Goal: Task Accomplishment & Management: Manage account settings

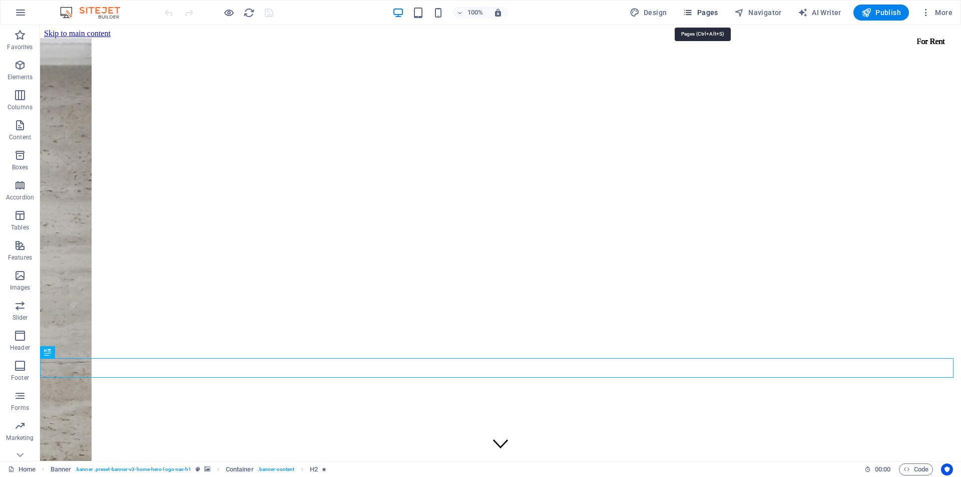
click at [710, 15] on span "Pages" at bounding box center [700, 13] width 35 height 10
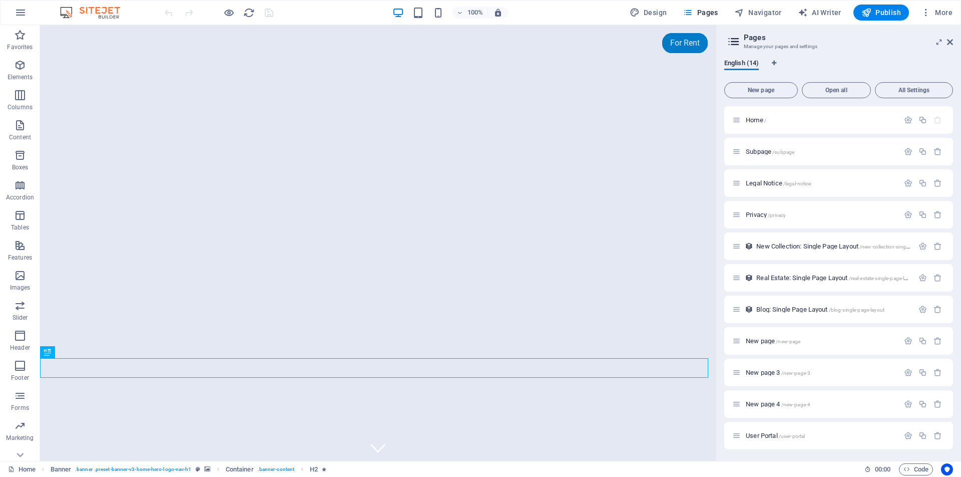
scroll to position [4, 0]
click at [810, 275] on span "Real Estate: Single Page Layout /real-estate-single-page-layout" at bounding box center [837, 274] width 161 height 8
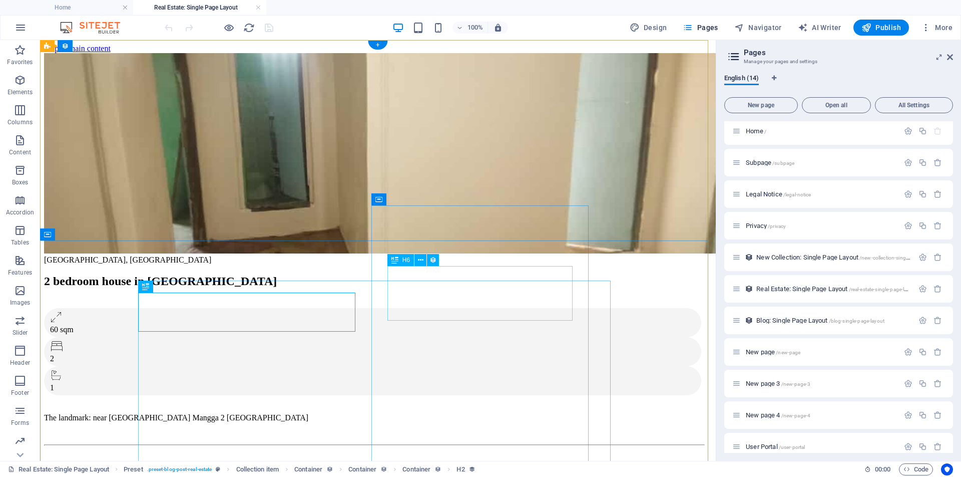
scroll to position [0, 0]
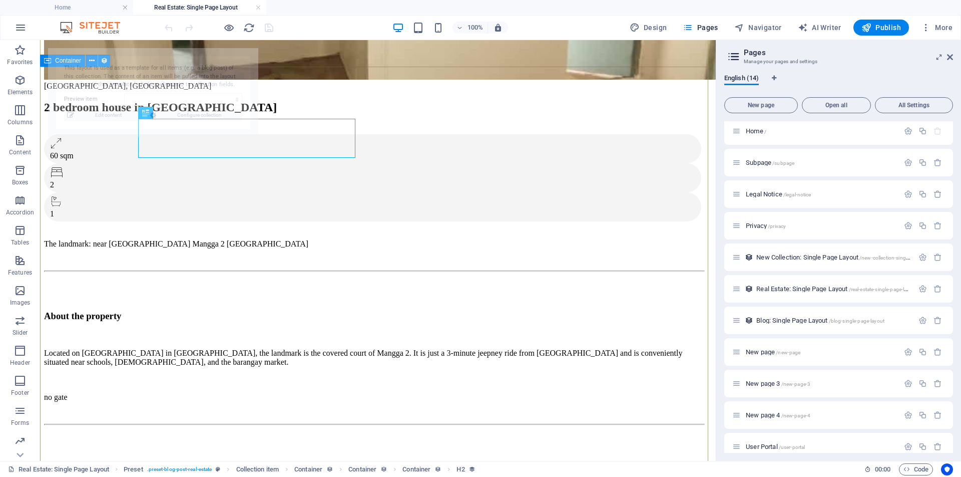
select select "68b30e2b6492e552aa035e73"
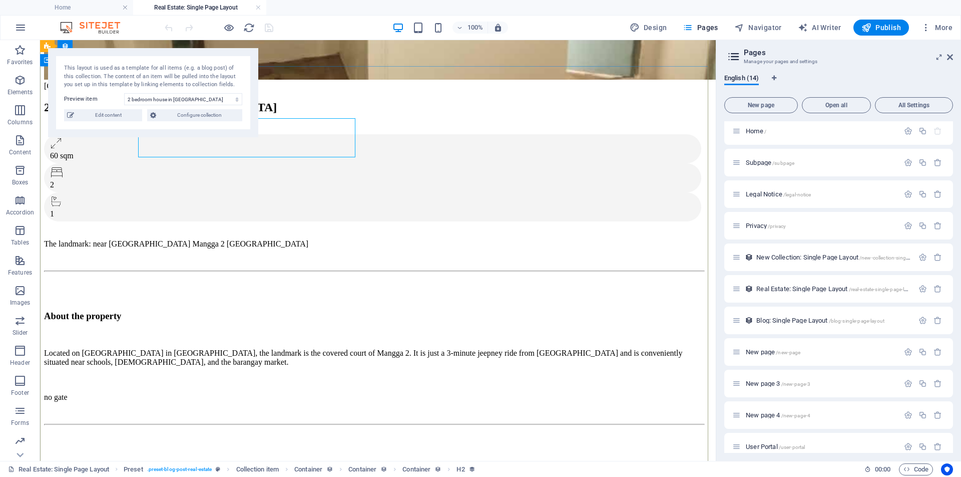
scroll to position [350, 0]
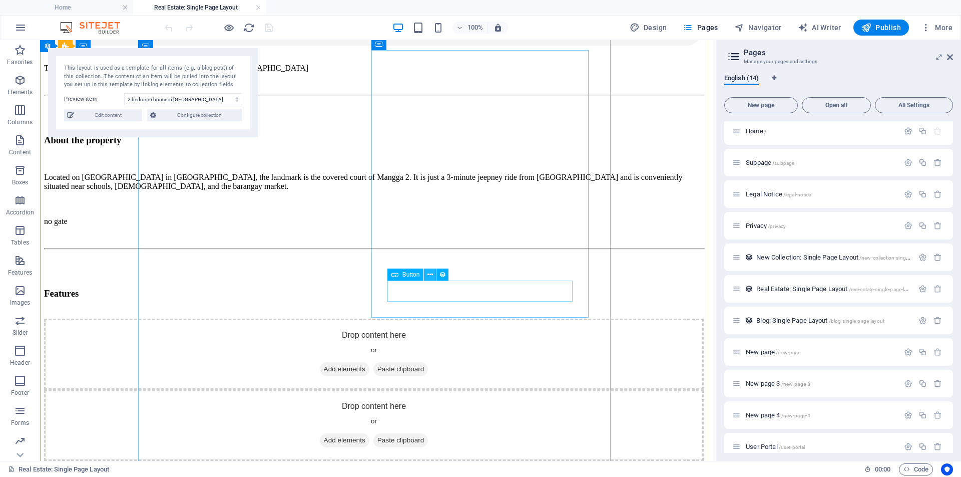
click at [431, 275] on icon at bounding box center [431, 274] width 6 height 11
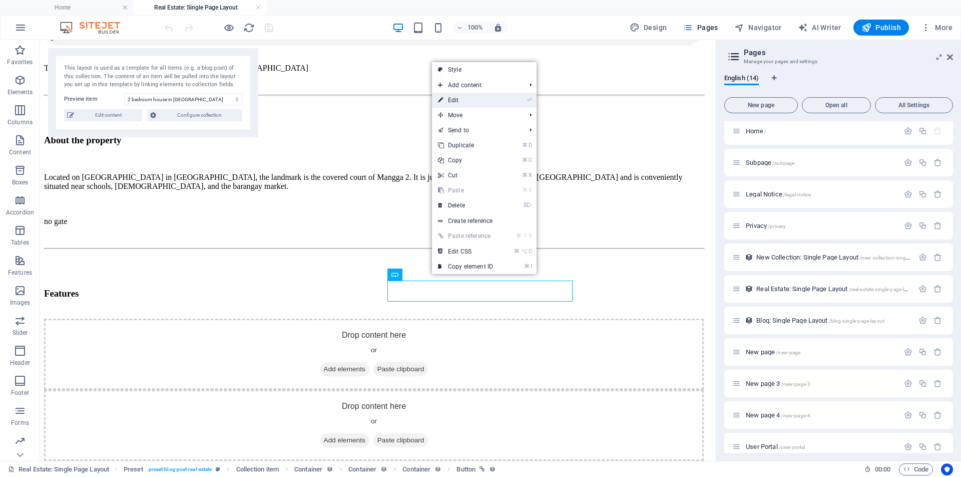
click at [462, 99] on link "⏎ Edit" at bounding box center [465, 100] width 67 height 15
select select "%"
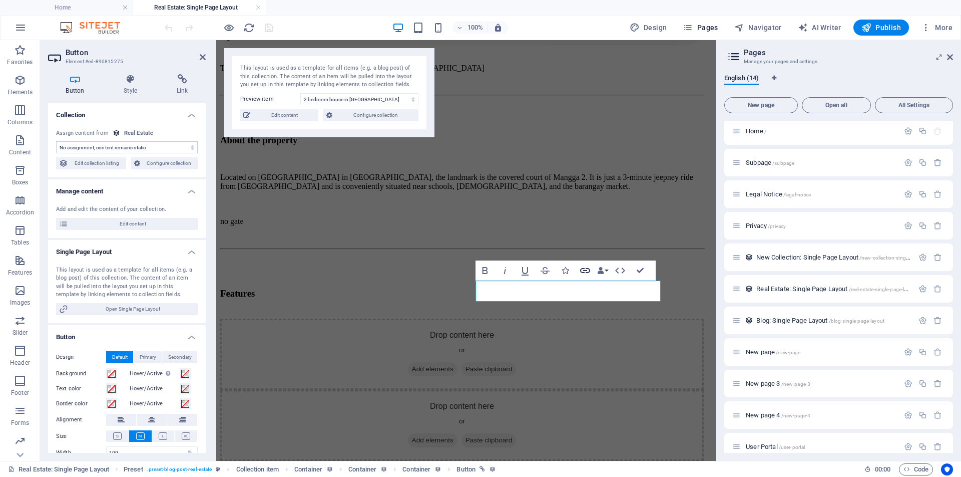
click at [588, 270] on icon "button" at bounding box center [585, 270] width 12 height 12
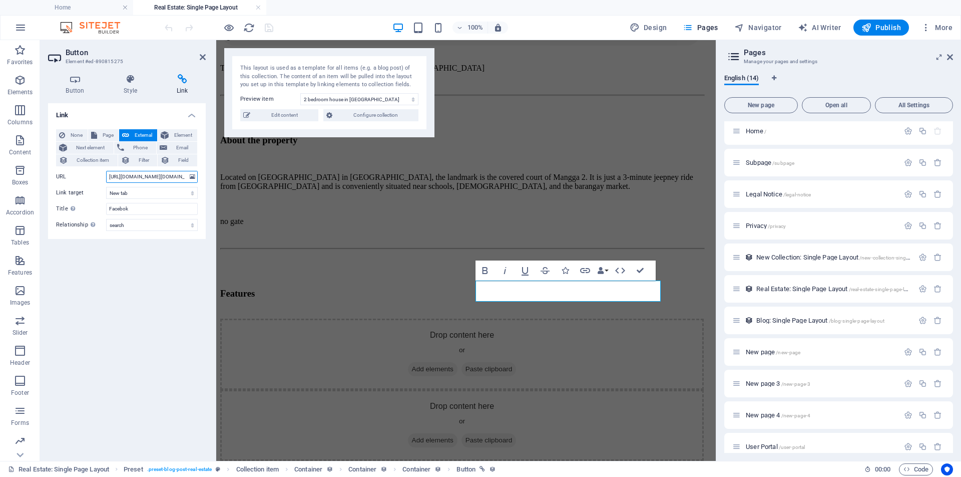
click at [163, 178] on input "https://www.facebook.com/natalna.guesthouse" at bounding box center [152, 177] width 92 height 12
click at [164, 177] on input "https://www.facebook.com/natalna.guesthouse" at bounding box center [152, 177] width 92 height 12
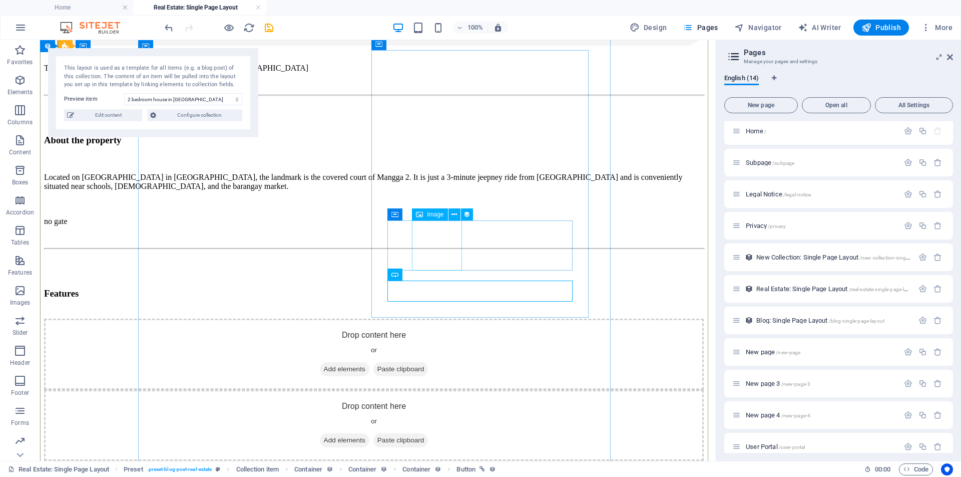
click at [453, 216] on icon at bounding box center [455, 214] width 6 height 11
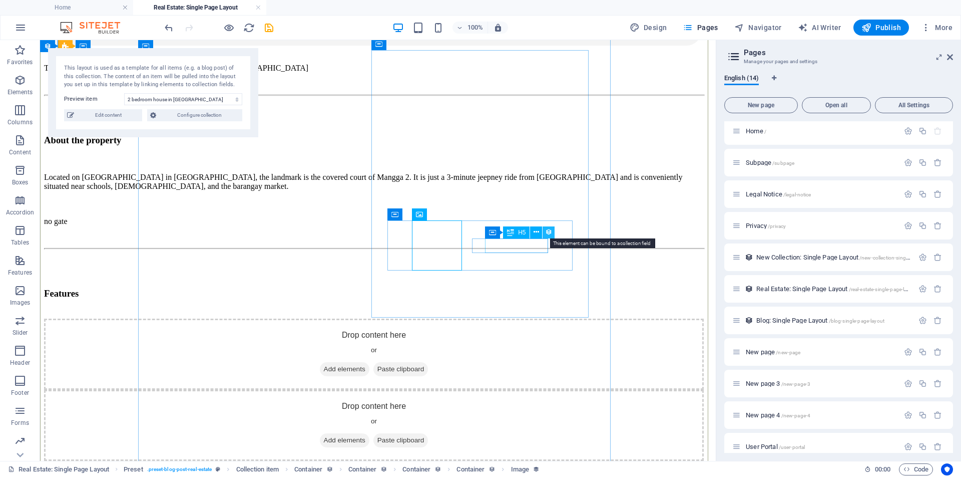
click at [550, 233] on icon at bounding box center [548, 232] width 7 height 11
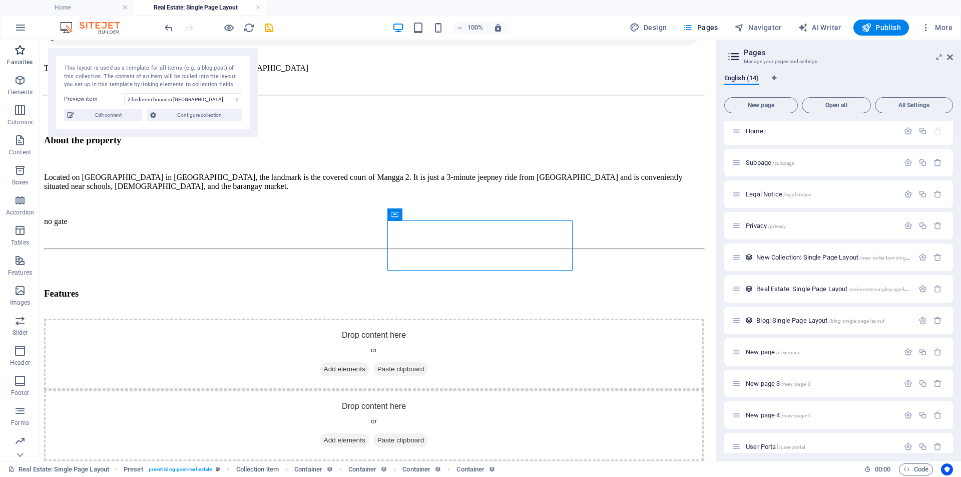
click at [20, 54] on icon "button" at bounding box center [20, 50] width 12 height 12
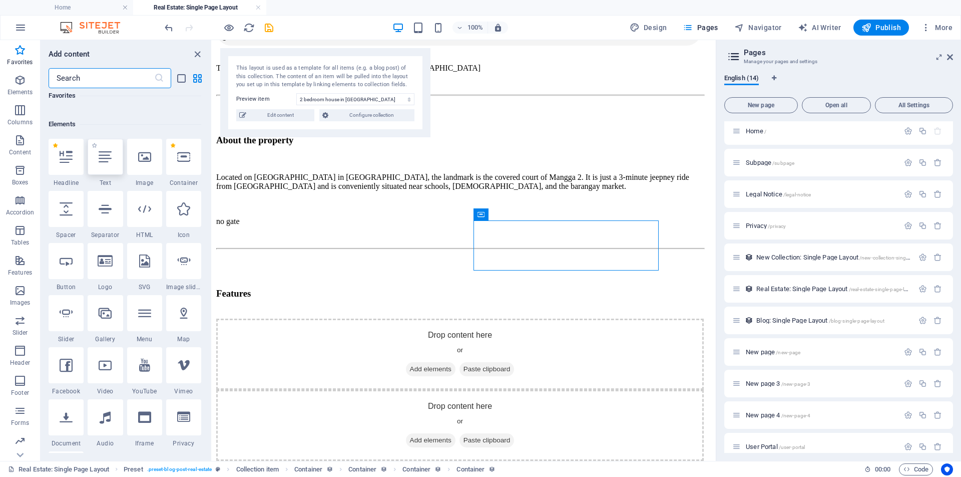
scroll to position [85, 0]
click at [187, 211] on icon at bounding box center [183, 208] width 13 height 13
select select "xMidYMid"
select select "px"
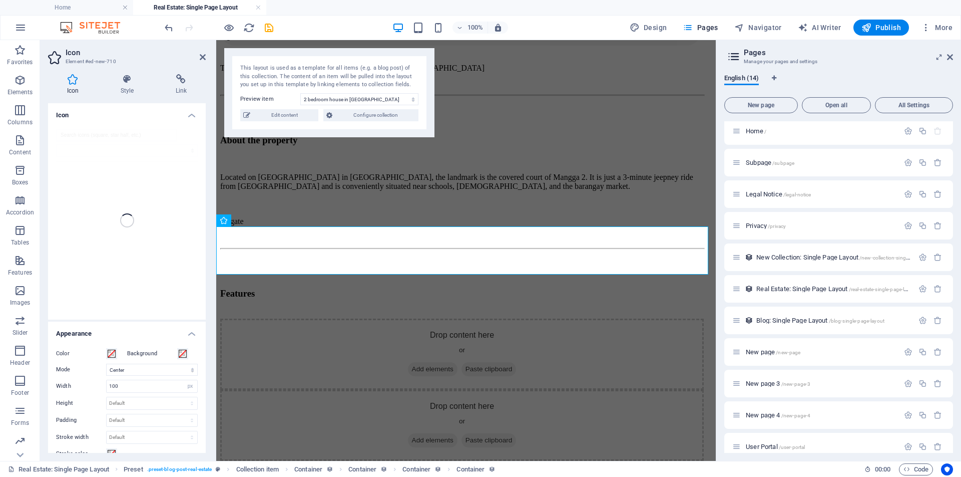
scroll to position [1299, 0]
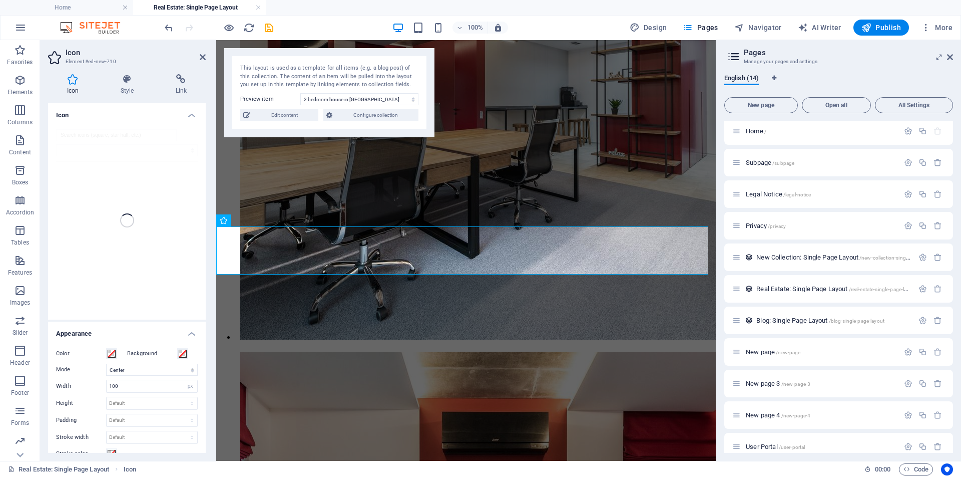
click at [89, 131] on div at bounding box center [127, 220] width 158 height 198
click at [76, 133] on div at bounding box center [127, 220] width 158 height 198
click at [253, 219] on icon at bounding box center [253, 220] width 6 height 11
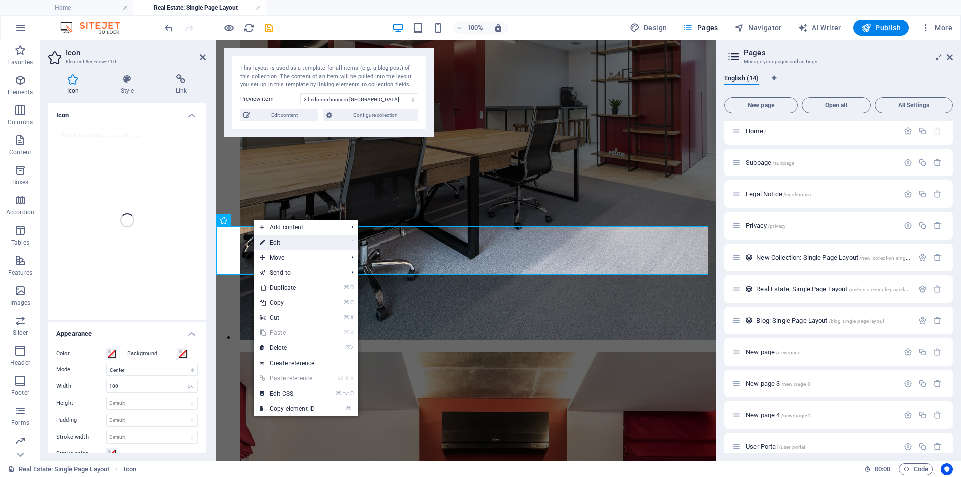
click at [283, 242] on link "⏎ Edit" at bounding box center [287, 242] width 67 height 15
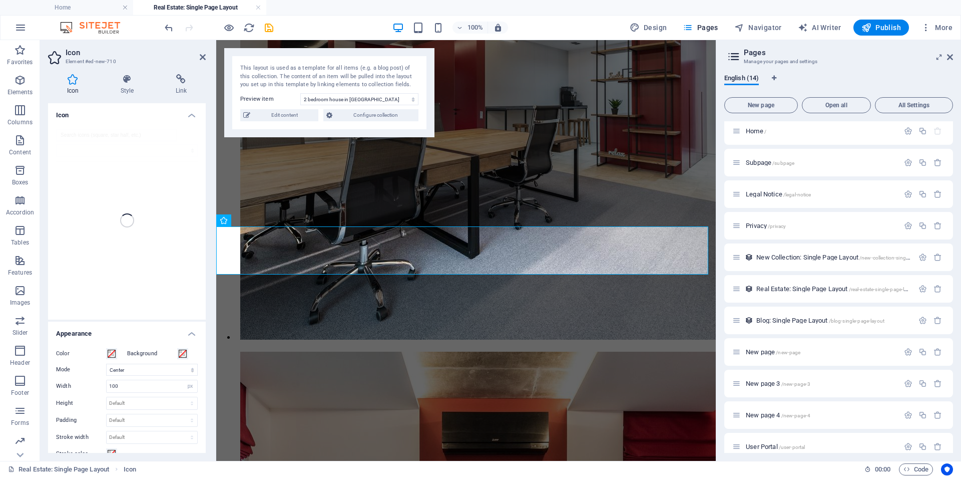
click at [70, 114] on h4 "Icon" at bounding box center [127, 112] width 158 height 18
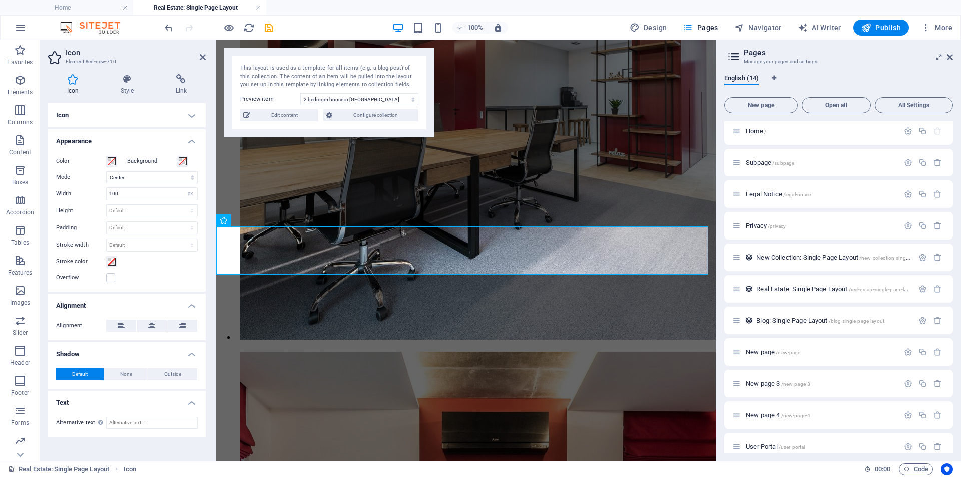
click at [192, 117] on h4 "Icon" at bounding box center [127, 115] width 158 height 24
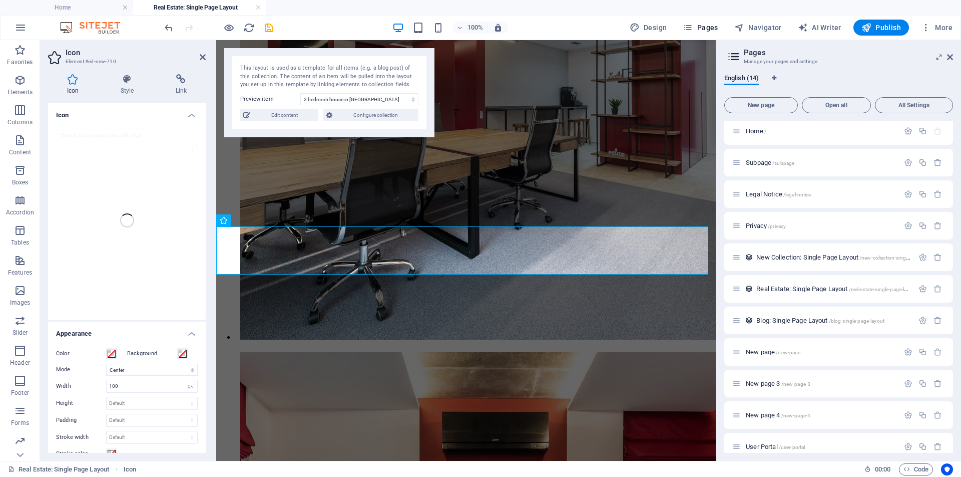
click at [77, 118] on h4 "Icon" at bounding box center [127, 112] width 158 height 18
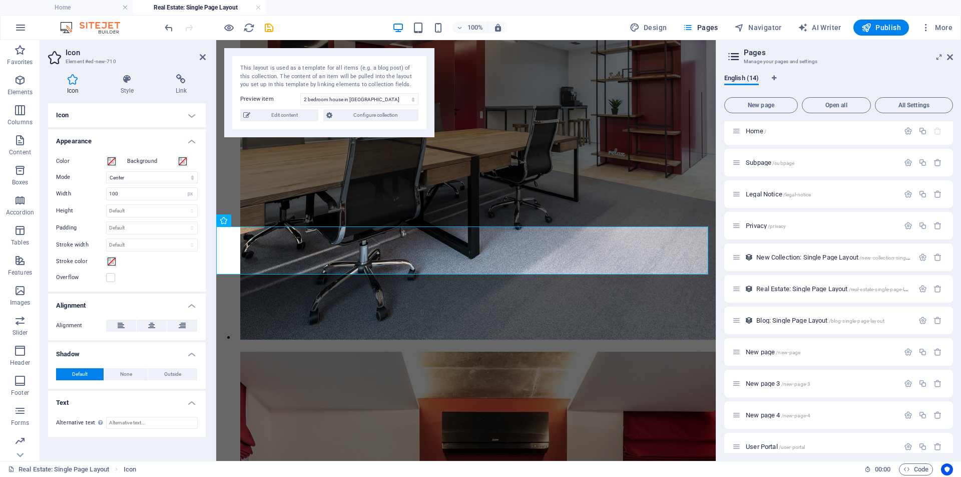
click at [188, 114] on h4 "Icon" at bounding box center [127, 115] width 158 height 24
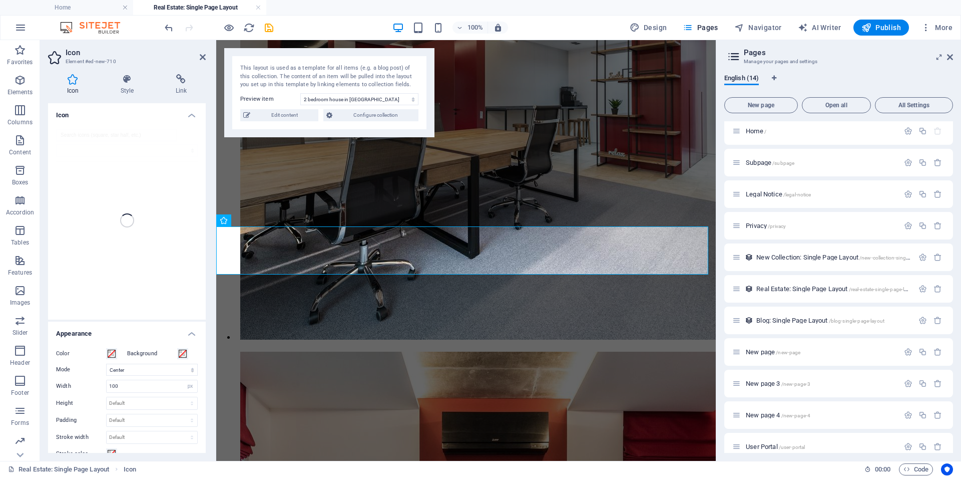
click at [112, 188] on div at bounding box center [127, 220] width 158 height 198
click at [254, 217] on icon at bounding box center [253, 220] width 6 height 11
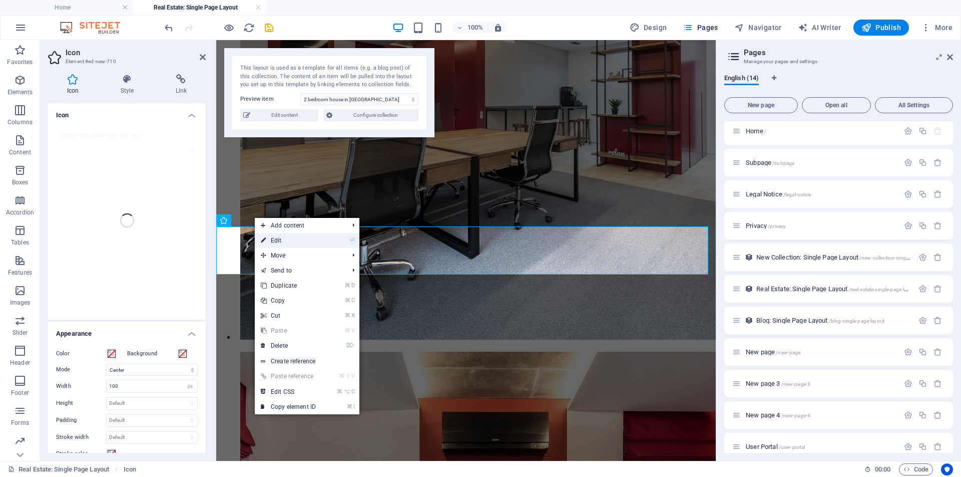
click at [287, 238] on link "⏎ Edit" at bounding box center [288, 240] width 67 height 15
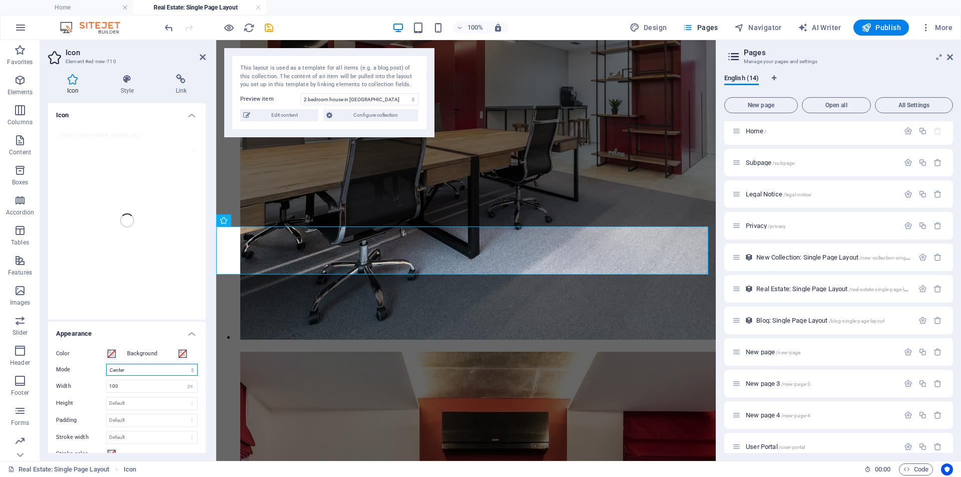
click at [132, 371] on select "Scale Left Center Right" at bounding box center [152, 370] width 92 height 12
click at [128, 78] on icon at bounding box center [127, 79] width 51 height 10
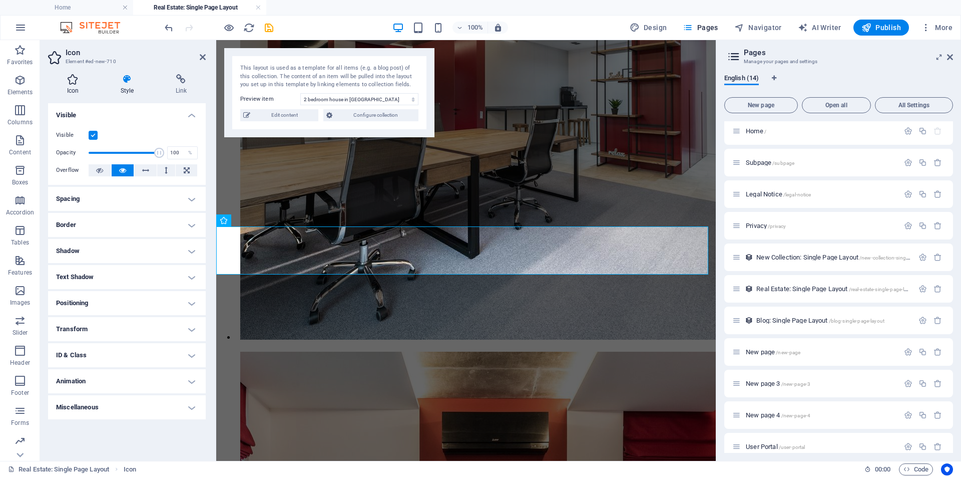
click at [74, 83] on icon at bounding box center [73, 79] width 50 height 10
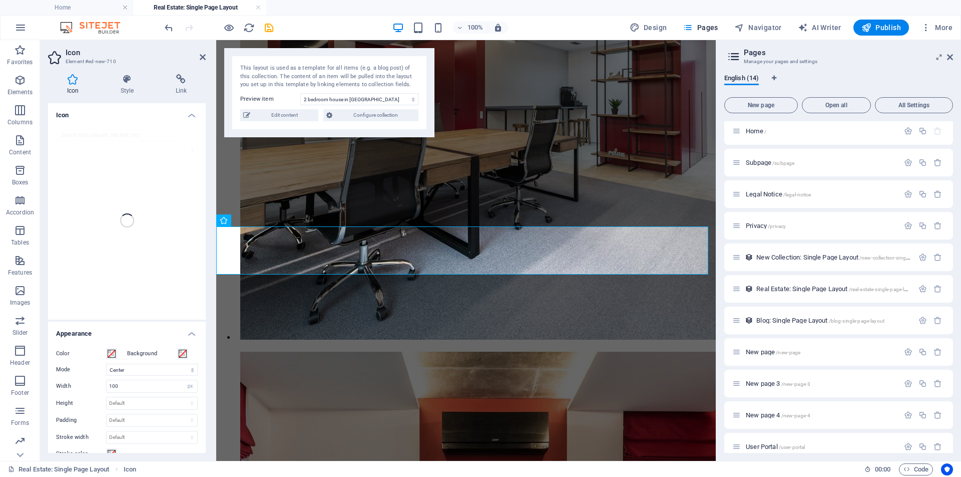
click at [78, 125] on div at bounding box center [127, 220] width 158 height 198
click at [78, 124] on div at bounding box center [127, 220] width 158 height 198
click at [134, 228] on div at bounding box center [127, 220] width 158 height 198
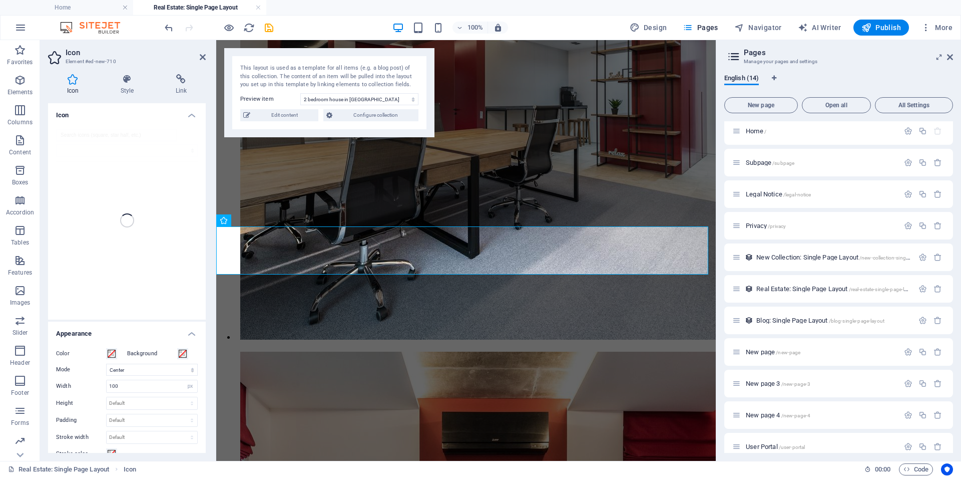
click at [201, 57] on icon at bounding box center [203, 57] width 6 height 8
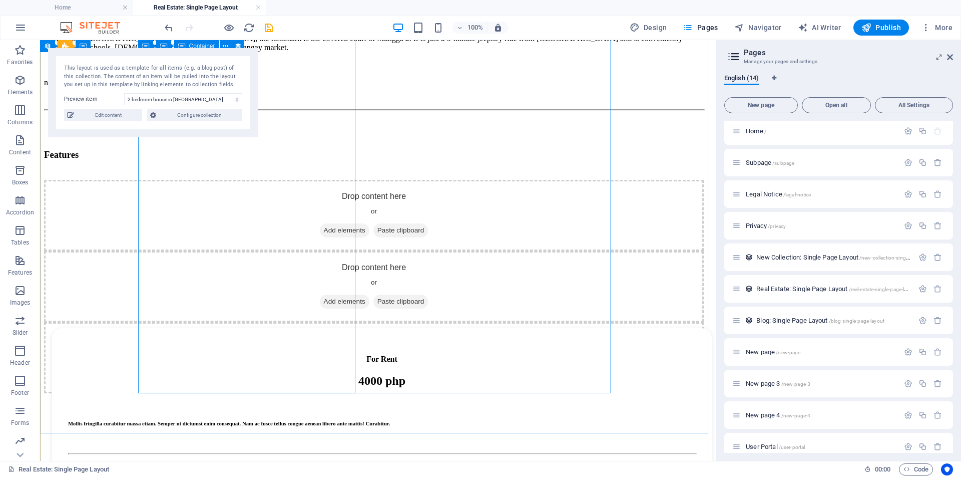
scroll to position [687, 0]
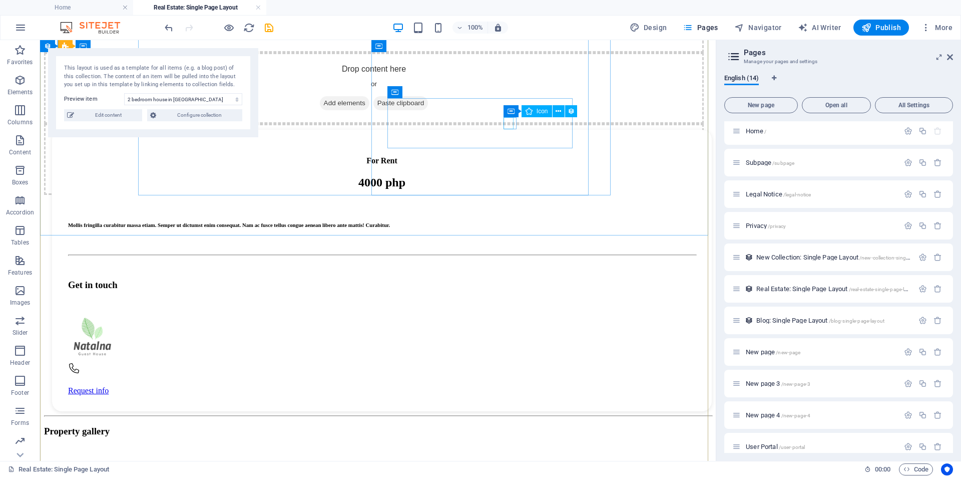
click at [508, 362] on figure at bounding box center [380, 369] width 625 height 14
click at [509, 362] on figure at bounding box center [380, 369] width 625 height 14
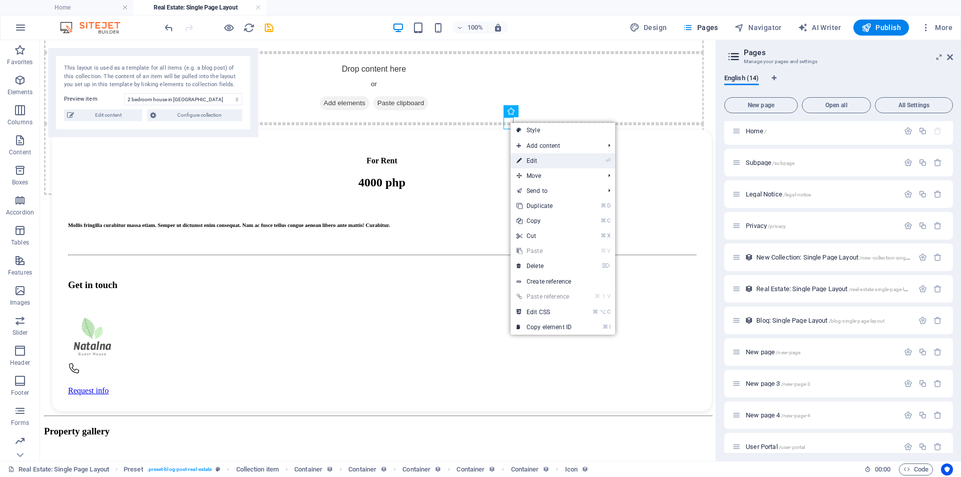
click at [534, 161] on link "⏎ Edit" at bounding box center [544, 160] width 67 height 15
select select "xMidYMid"
select select "px"
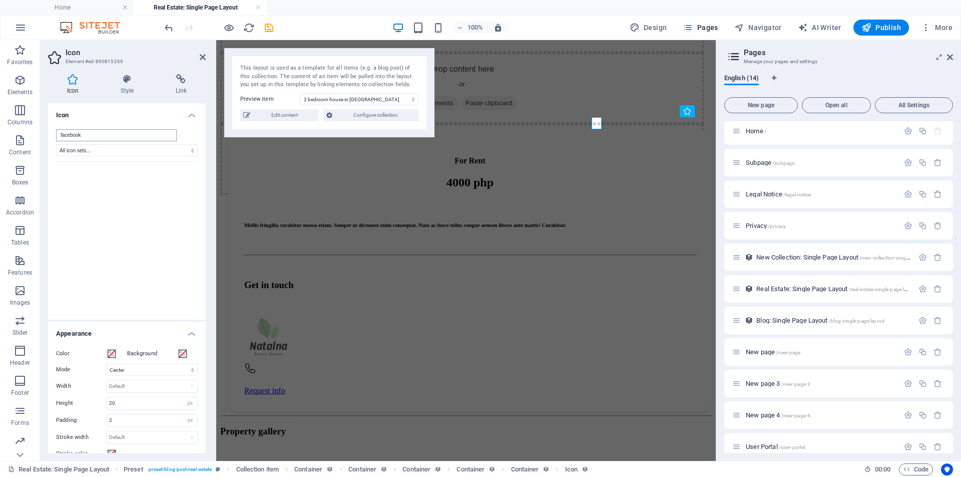
click at [99, 135] on input "facebook" at bounding box center [116, 135] width 121 height 12
click at [85, 150] on select "All icon sets... IcoFont Ionicons FontAwesome Brands FontAwesome Duotone FontAw…" at bounding box center [127, 150] width 142 height 12
click at [83, 134] on input "facebook" at bounding box center [116, 135] width 121 height 12
drag, startPoint x: 83, startPoint y: 134, endPoint x: 55, endPoint y: 132, distance: 28.1
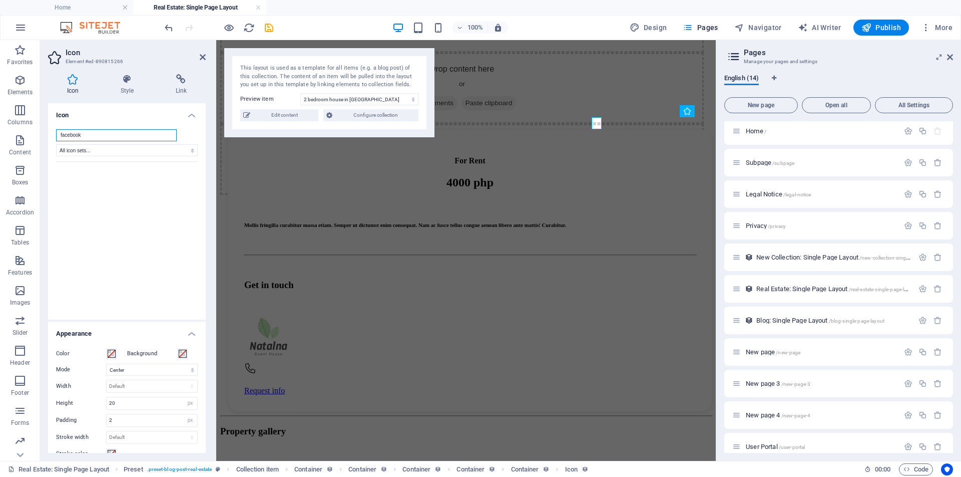
click at [55, 132] on div "facebook All icon sets... IcoFont Ionicons FontAwesome Brands FontAwesome Duoto…" at bounding box center [127, 220] width 158 height 198
click at [106, 137] on input "facebook" at bounding box center [116, 135] width 121 height 12
click at [190, 153] on select "All icon sets... IcoFont Ionicons FontAwesome Brands FontAwesome Duotone FontAw…" at bounding box center [127, 150] width 142 height 12
click at [92, 135] on input "face" at bounding box center [116, 135] width 121 height 12
click at [102, 178] on button "undefined" at bounding box center [109, 184] width 34 height 34
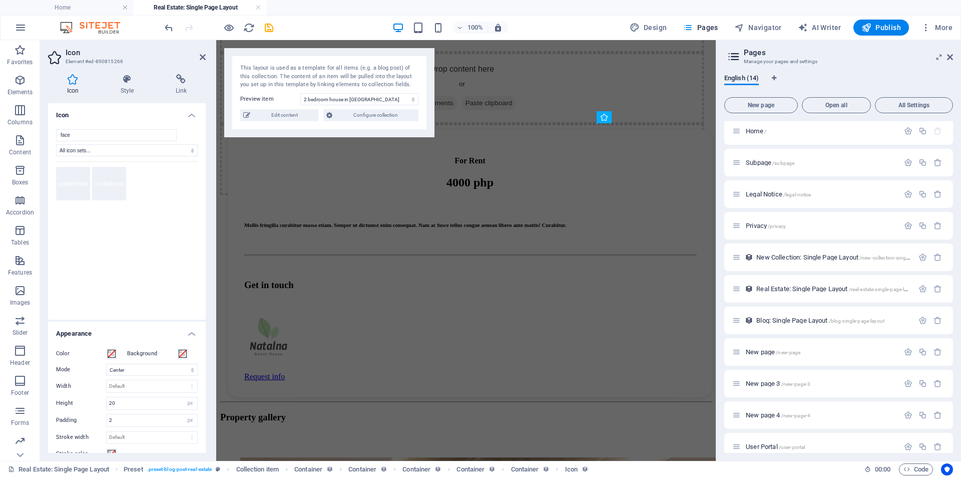
click at [69, 182] on button "undefined" at bounding box center [73, 184] width 34 height 34
click at [115, 190] on button "undefined" at bounding box center [109, 184] width 34 height 34
click at [142, 190] on button "undefined" at bounding box center [145, 184] width 34 height 34
click at [169, 189] on button "undefined" at bounding box center [181, 184] width 34 height 34
click at [74, 135] on input "face" at bounding box center [116, 135] width 121 height 12
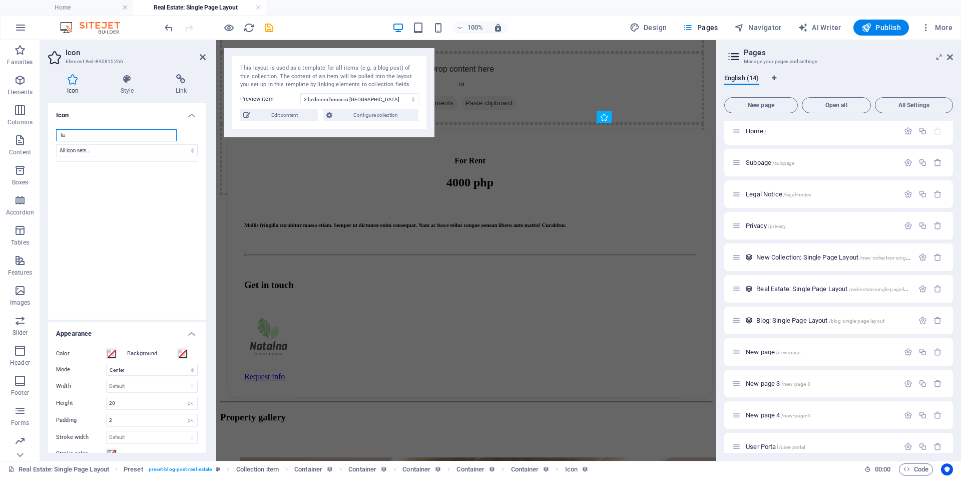
type input "f"
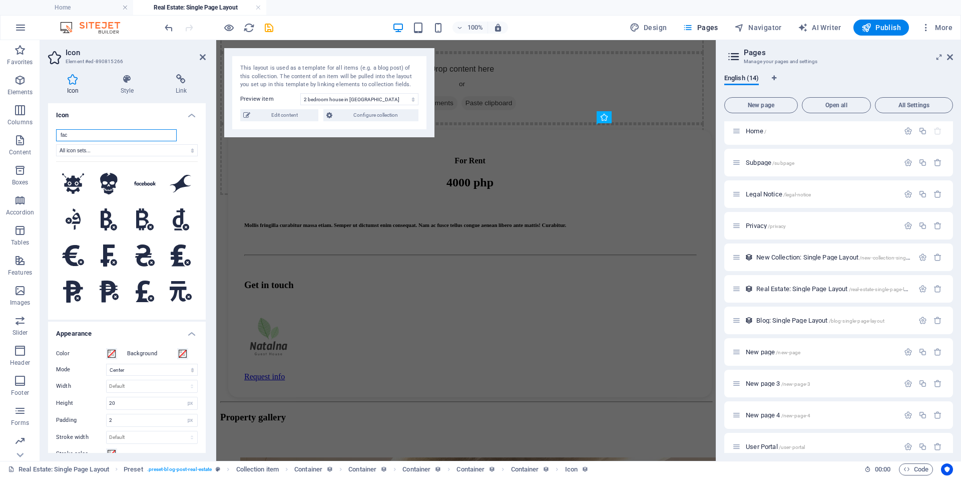
type input "face"
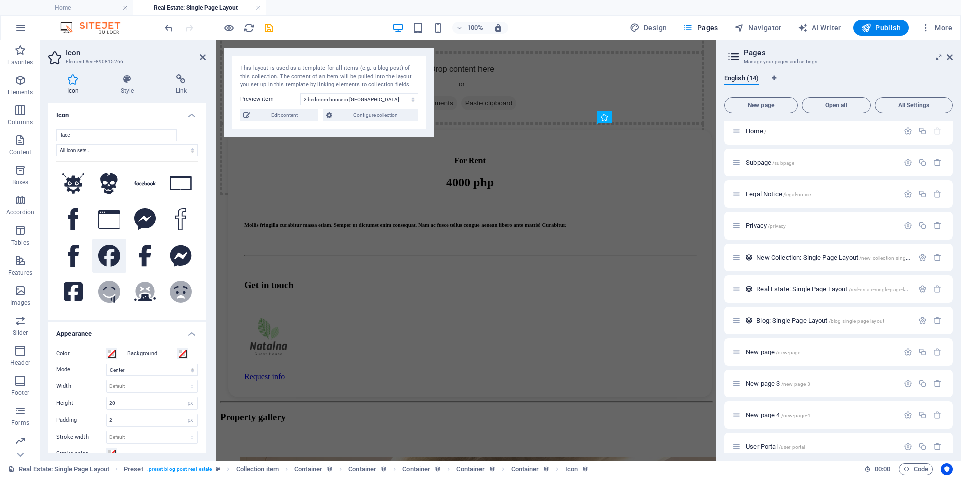
click at [110, 255] on icon at bounding box center [109, 255] width 22 height 22
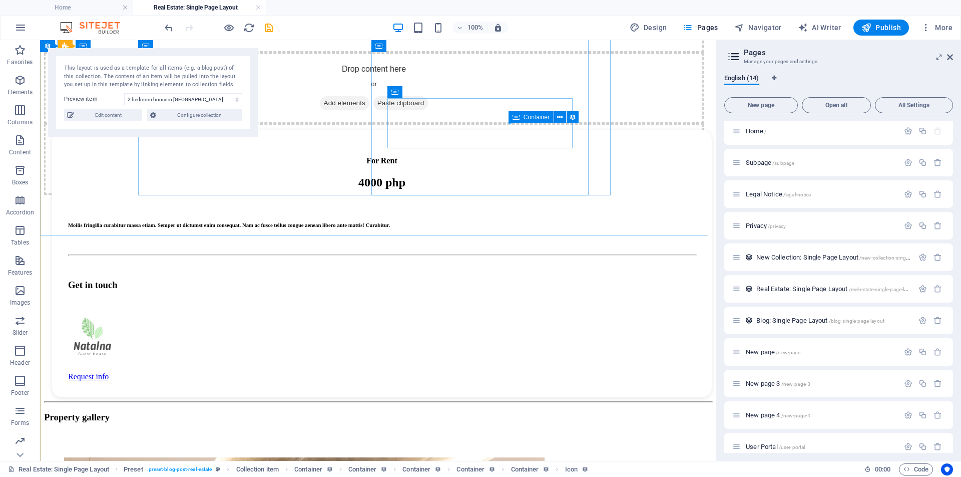
click at [518, 117] on icon at bounding box center [516, 117] width 7 height 12
click at [563, 117] on icon at bounding box center [560, 117] width 6 height 11
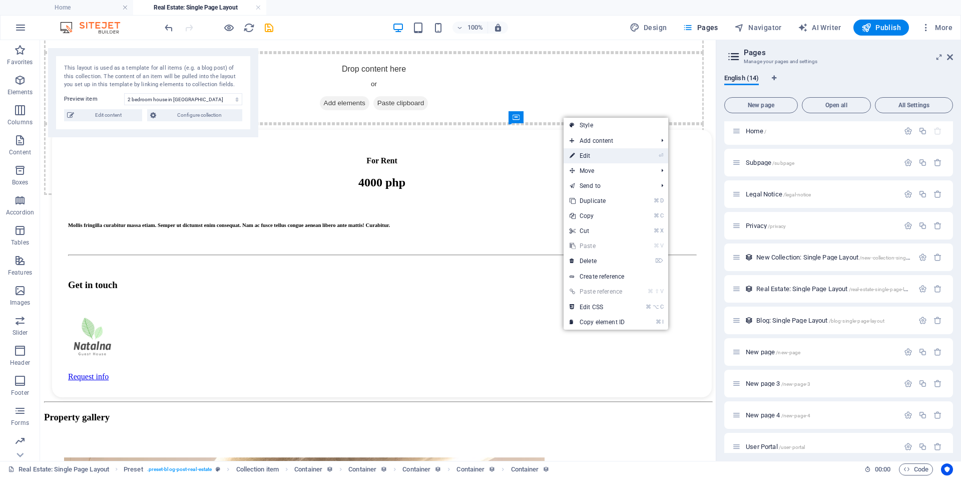
click at [589, 155] on link "⏎ Edit" at bounding box center [597, 155] width 67 height 15
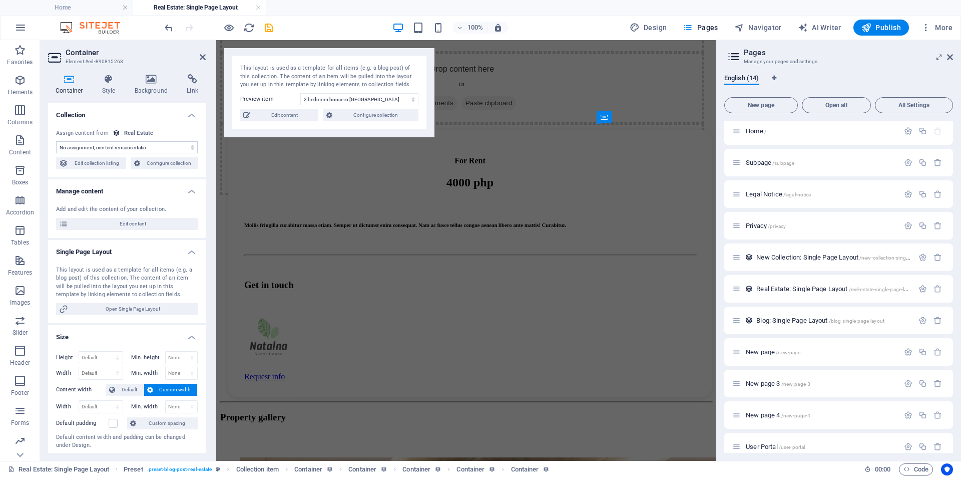
click at [129, 146] on select "No assignment, content remains static Created at (Date) Updated at (Date) Name …" at bounding box center [127, 147] width 142 height 12
click at [56, 141] on select "No assignment, content remains static Created at (Date) Updated at (Date) Name …" at bounding box center [127, 147] width 142 height 12
click at [108, 81] on icon at bounding box center [109, 79] width 29 height 10
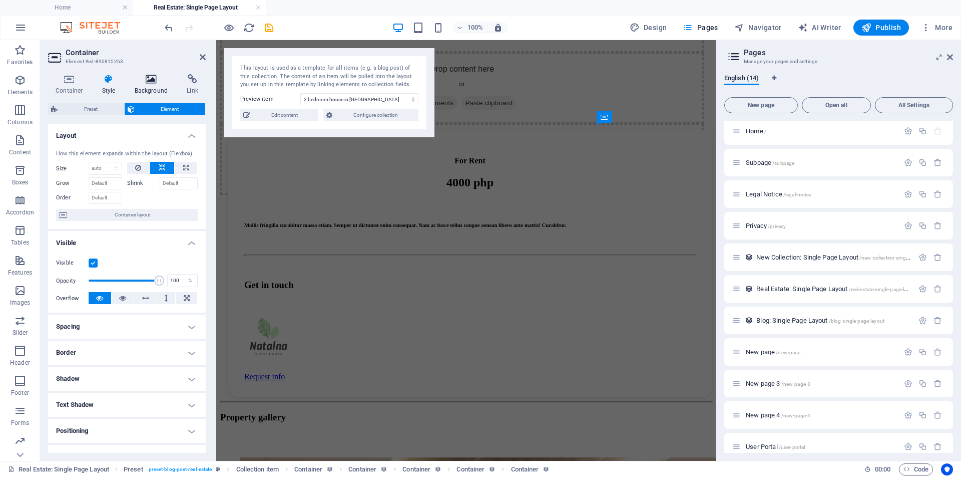
click at [149, 83] on icon at bounding box center [151, 79] width 49 height 10
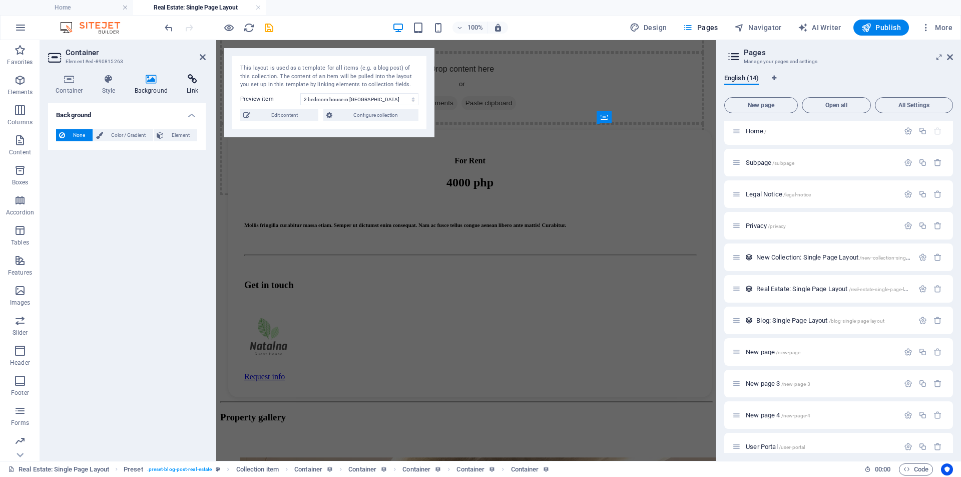
click at [189, 85] on h4 "Link" at bounding box center [192, 84] width 27 height 21
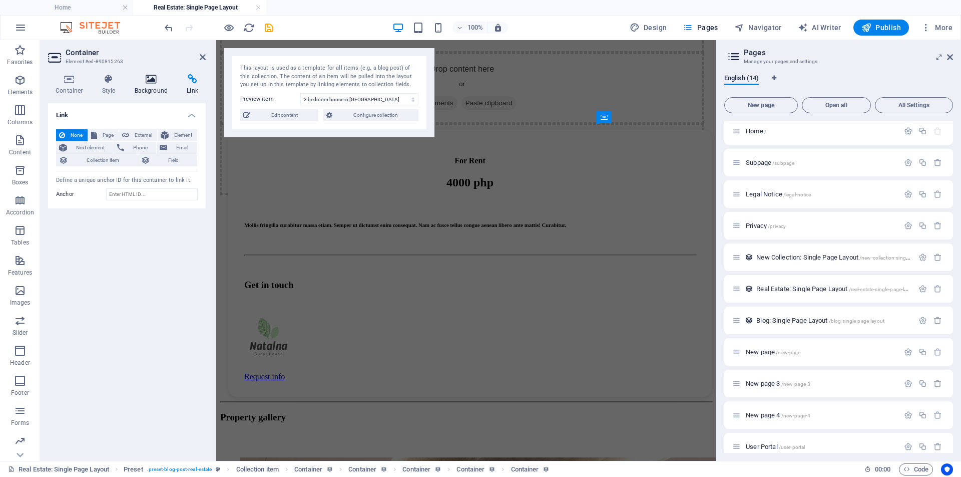
click at [159, 82] on icon at bounding box center [151, 79] width 49 height 10
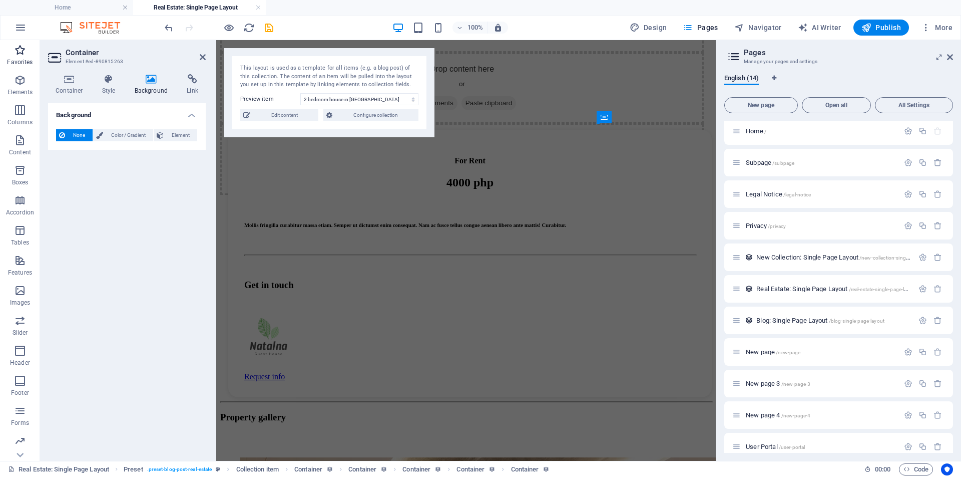
click at [20, 50] on icon "button" at bounding box center [20, 50] width 12 height 12
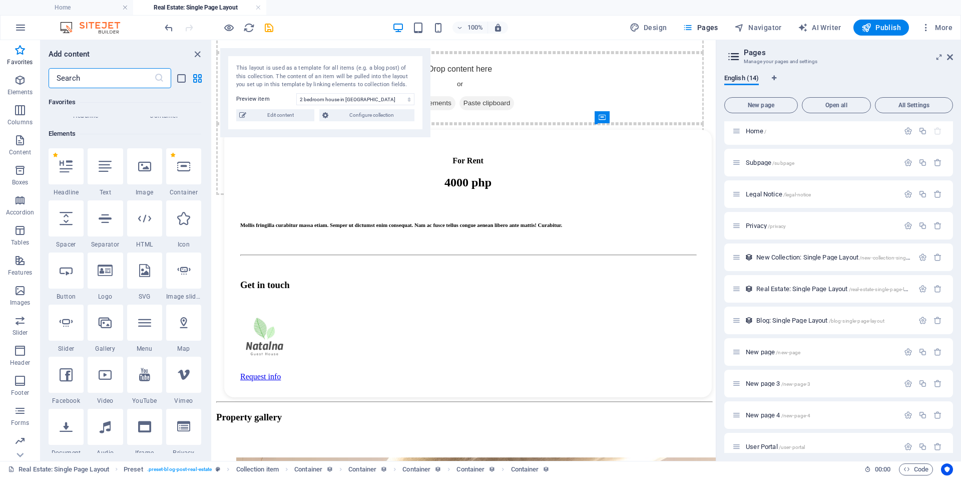
scroll to position [0, 0]
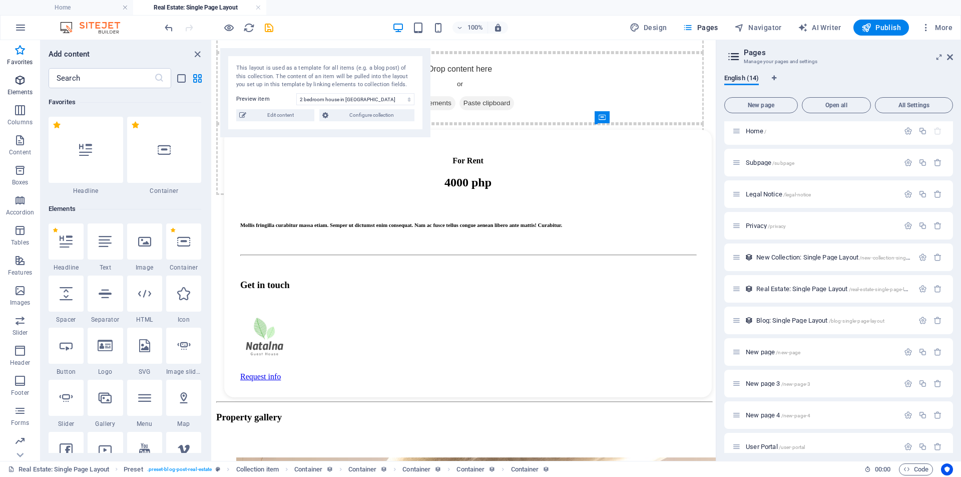
click at [20, 83] on icon "button" at bounding box center [20, 80] width 12 height 12
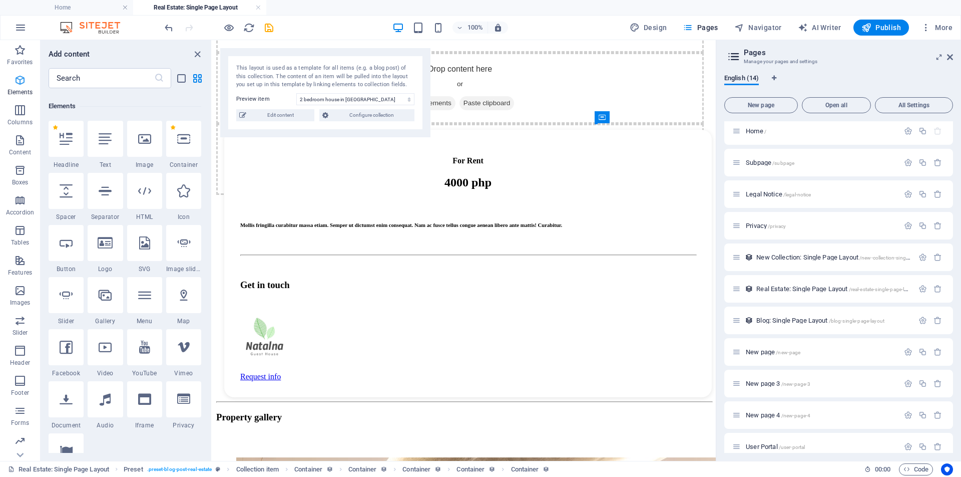
scroll to position [107, 0]
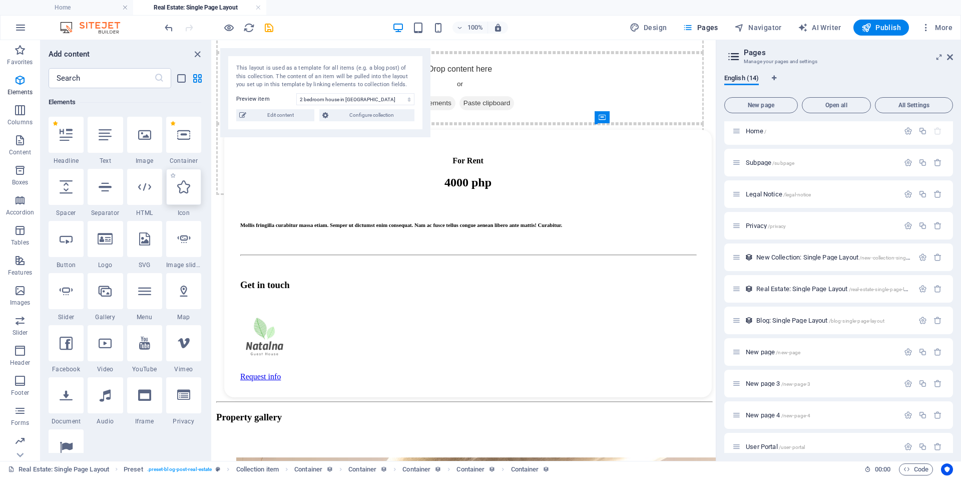
click at [188, 187] on icon at bounding box center [183, 186] width 13 height 13
select select "xMidYMid"
select select "px"
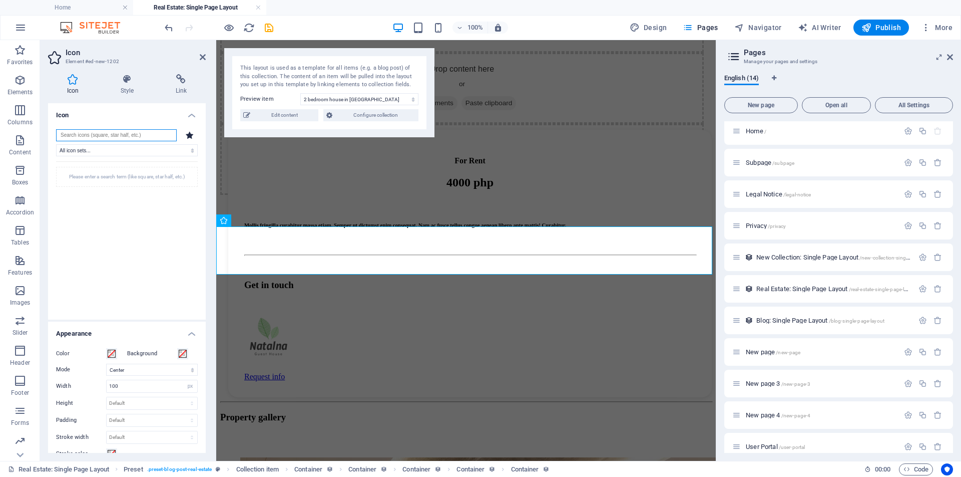
scroll to position [1299, 0]
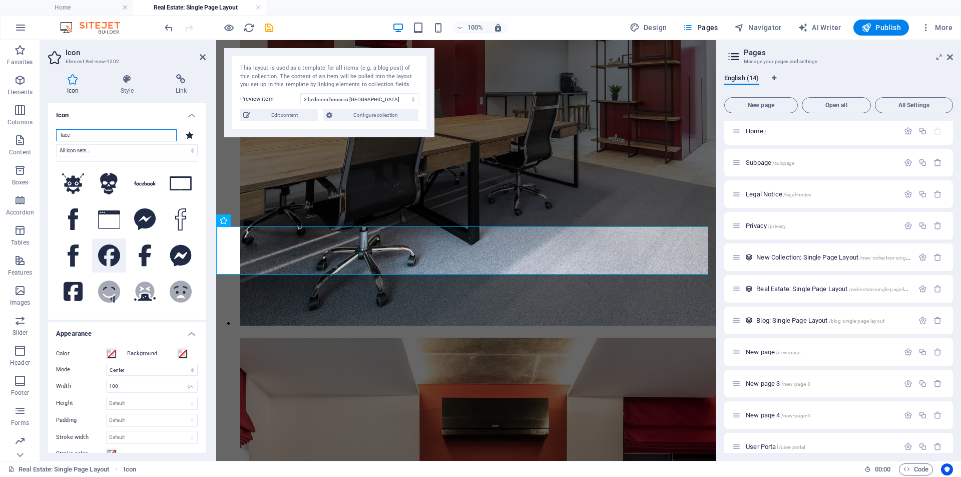
type input "face"
click at [109, 251] on icon at bounding box center [109, 255] width 22 height 22
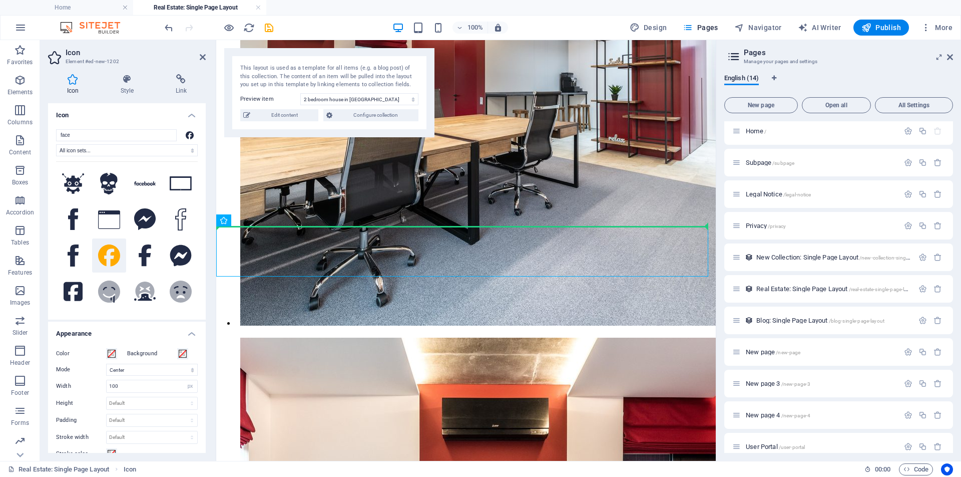
drag, startPoint x: 243, startPoint y: 245, endPoint x: 346, endPoint y: 212, distance: 107.8
click at [253, 221] on icon at bounding box center [253, 220] width 6 height 11
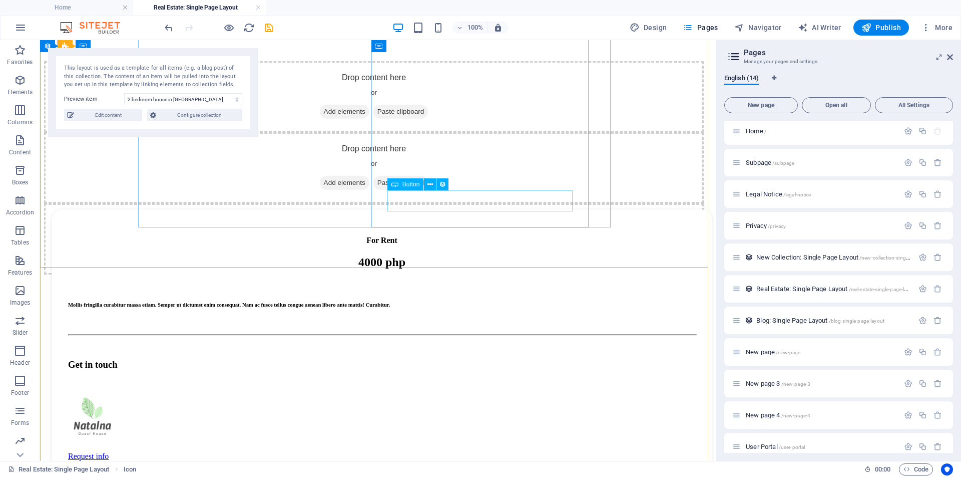
scroll to position [571, 0]
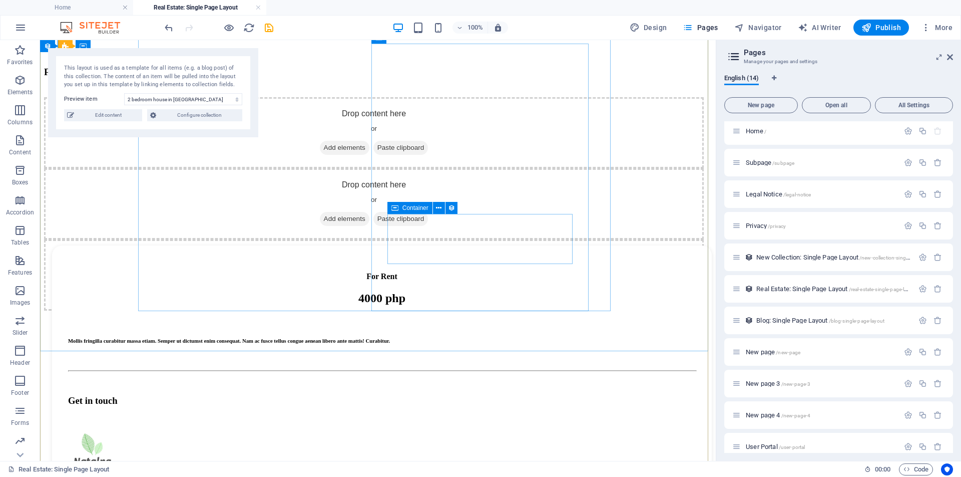
click at [516, 426] on div at bounding box center [382, 452] width 628 height 52
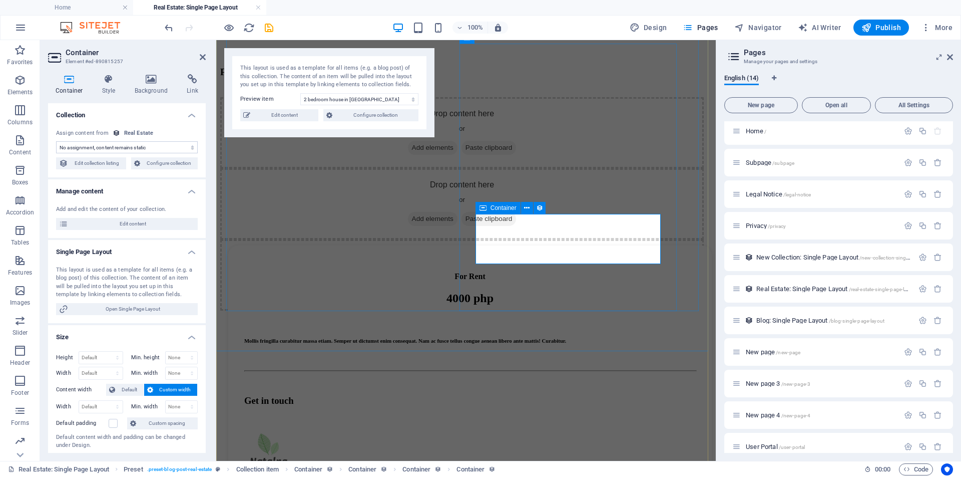
click at [610, 426] on div at bounding box center [470, 452] width 452 height 52
click at [70, 80] on icon at bounding box center [69, 79] width 43 height 10
drag, startPoint x: 594, startPoint y: 240, endPoint x: 601, endPoint y: 240, distance: 7.5
click at [599, 426] on div at bounding box center [470, 452] width 452 height 52
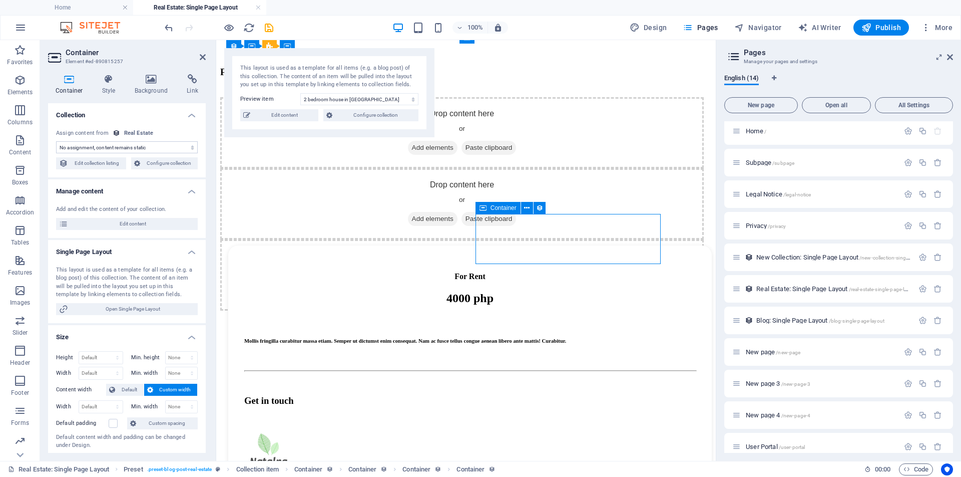
click at [602, 426] on div at bounding box center [470, 452] width 452 height 52
click at [599, 426] on div at bounding box center [470, 452] width 452 height 52
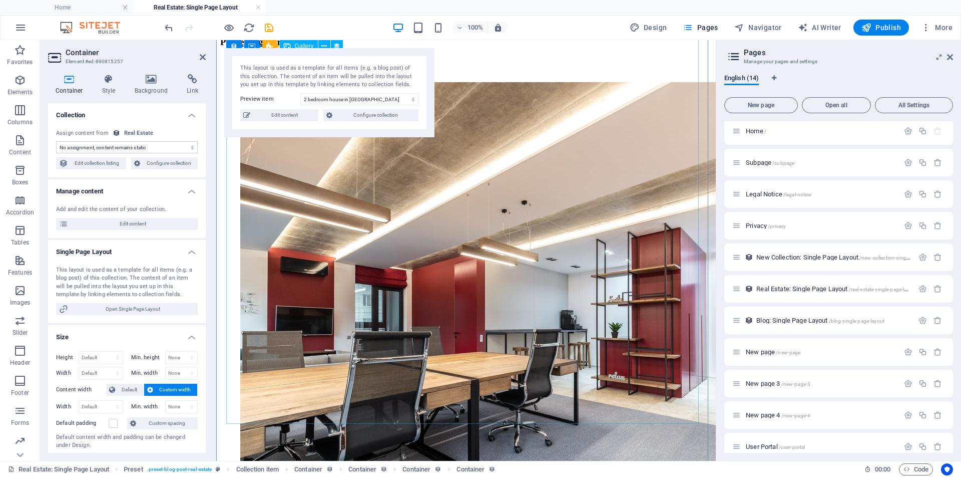
scroll to position [1357, 0]
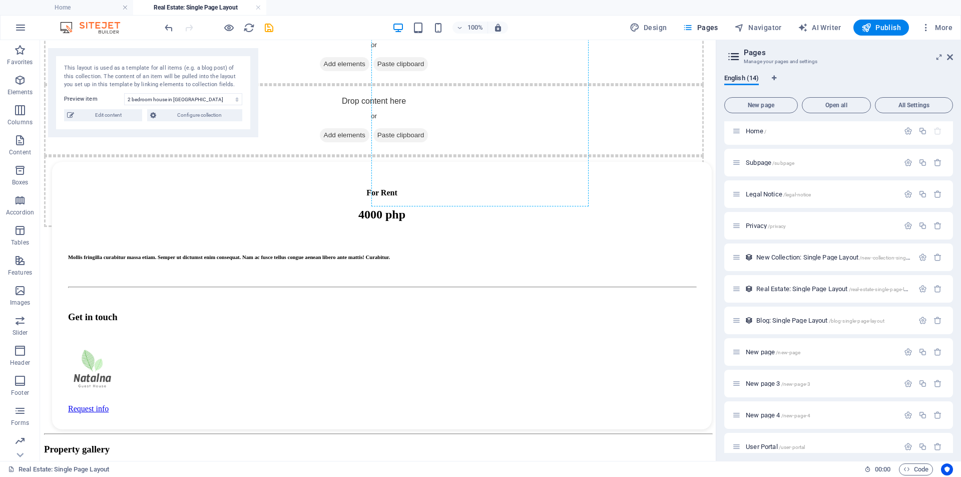
scroll to position [630, 0]
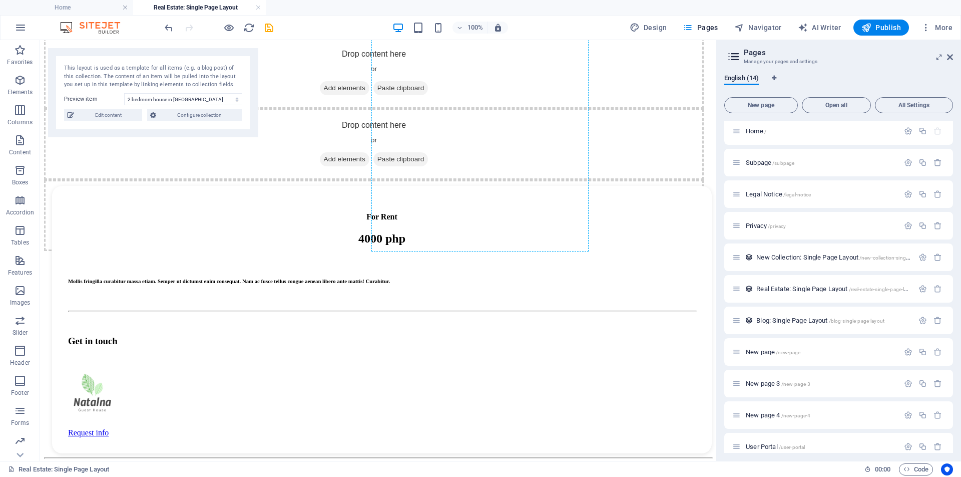
drag, startPoint x: 68, startPoint y: 183, endPoint x: 520, endPoint y: 175, distance: 451.8
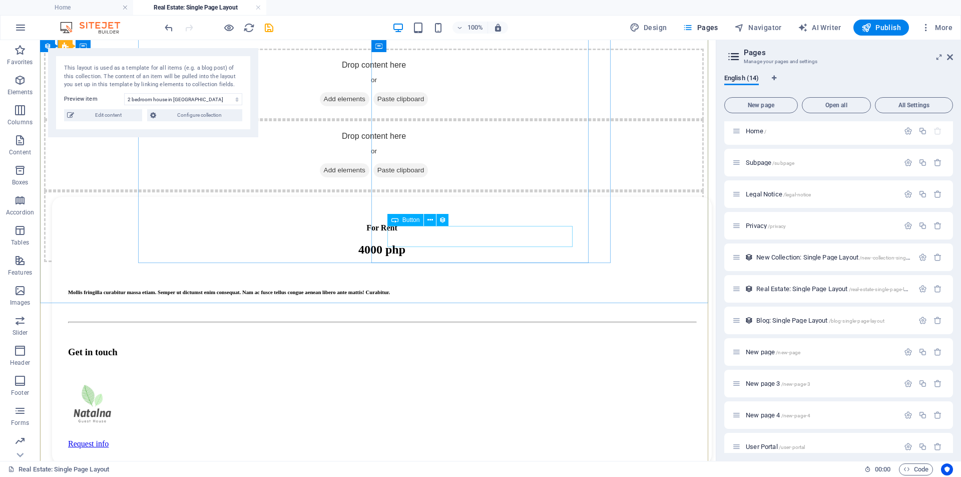
scroll to position [619, 0]
click at [531, 378] on div at bounding box center [382, 404] width 628 height 52
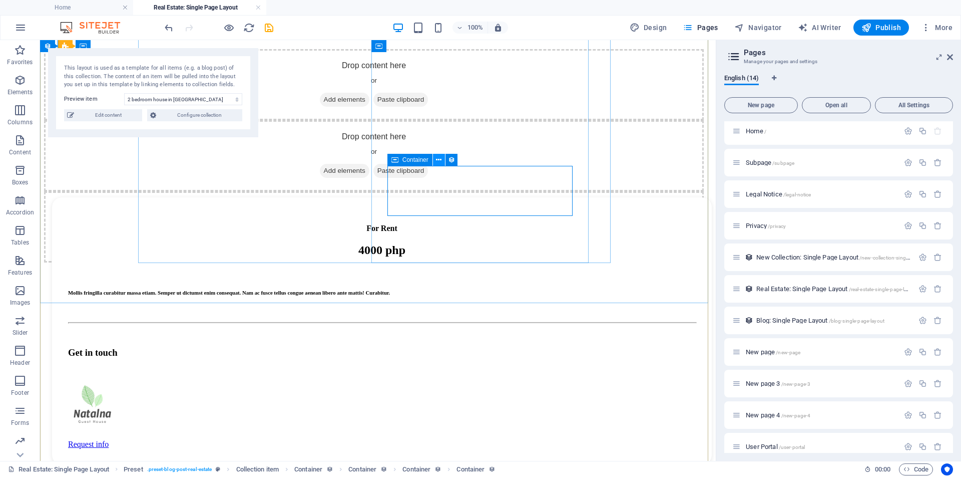
click at [439, 160] on icon at bounding box center [439, 160] width 6 height 11
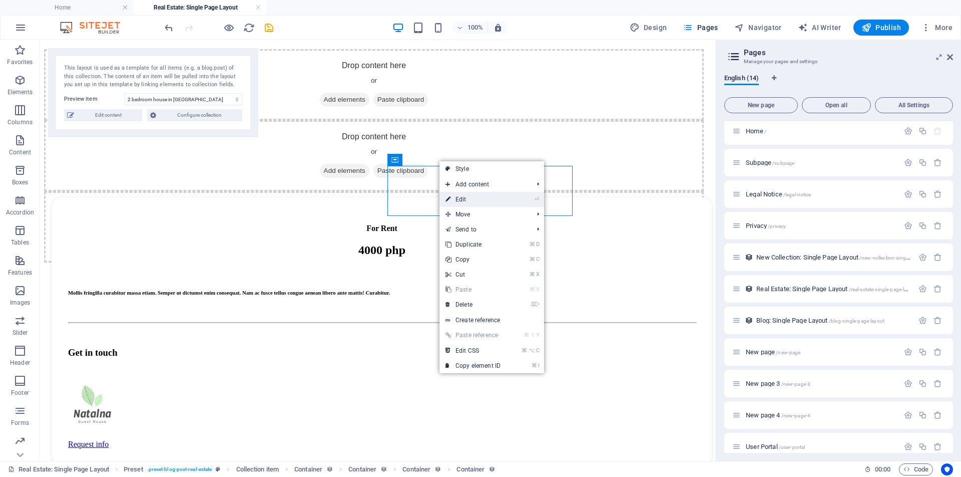
click at [479, 199] on link "⏎ Edit" at bounding box center [473, 199] width 67 height 15
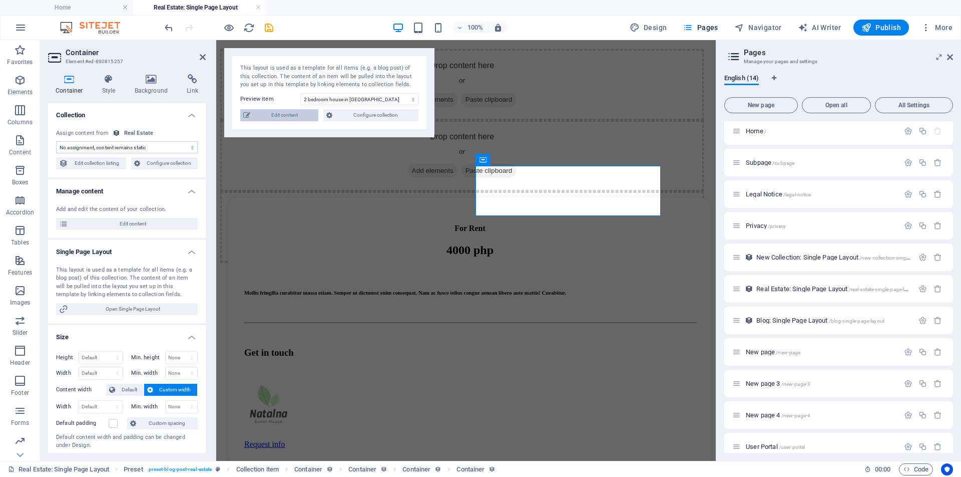
click at [288, 113] on span "Edit content" at bounding box center [284, 115] width 62 height 12
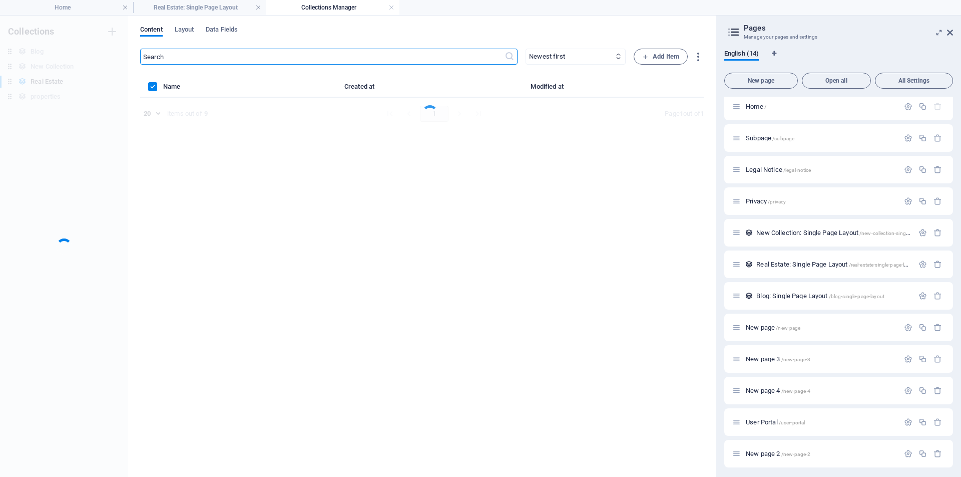
scroll to position [0, 0]
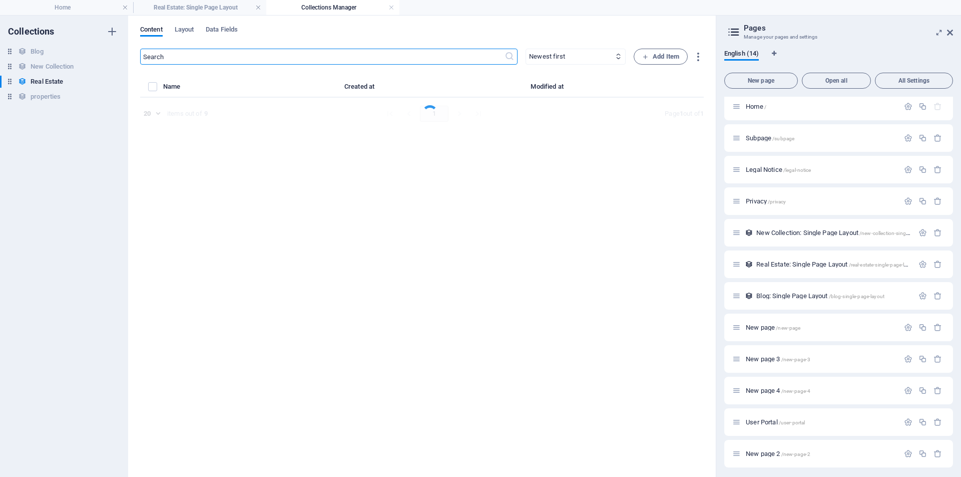
select select "Apartment"
select select "For Rent"
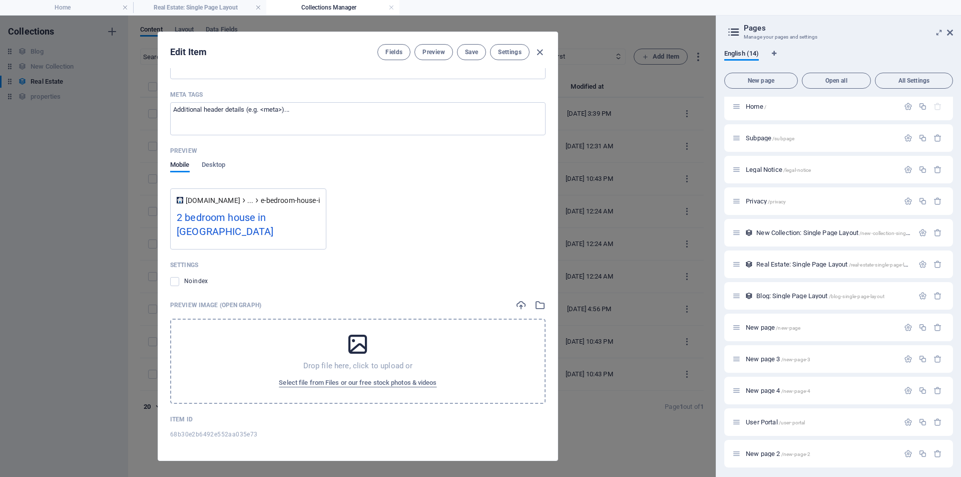
scroll to position [1068, 0]
click at [248, 289] on div "Settings Noindex" at bounding box center [358, 273] width 376 height 34
click at [407, 302] on div "Preview Image (Open Graph)" at bounding box center [358, 303] width 376 height 11
click at [263, 278] on div "Noindex" at bounding box center [358, 280] width 376 height 12
click at [245, 217] on div "2 bedroom house in [GEOGRAPHIC_DATA]" at bounding box center [248, 225] width 143 height 34
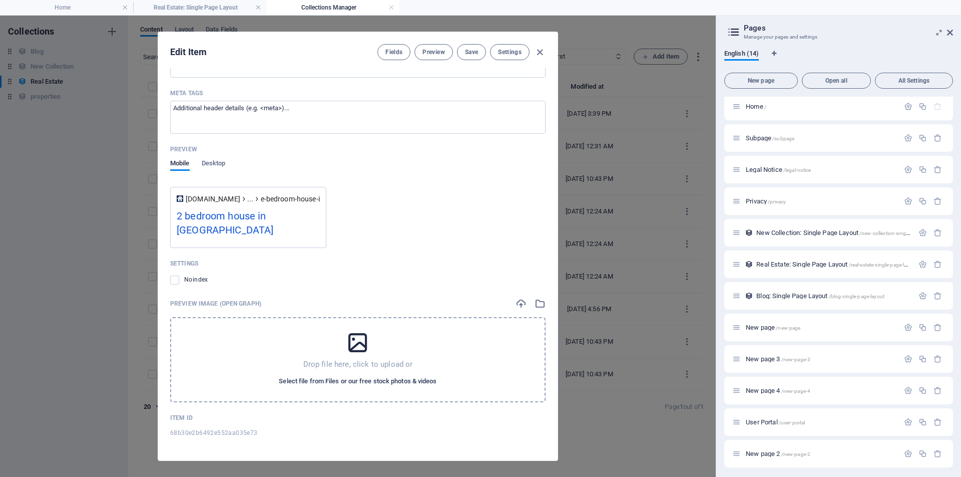
click at [354, 381] on span "Select file from Files or our free stock photos & videos" at bounding box center [358, 381] width 158 height 12
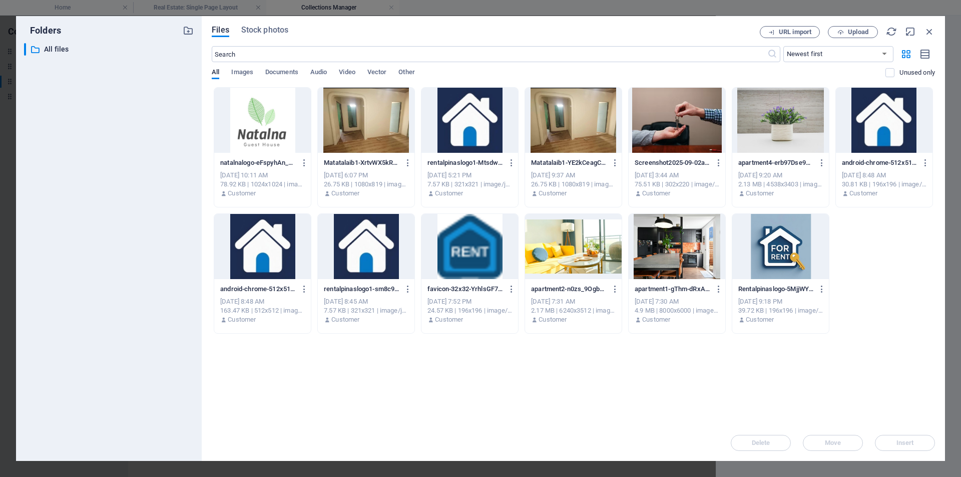
click at [375, 137] on div at bounding box center [366, 120] width 97 height 65
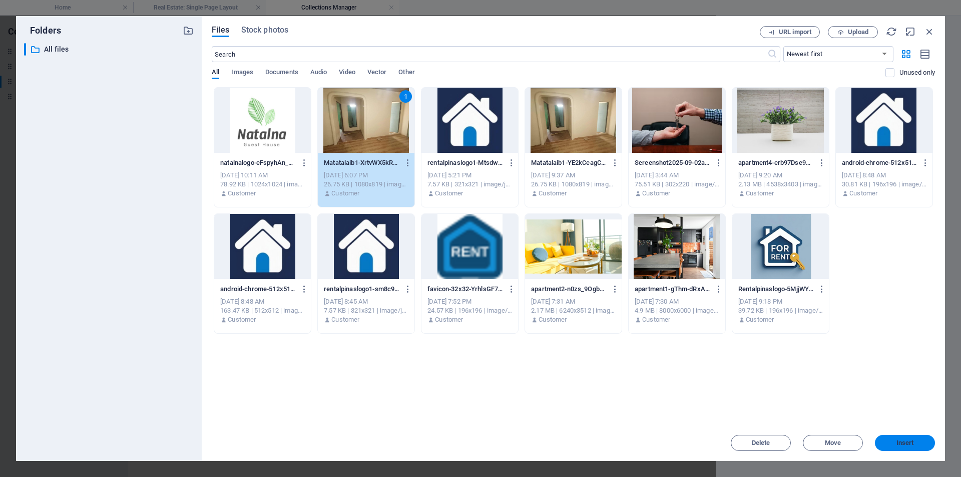
click at [888, 438] on button "Insert" at bounding box center [905, 443] width 60 height 16
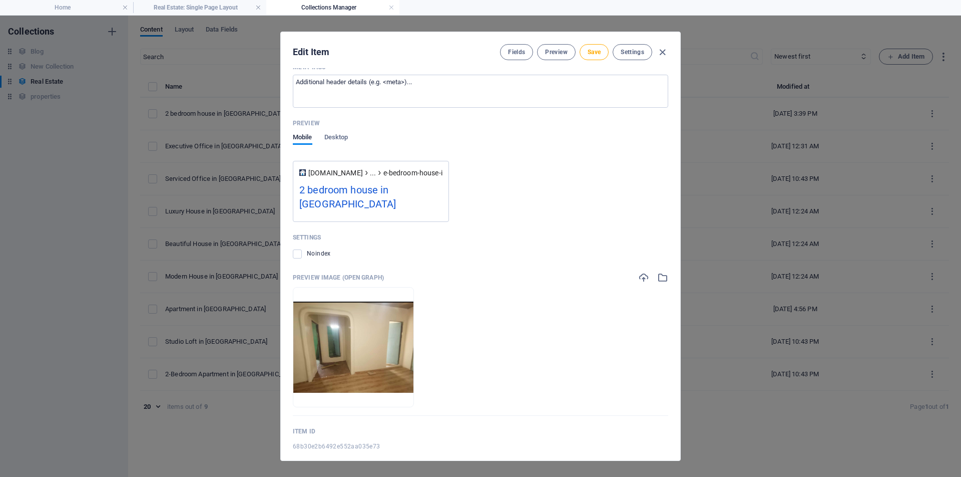
scroll to position [1107, 0]
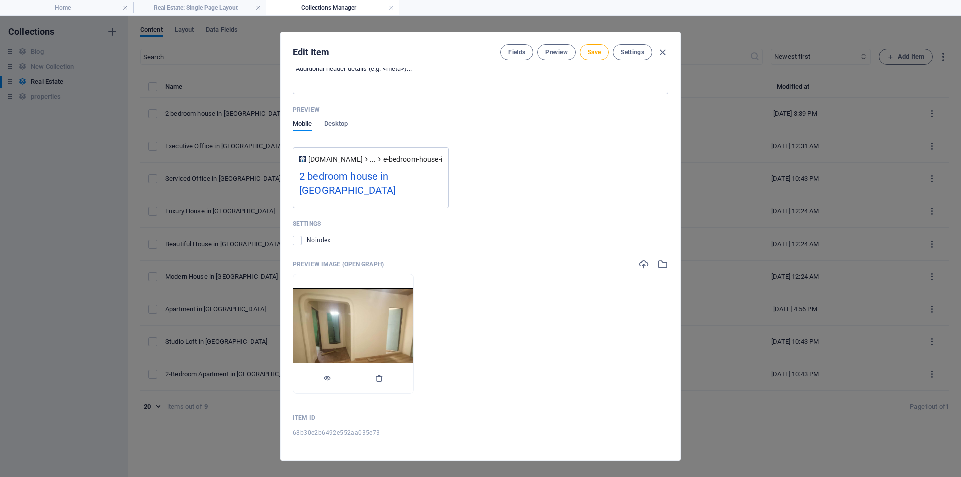
click at [359, 307] on img at bounding box center [353, 333] width 120 height 91
click at [384, 380] on icon "button" at bounding box center [380, 378] width 8 height 8
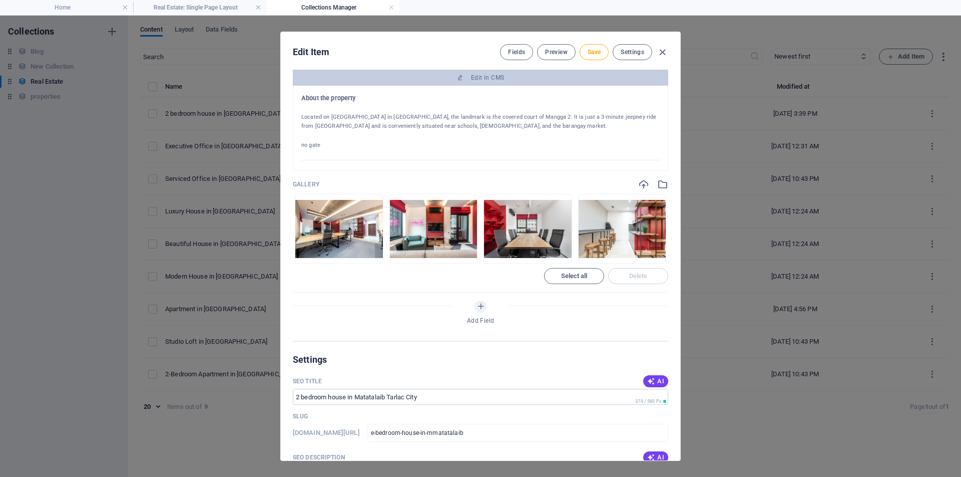
scroll to position [561, 0]
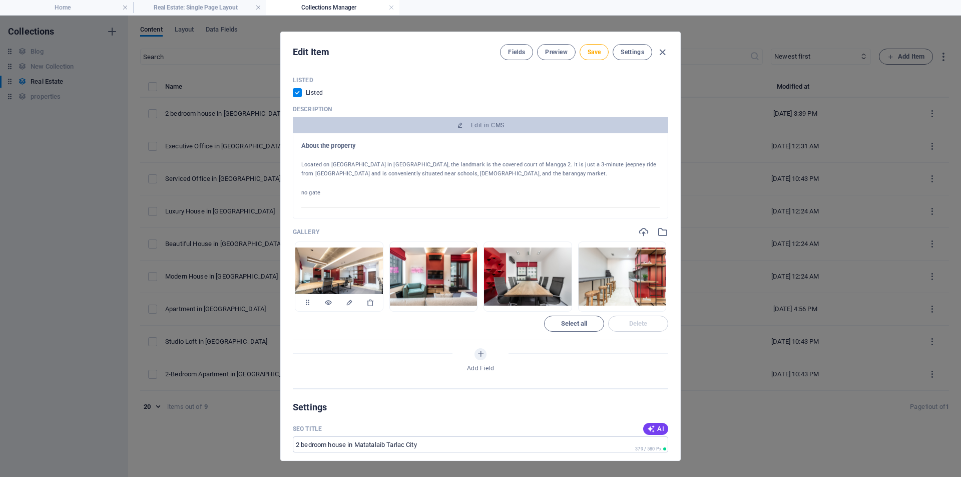
click at [334, 279] on img at bounding box center [339, 276] width 88 height 58
click at [371, 252] on div "1" at bounding box center [372, 250] width 13 height 13
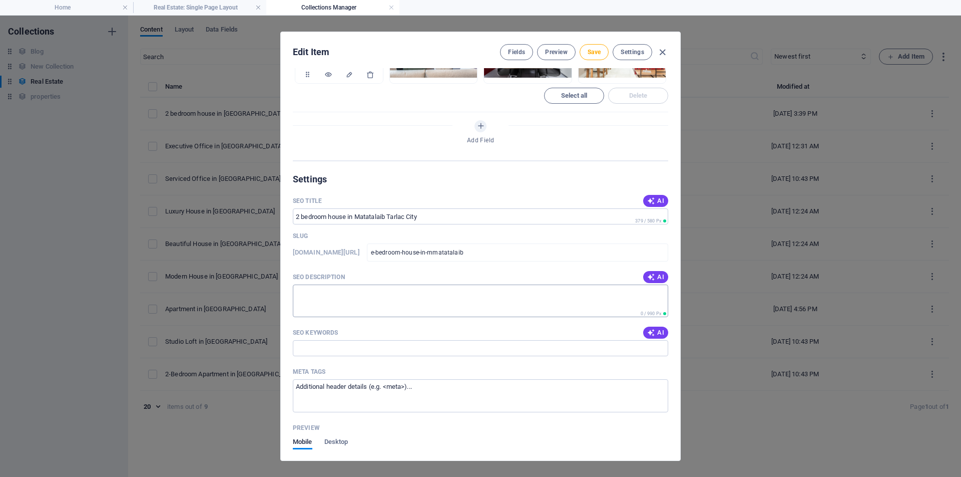
scroll to position [798, 0]
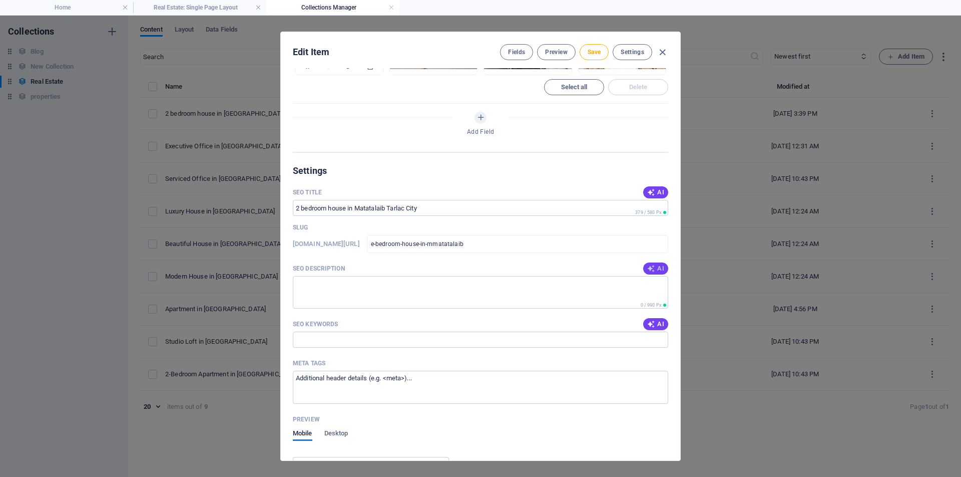
click at [651, 269] on icon "button" at bounding box center [651, 268] width 8 height 8
type textarea "Discover a cozy 2-bedroom apartment for rent in Matatalaib, Tarlac City, near s…"
click at [652, 196] on button "AI" at bounding box center [655, 192] width 25 height 12
type input "2BR House for Rent in Matatalaib"
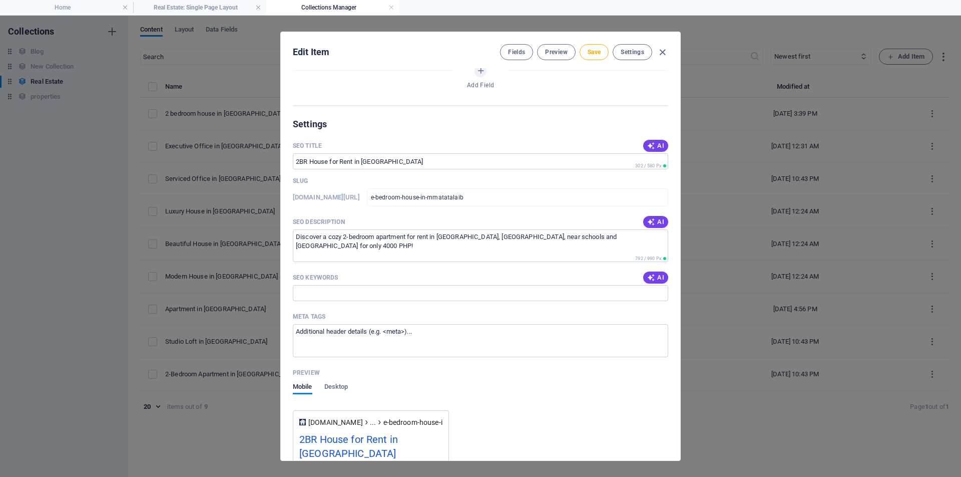
scroll to position [905, 0]
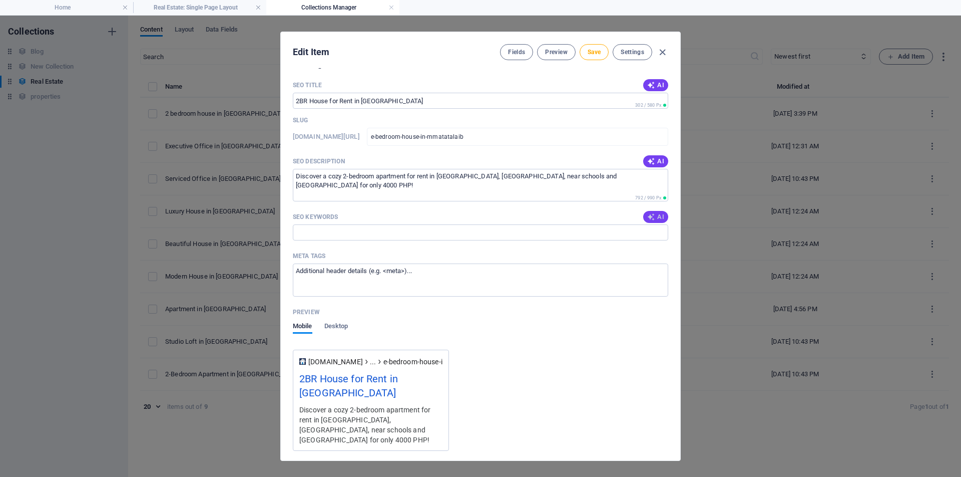
click at [655, 219] on span "AI" at bounding box center [655, 217] width 17 height 8
type input "2 bedroom house for rent Matatalaib, Tarlac City apartment, rental property Mat…"
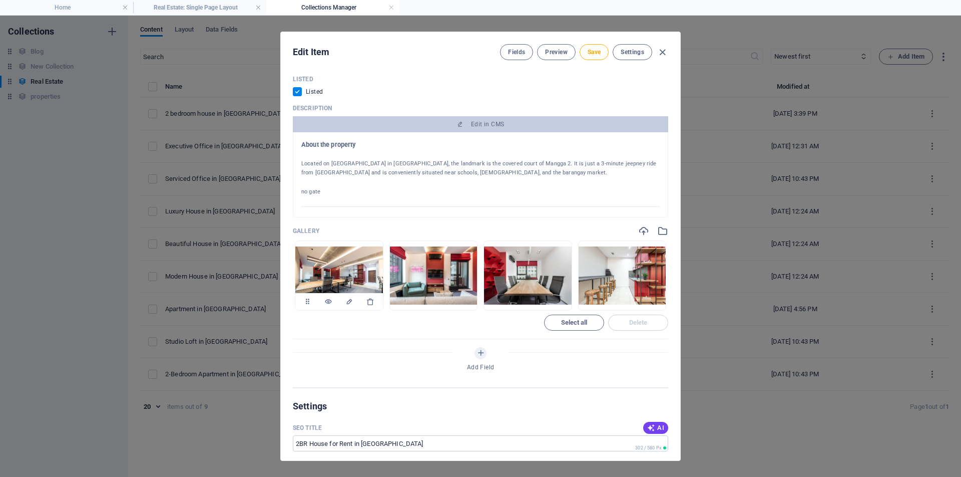
scroll to position [558, 0]
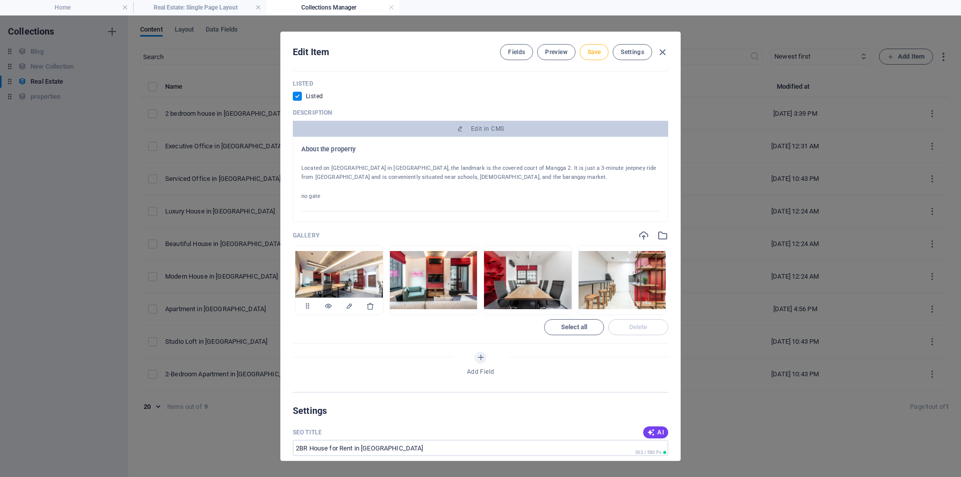
click at [599, 53] on span "Save" at bounding box center [594, 52] width 13 height 8
click at [660, 52] on icon "button" at bounding box center [663, 53] width 12 height 12
checkbox input "false"
type input "e-bedroom-house-in-mmatatalaib"
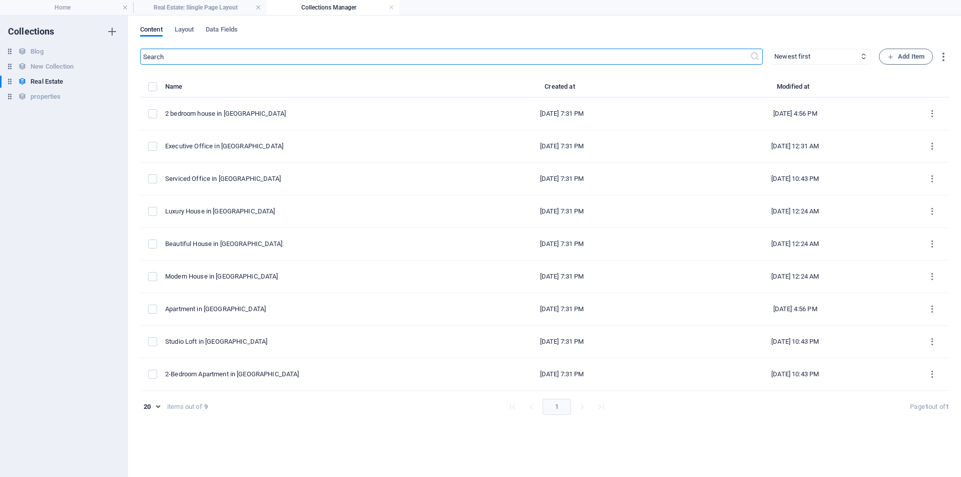
scroll to position [518, 0]
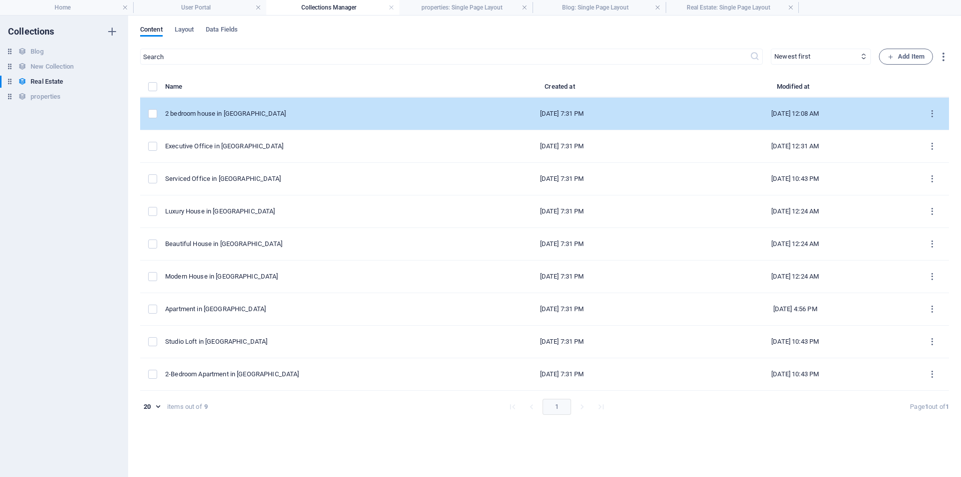
click at [265, 114] on div "2 bedroom house in [GEOGRAPHIC_DATA]" at bounding box center [302, 113] width 275 height 9
select select "Apartment"
select select "For Rent"
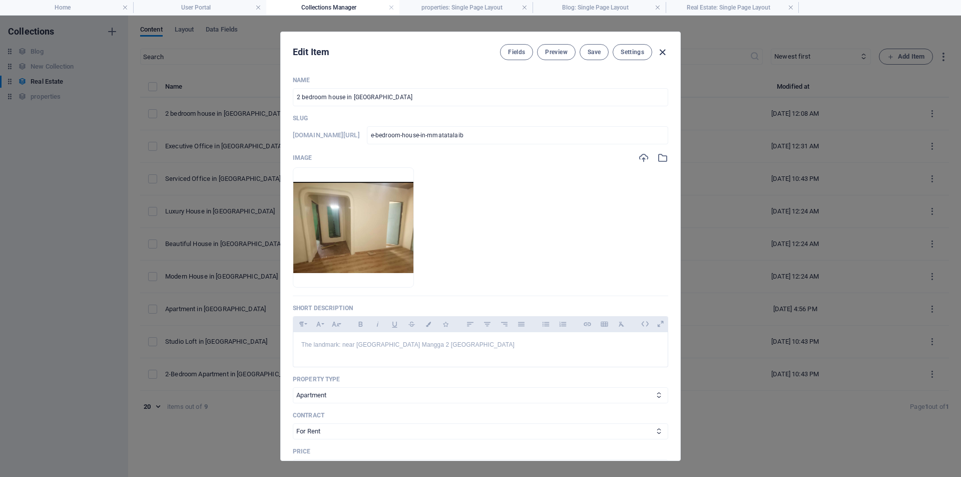
click at [666, 54] on icon "button" at bounding box center [663, 53] width 12 height 12
checkbox input "false"
type input "e-bedroom-house-in-mmatatalaib"
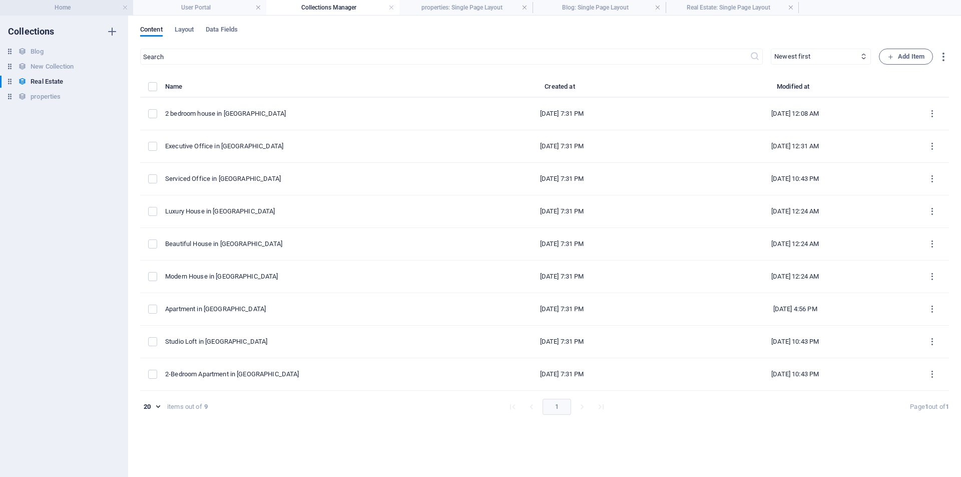
click at [58, 9] on h4 "Home" at bounding box center [66, 7] width 133 height 11
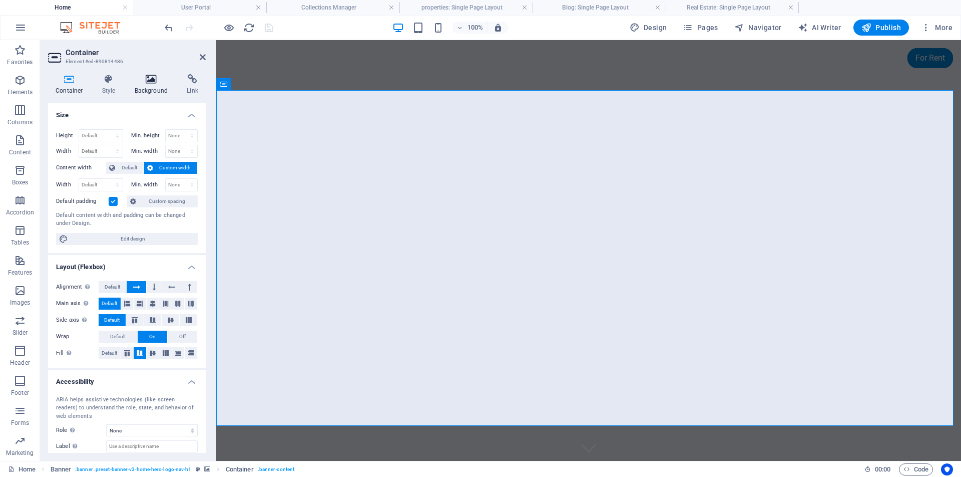
click at [150, 84] on h4 "Background" at bounding box center [153, 84] width 53 height 21
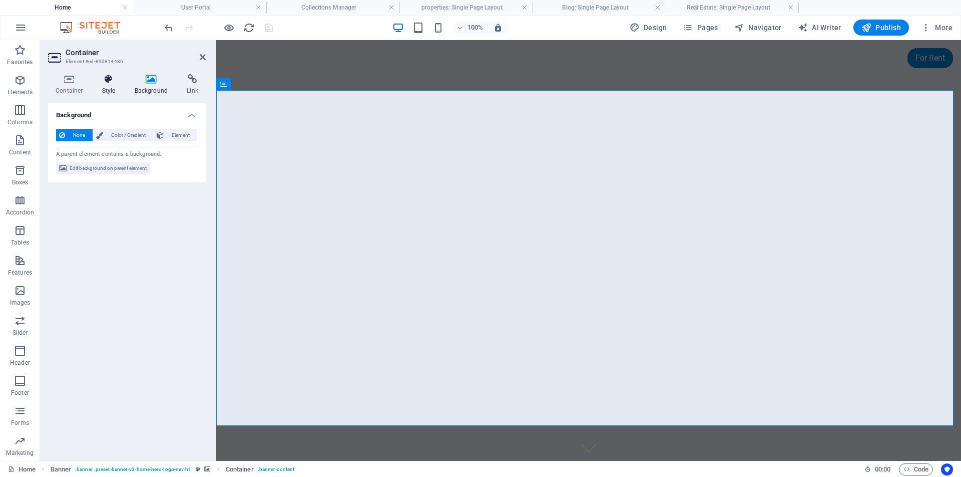
click at [109, 78] on icon at bounding box center [109, 79] width 29 height 10
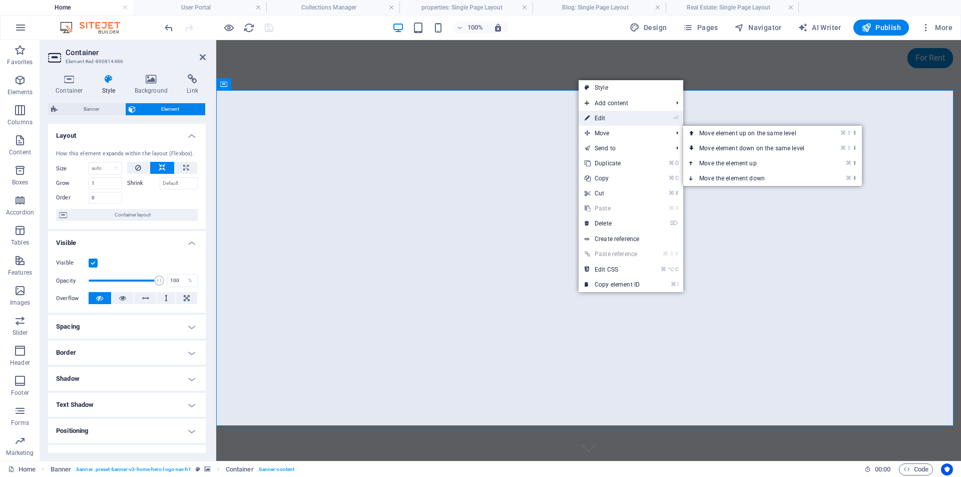
click at [615, 117] on link "⏎ Edit" at bounding box center [612, 118] width 67 height 15
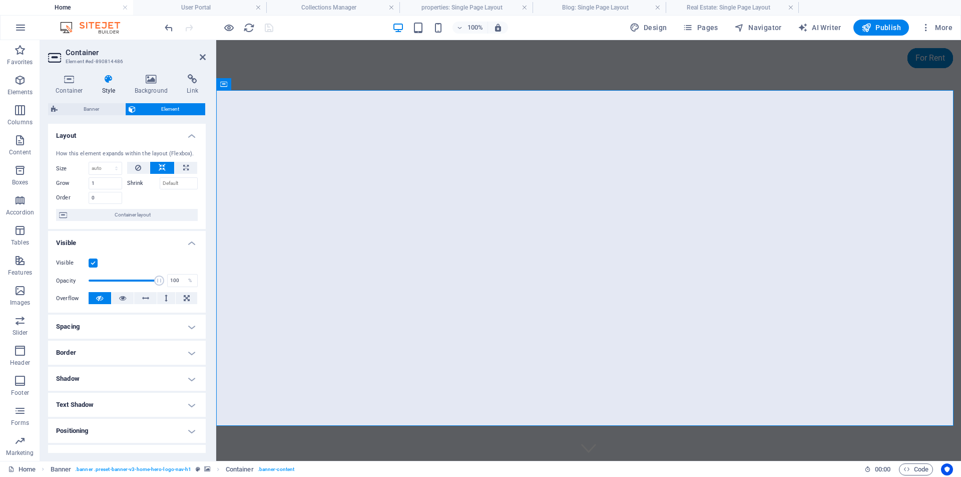
click at [179, 110] on span "Element" at bounding box center [171, 109] width 64 height 12
click at [154, 82] on icon at bounding box center [151, 79] width 49 height 10
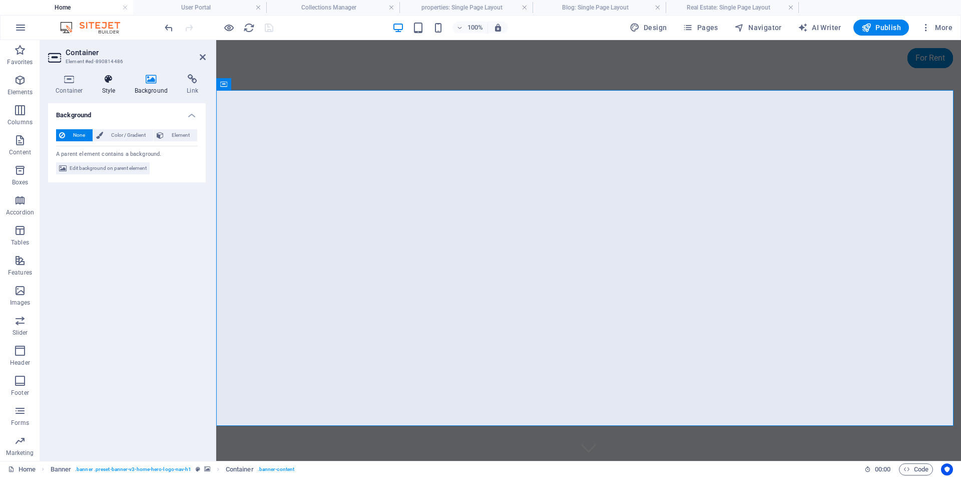
click at [107, 81] on icon at bounding box center [109, 79] width 29 height 10
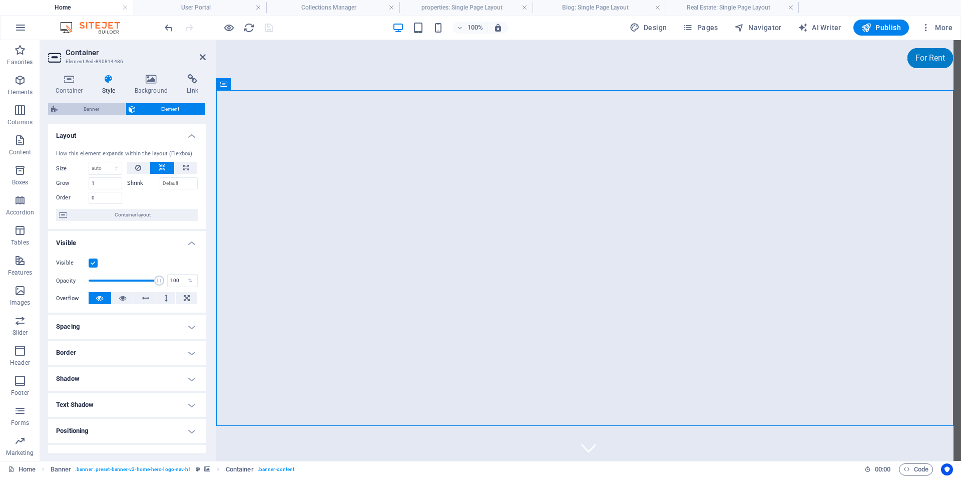
click at [90, 111] on span "Banner" at bounding box center [92, 109] width 62 height 12
select select "preset-banner-v3-home-hero-logo-nav-h1"
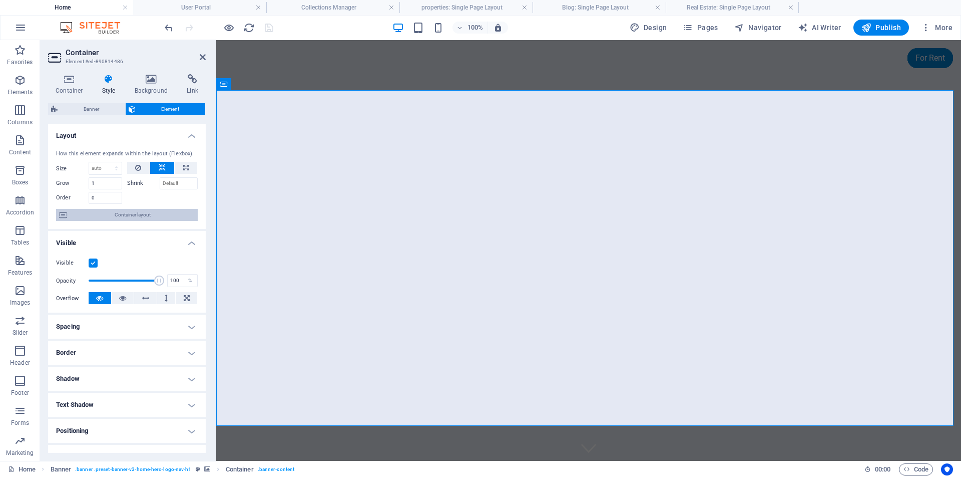
click at [170, 213] on span "Container layout" at bounding box center [132, 215] width 125 height 12
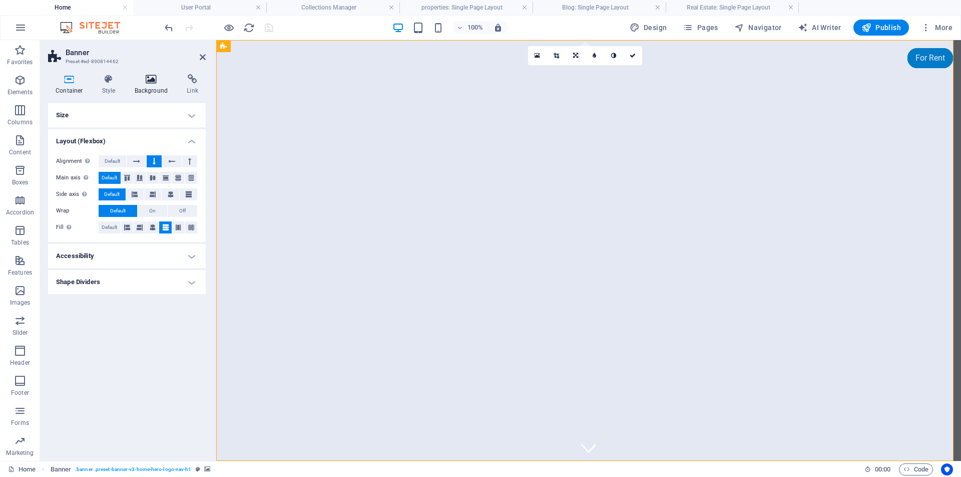
click at [159, 84] on h4 "Background" at bounding box center [153, 84] width 53 height 21
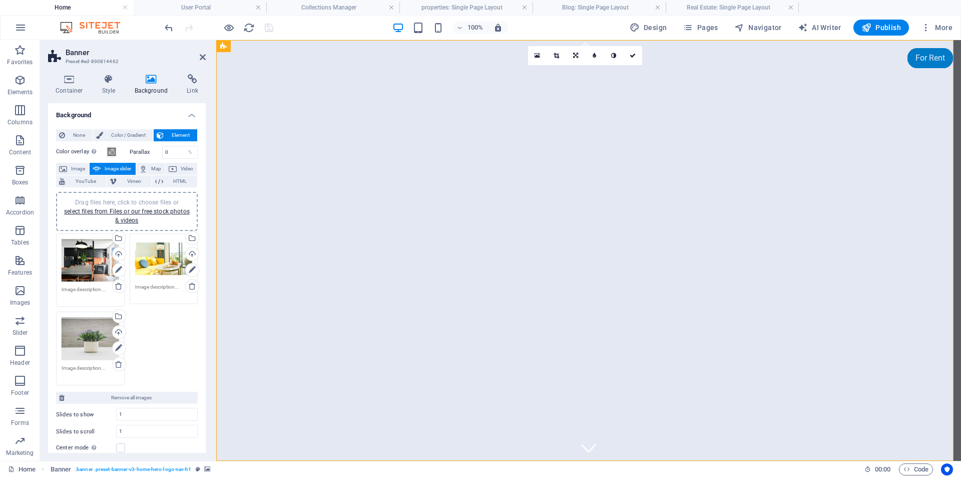
click at [86, 264] on div "Drag files here, click to choose files or select files from Files or our free s…" at bounding box center [91, 260] width 58 height 43
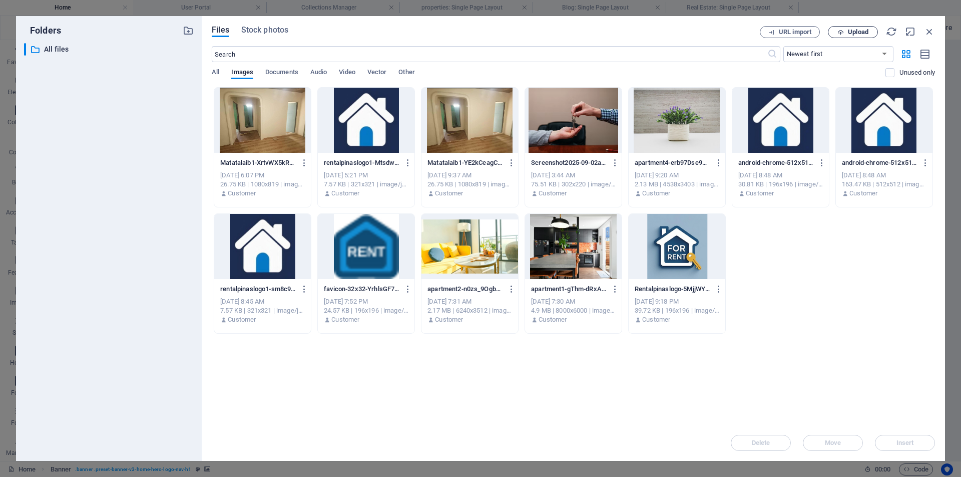
click at [860, 33] on span "Upload" at bounding box center [858, 32] width 21 height 6
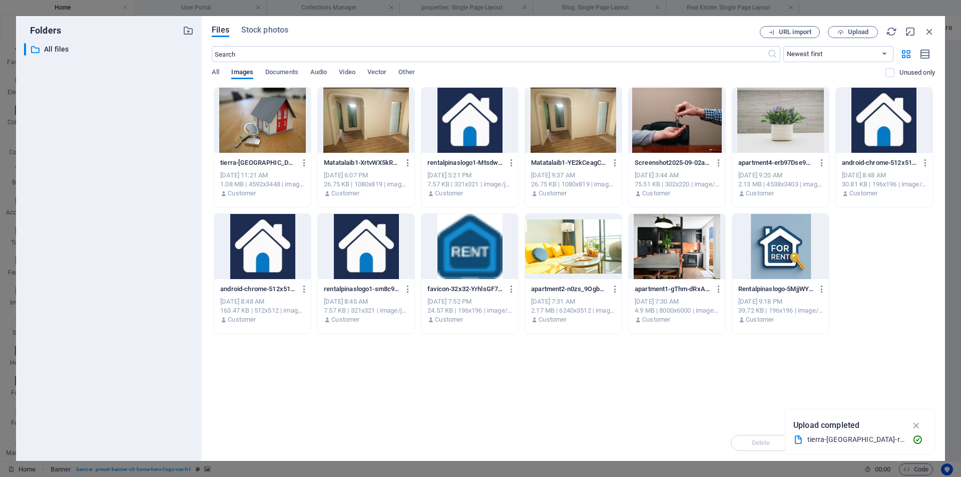
click at [285, 133] on div at bounding box center [262, 120] width 97 height 65
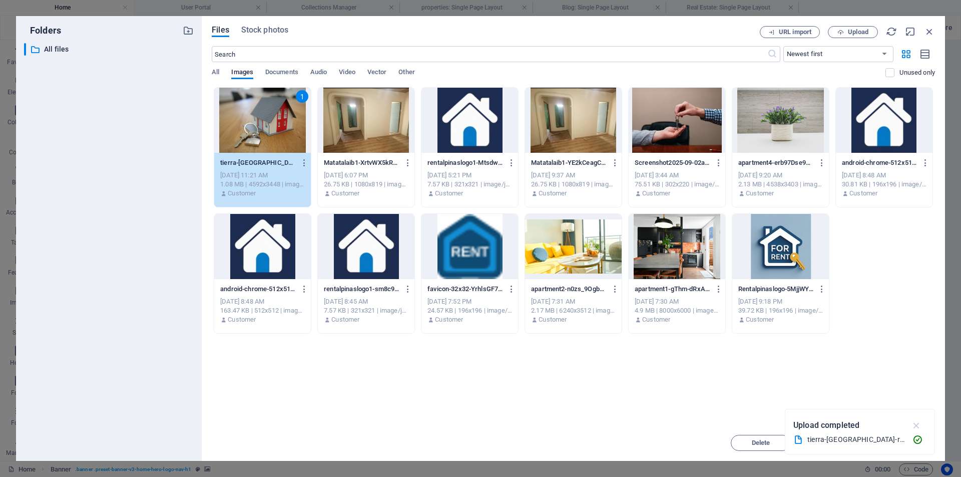
click at [916, 425] on icon "button" at bounding box center [917, 425] width 12 height 11
click at [908, 443] on span "Insert" at bounding box center [906, 443] width 18 height 6
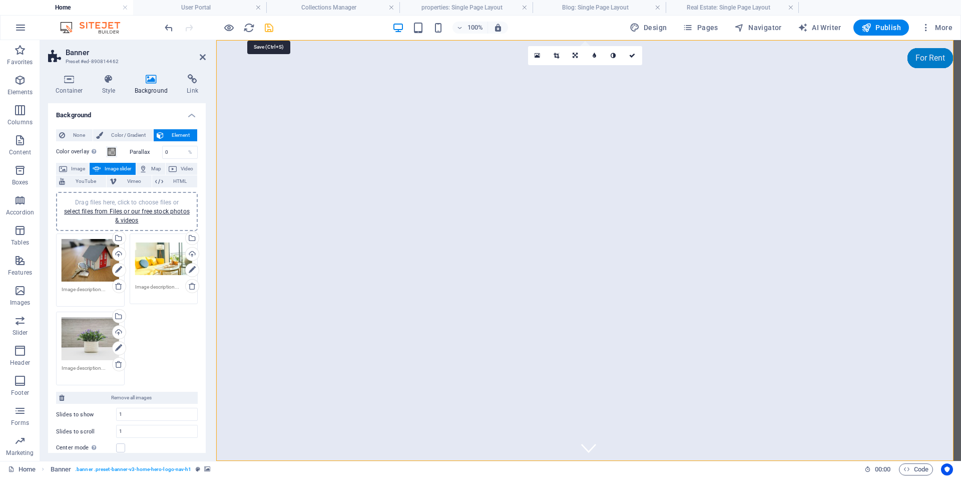
click at [272, 26] on icon "save" at bounding box center [269, 28] width 12 height 12
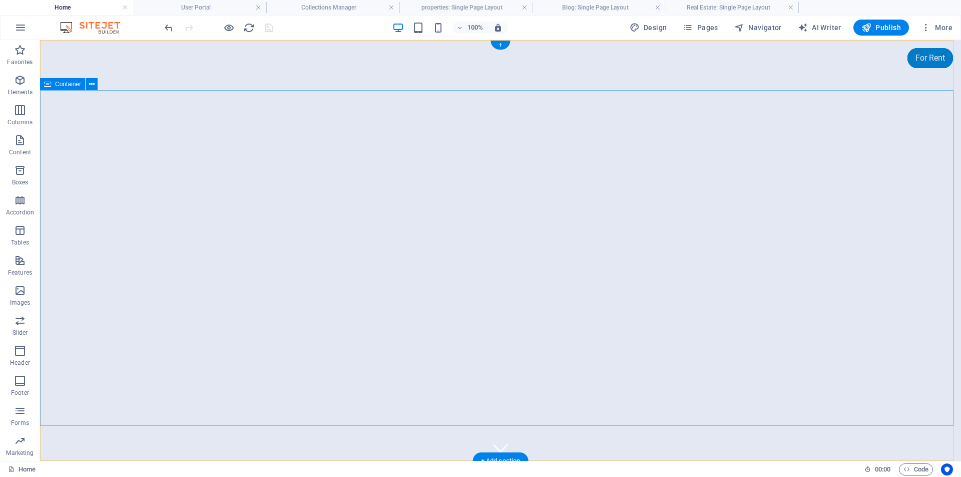
click at [498, 438] on figure at bounding box center [500, 445] width 15 height 15
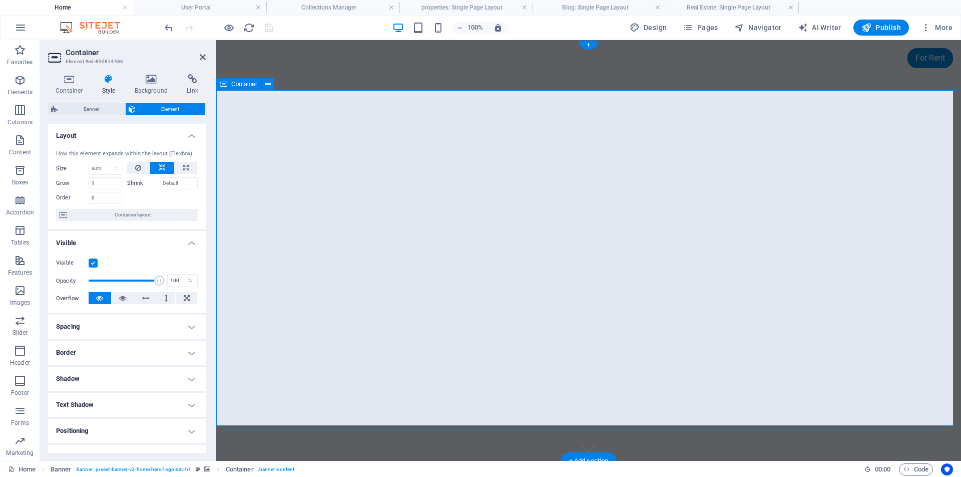
click at [146, 82] on icon at bounding box center [151, 79] width 49 height 10
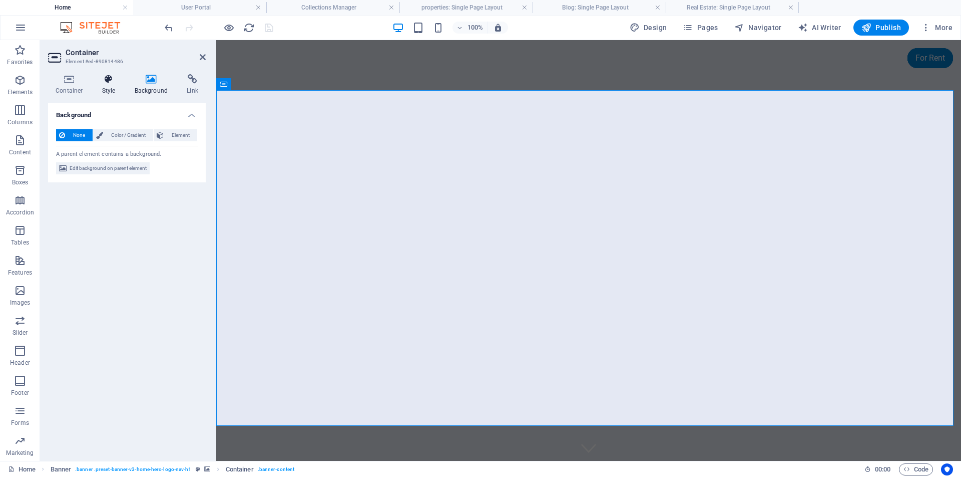
click at [107, 82] on icon at bounding box center [109, 79] width 29 height 10
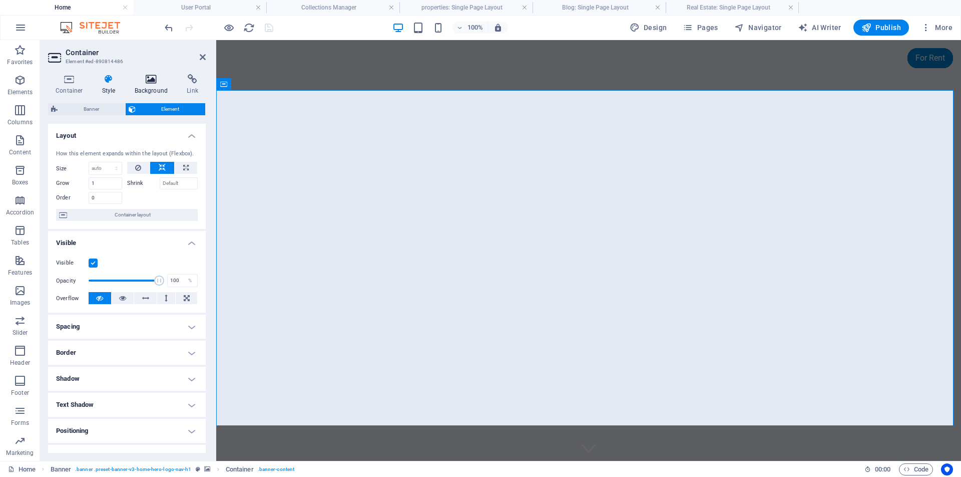
click at [150, 85] on h4 "Background" at bounding box center [153, 84] width 53 height 21
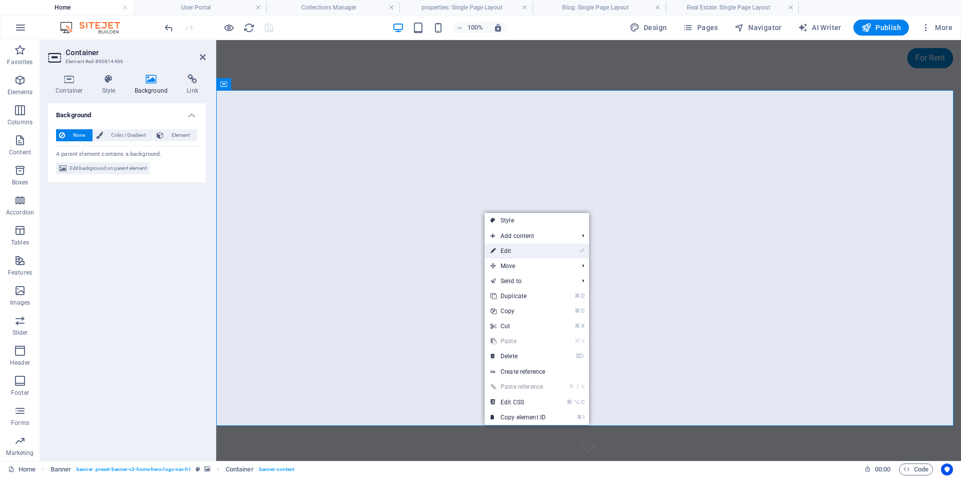
click at [513, 248] on link "⏎ Edit" at bounding box center [518, 250] width 67 height 15
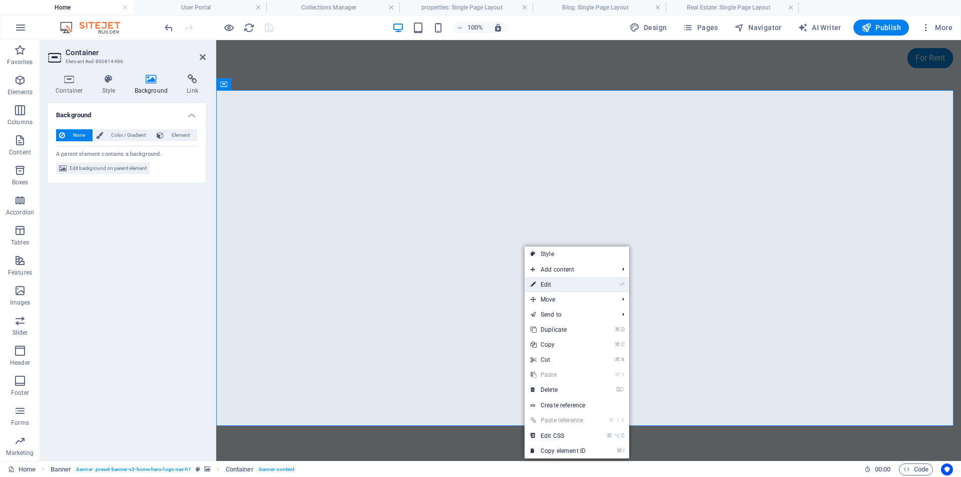
click at [549, 283] on link "⏎ Edit" at bounding box center [558, 284] width 67 height 15
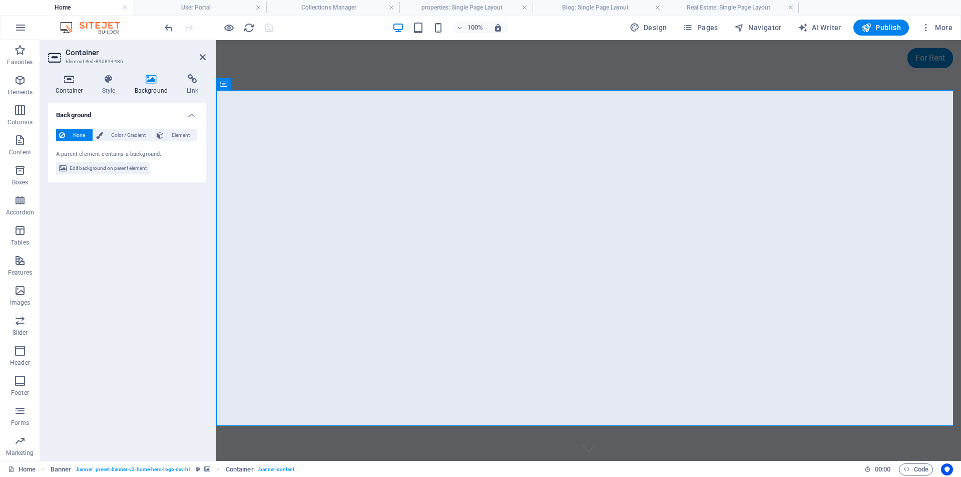
click at [72, 81] on icon at bounding box center [69, 79] width 43 height 10
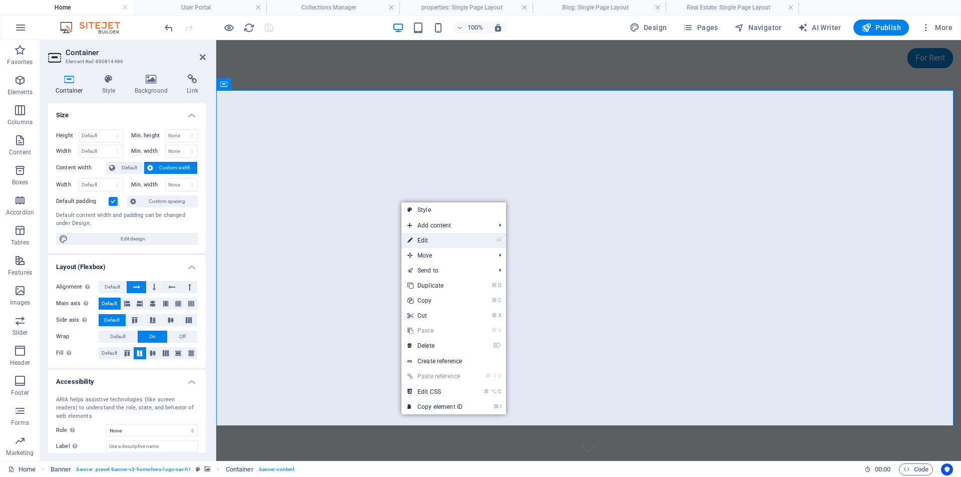
click at [424, 239] on link "⏎ Edit" at bounding box center [435, 240] width 67 height 15
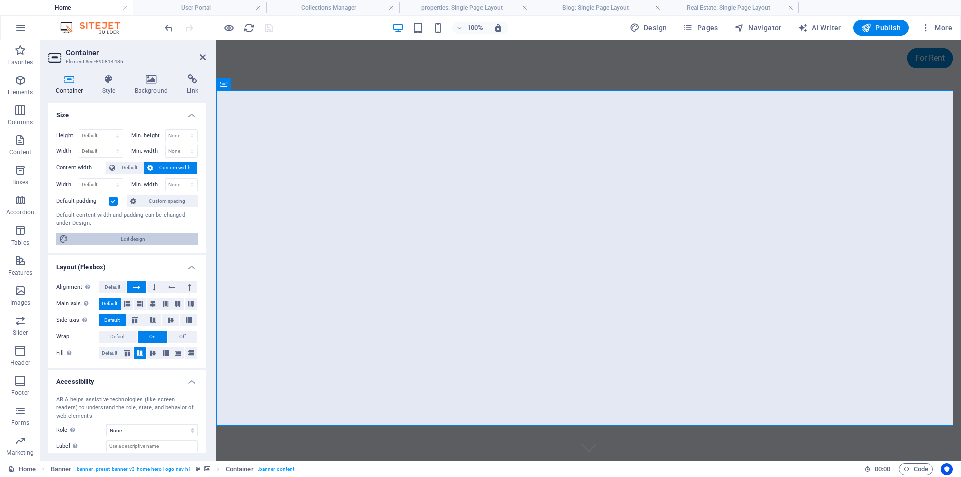
click at [134, 236] on span "Edit design" at bounding box center [133, 239] width 124 height 12
select select "ease-in-out"
select select "rem"
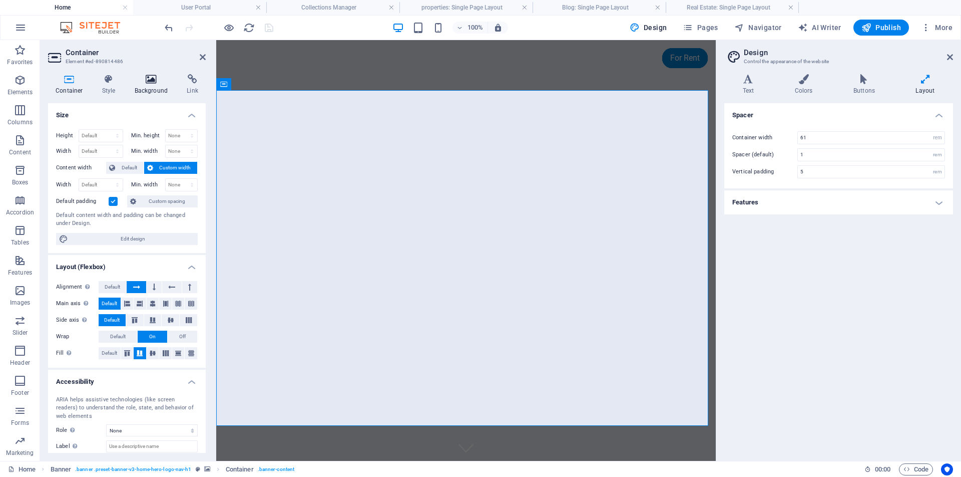
click at [146, 81] on icon at bounding box center [151, 79] width 49 height 10
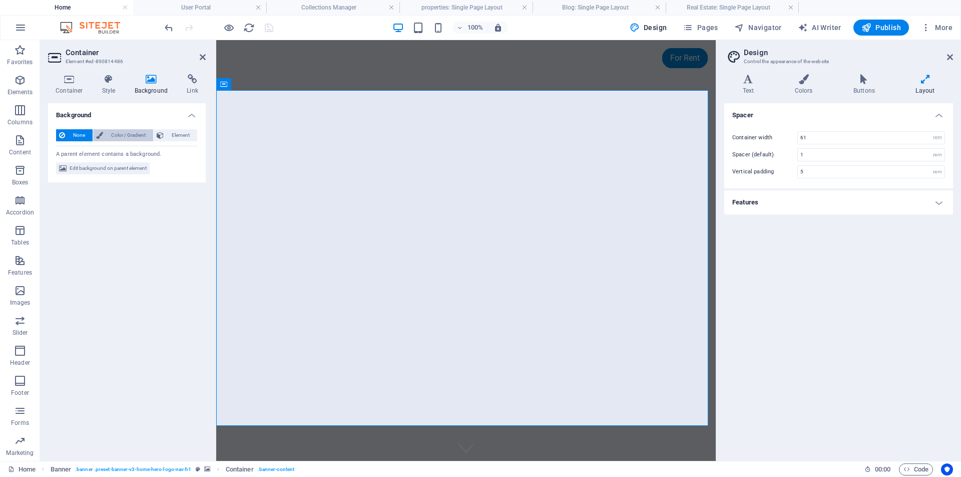
click at [132, 134] on span "Color / Gradient" at bounding box center [128, 135] width 44 height 12
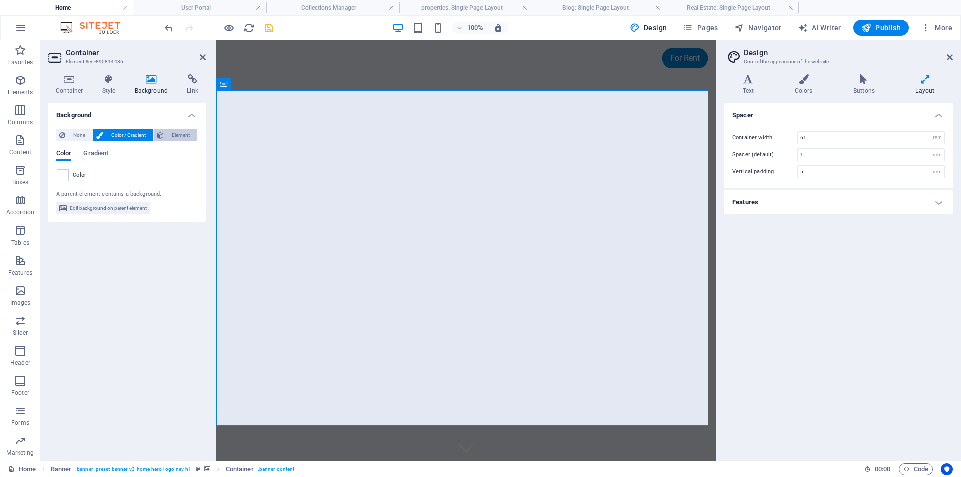
click at [179, 135] on span "Element" at bounding box center [181, 135] width 28 height 12
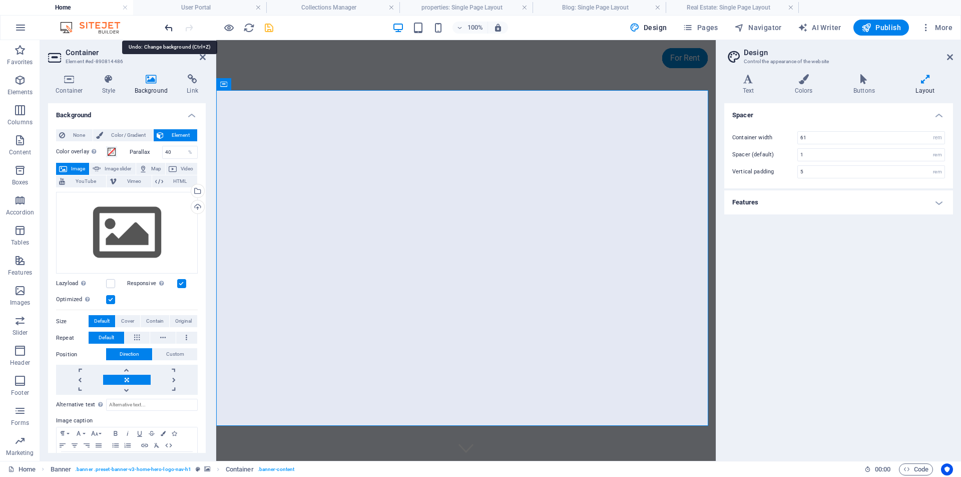
click at [168, 25] on icon "undo" at bounding box center [169, 28] width 12 height 12
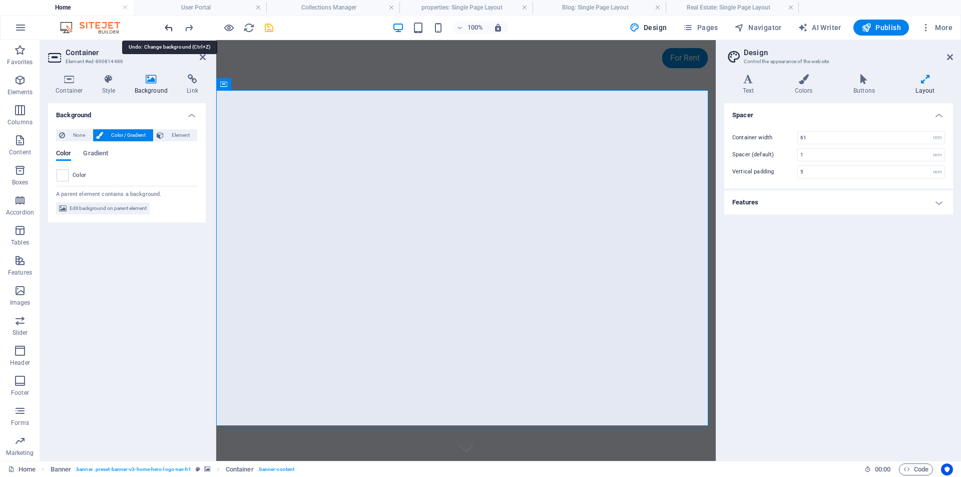
click at [168, 25] on icon "undo" at bounding box center [169, 28] width 12 height 12
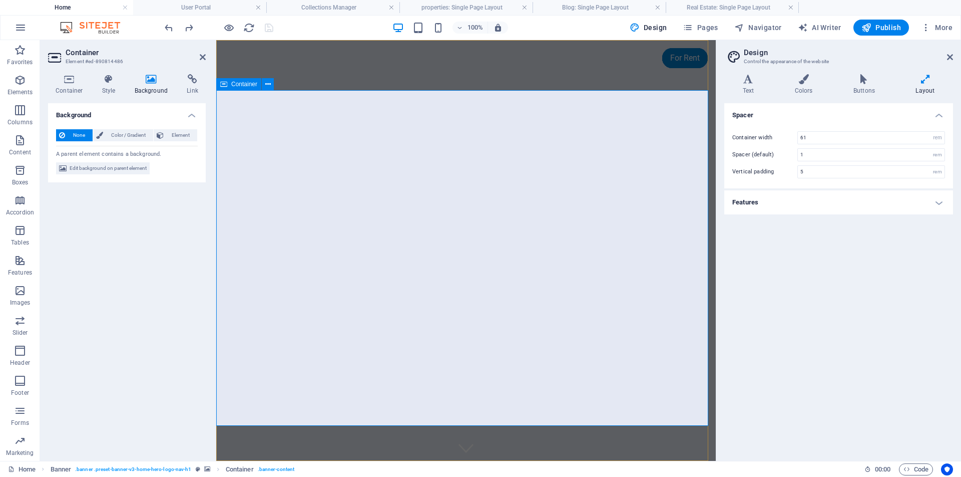
click at [267, 85] on icon at bounding box center [268, 84] width 6 height 11
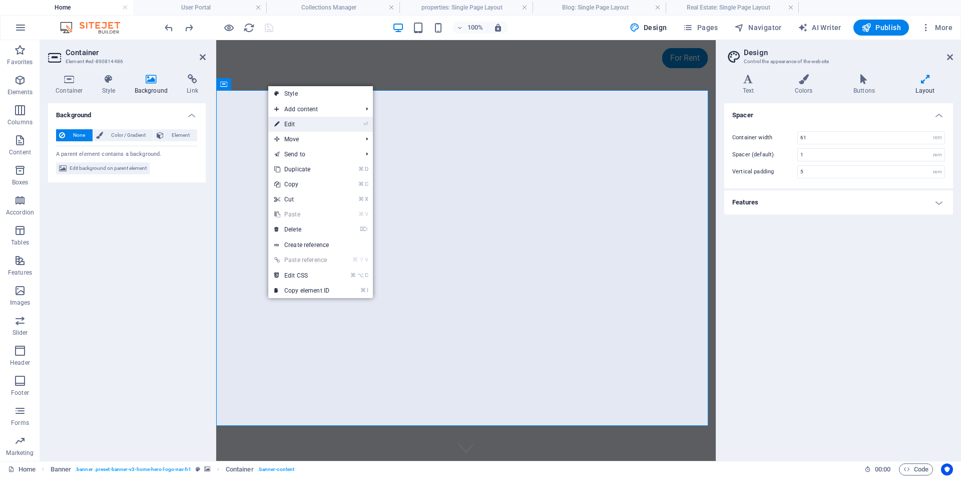
click at [292, 121] on link "⏎ Edit" at bounding box center [301, 124] width 67 height 15
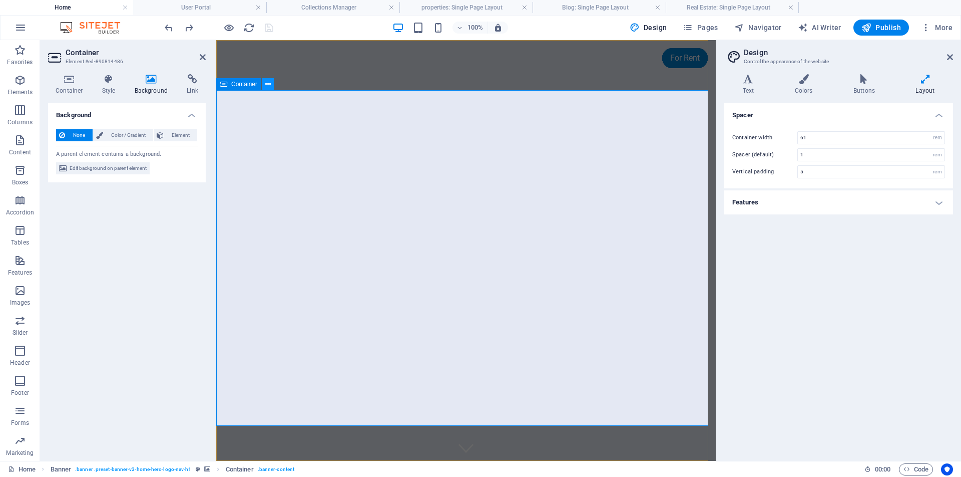
click at [273, 83] on button at bounding box center [268, 84] width 12 height 12
click at [102, 167] on span "Edit background on parent element" at bounding box center [108, 168] width 77 height 12
select select "ms"
select select "s"
select select "progressive"
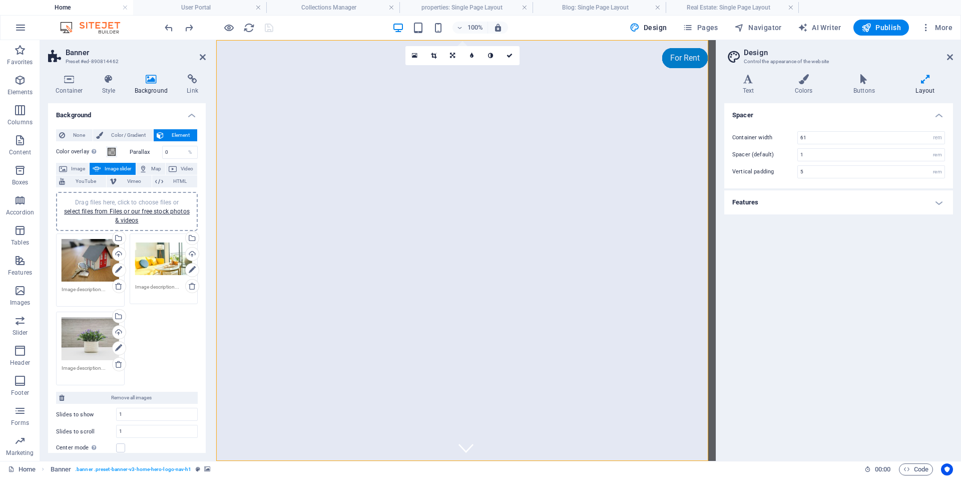
click at [166, 260] on div "Drag files here, click to choose files or select files from Files or our free s…" at bounding box center [164, 259] width 58 height 40
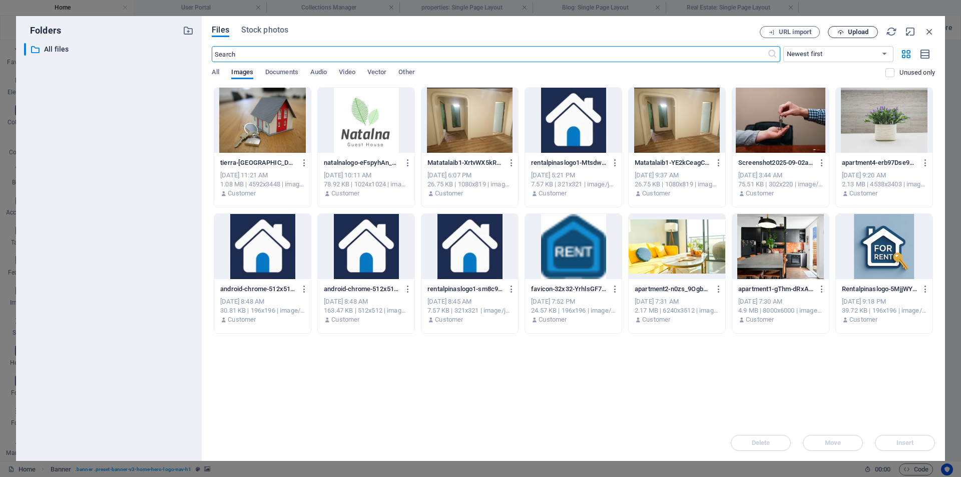
click at [865, 30] on span "Upload" at bounding box center [858, 32] width 21 height 6
click at [744, 391] on div "Drop files here to upload them instantly tierra-mallorca-rgJ1J8SDEAY-unsplash-F…" at bounding box center [574, 256] width 724 height 338
click at [859, 34] on span "Upload" at bounding box center [858, 32] width 21 height 6
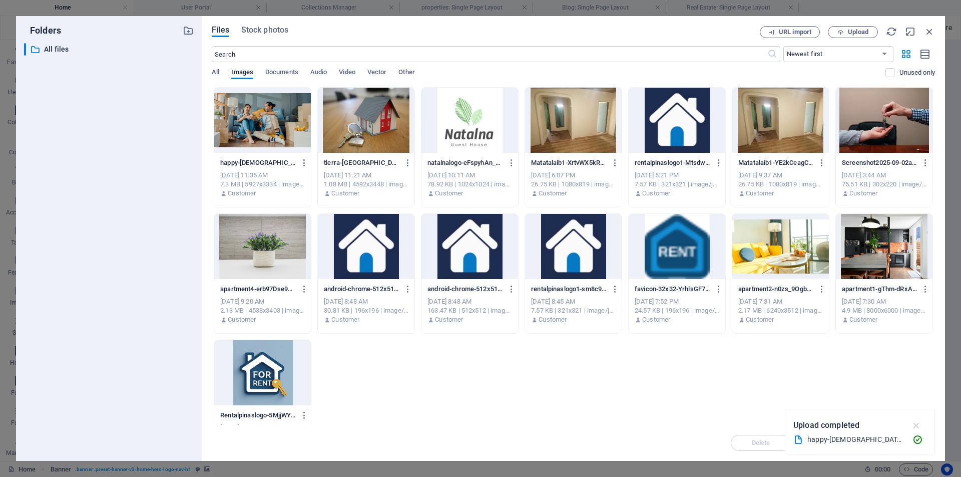
click at [918, 423] on icon "button" at bounding box center [917, 425] width 12 height 11
click at [263, 131] on div at bounding box center [262, 120] width 97 height 65
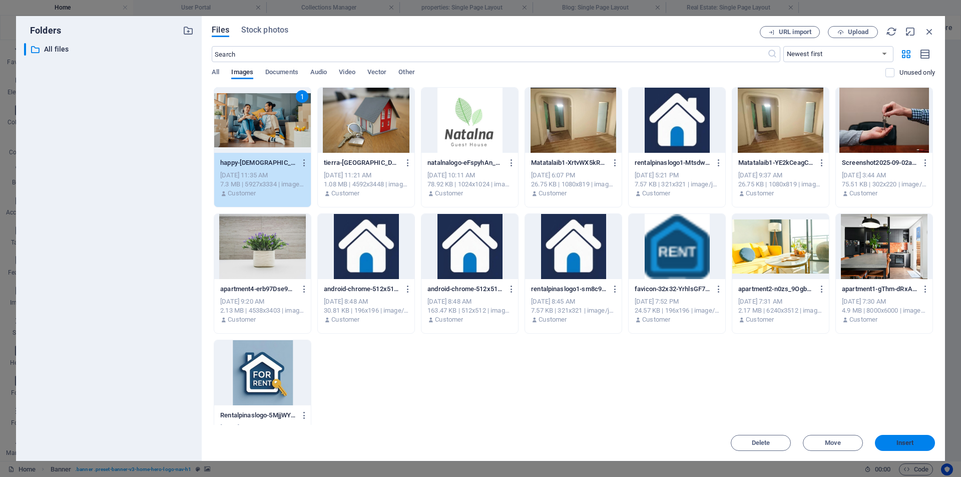
click at [902, 443] on span "Insert" at bounding box center [906, 443] width 18 height 6
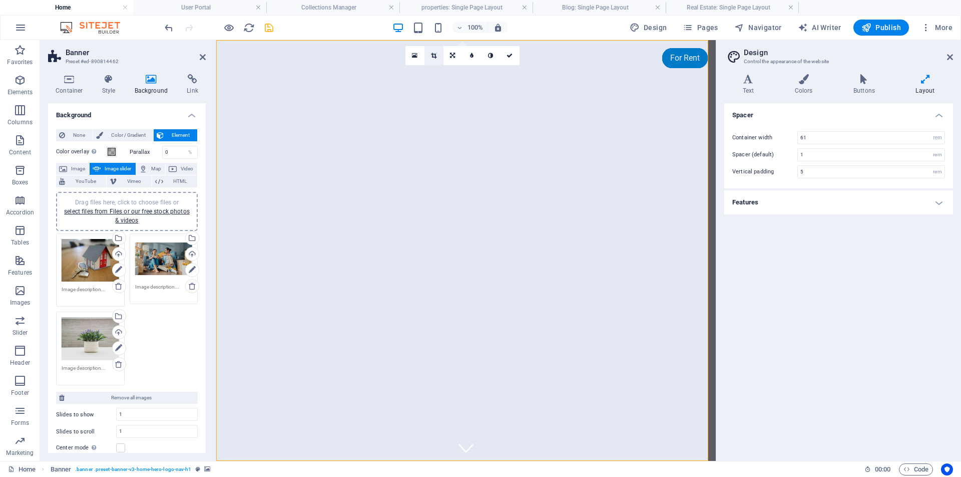
click at [436, 55] on icon at bounding box center [434, 56] width 6 height 6
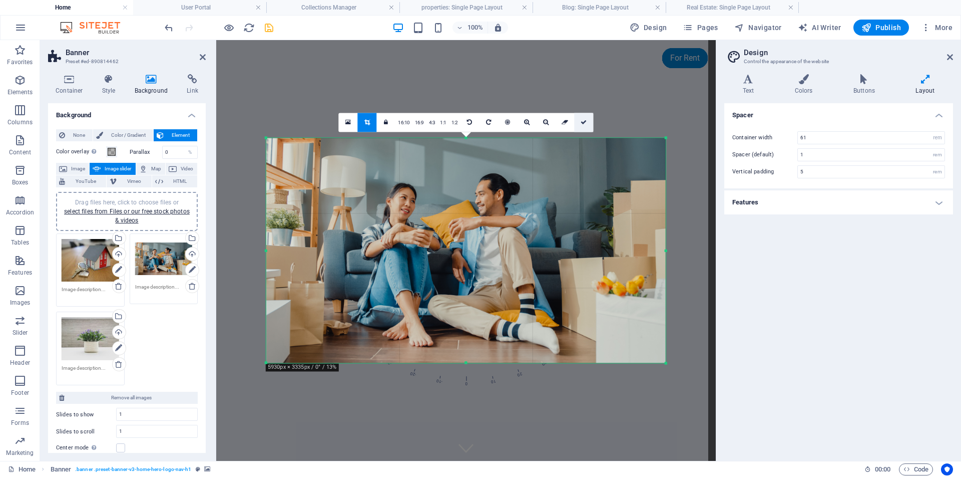
click at [584, 123] on icon at bounding box center [584, 122] width 6 height 6
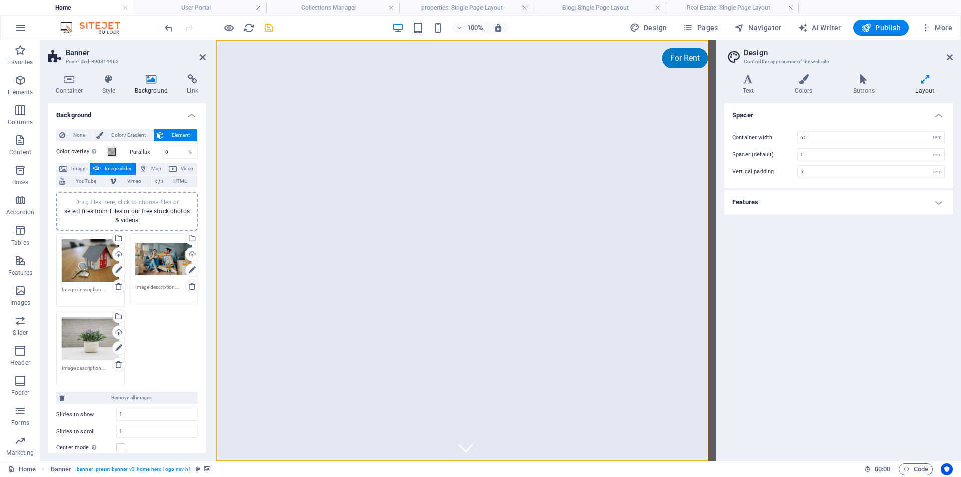
click at [86, 262] on div "Drag files here, click to choose files or select files from Files or our free s…" at bounding box center [91, 260] width 58 height 43
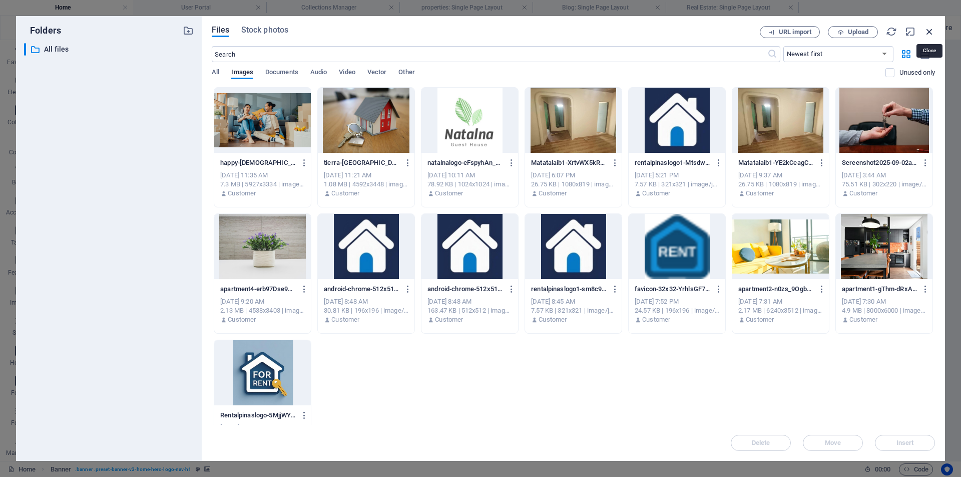
click at [933, 32] on icon "button" at bounding box center [929, 31] width 11 height 11
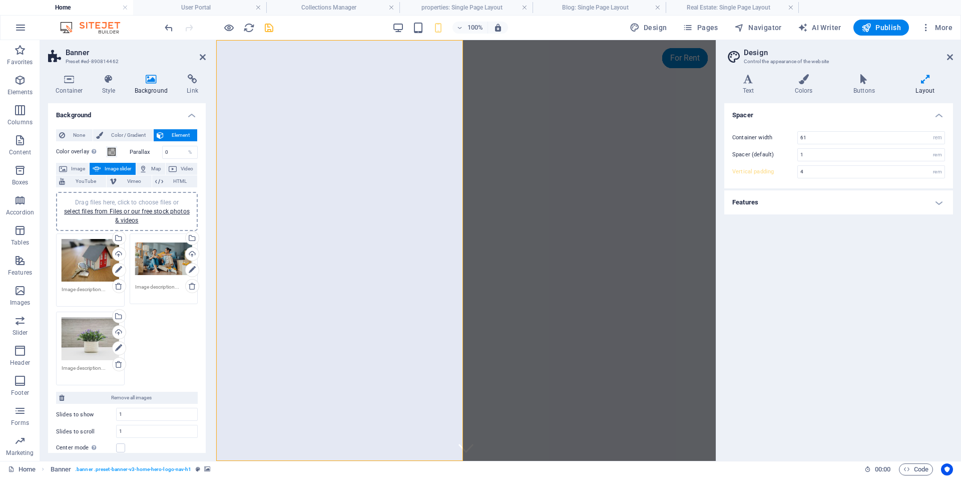
type input "5"
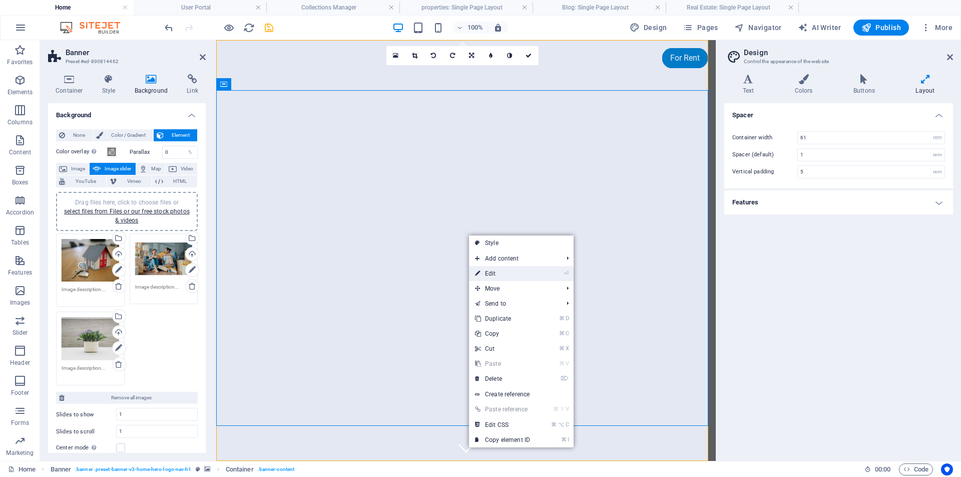
click at [498, 272] on link "⏎ Edit" at bounding box center [502, 273] width 67 height 15
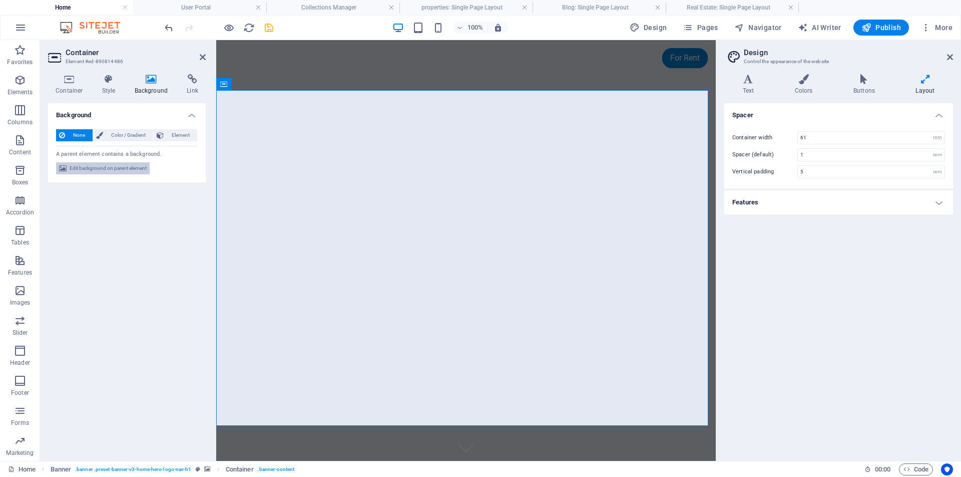
click at [137, 167] on span "Edit background on parent element" at bounding box center [108, 168] width 77 height 12
select select "ms"
select select "s"
select select "progressive"
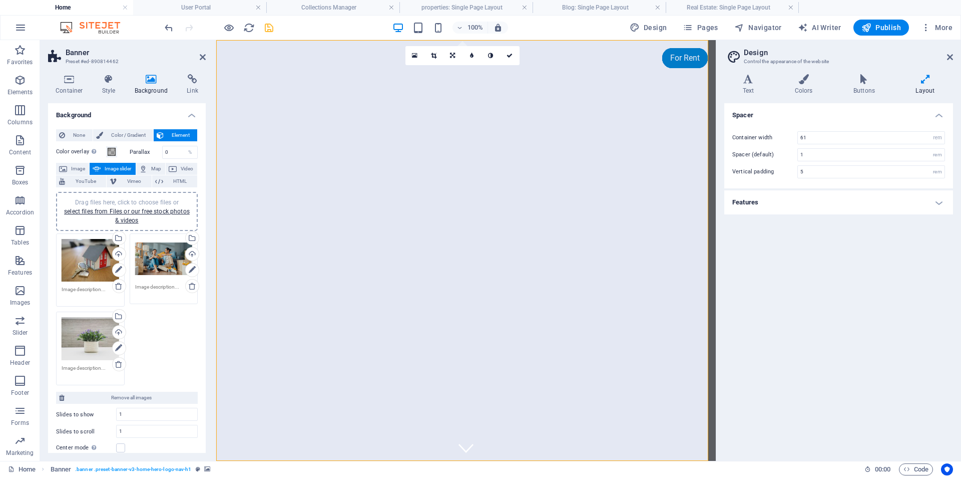
click at [156, 258] on div "Drag files here, click to choose files or select files from Files or our free s…" at bounding box center [164, 259] width 58 height 40
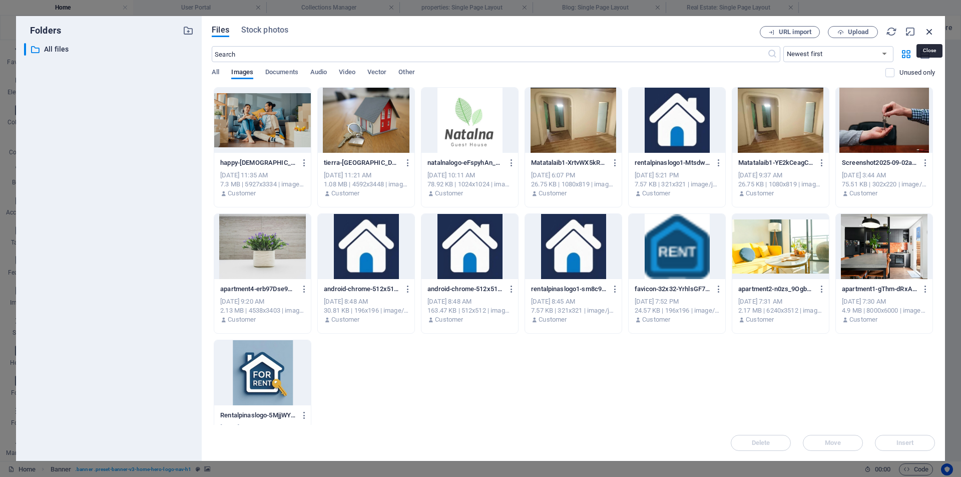
click at [927, 32] on icon "button" at bounding box center [929, 31] width 11 height 11
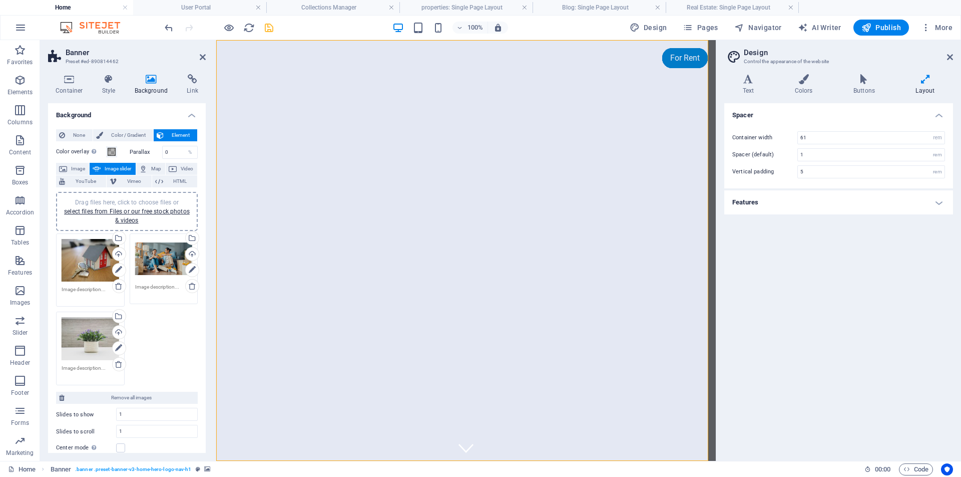
click at [87, 259] on div "Drag files here, click to choose files or select files from Files or our free s…" at bounding box center [91, 260] width 58 height 43
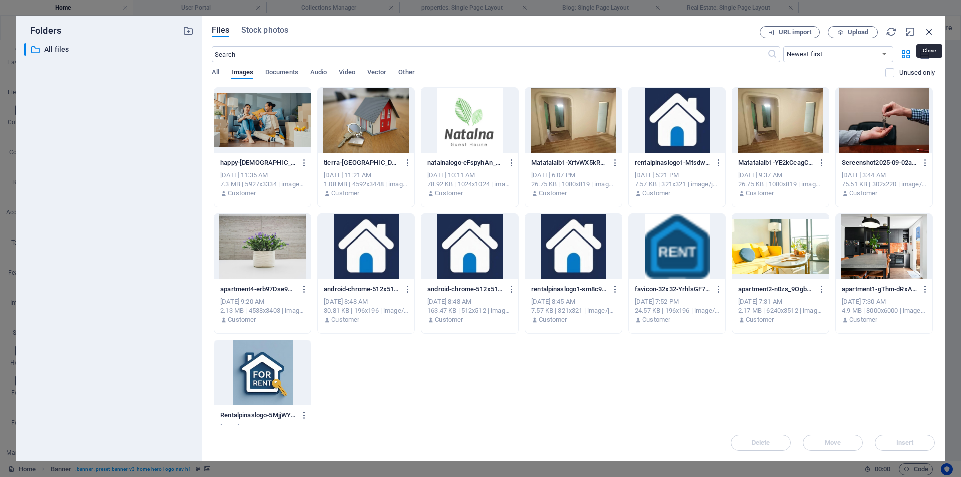
click at [927, 32] on icon "button" at bounding box center [929, 31] width 11 height 11
type input "5"
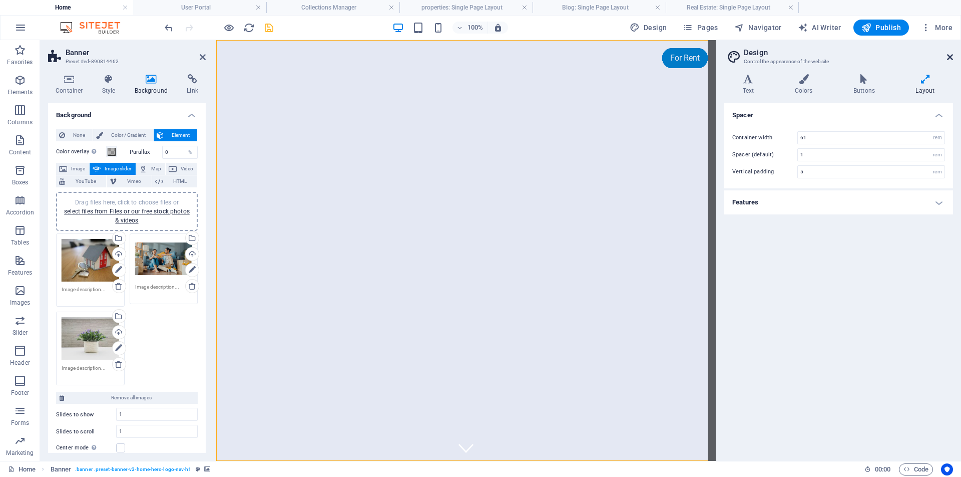
click at [951, 59] on icon at bounding box center [950, 57] width 6 height 8
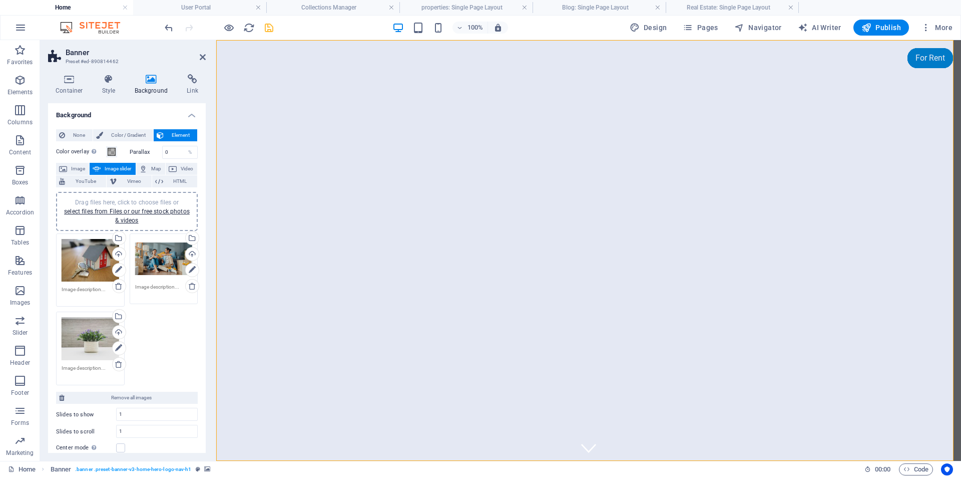
click at [90, 261] on div "Drag files here, click to choose files or select files from Files or our free s…" at bounding box center [91, 260] width 58 height 43
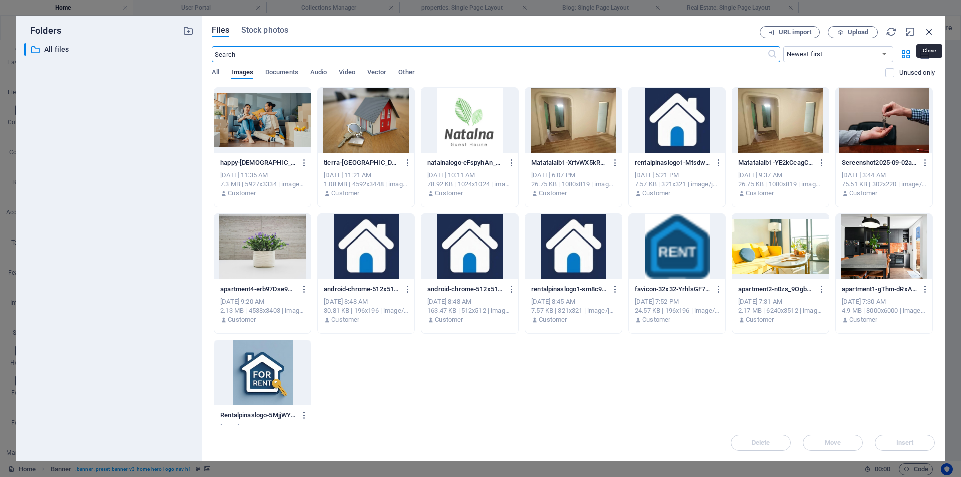
click at [927, 31] on icon "button" at bounding box center [929, 31] width 11 height 11
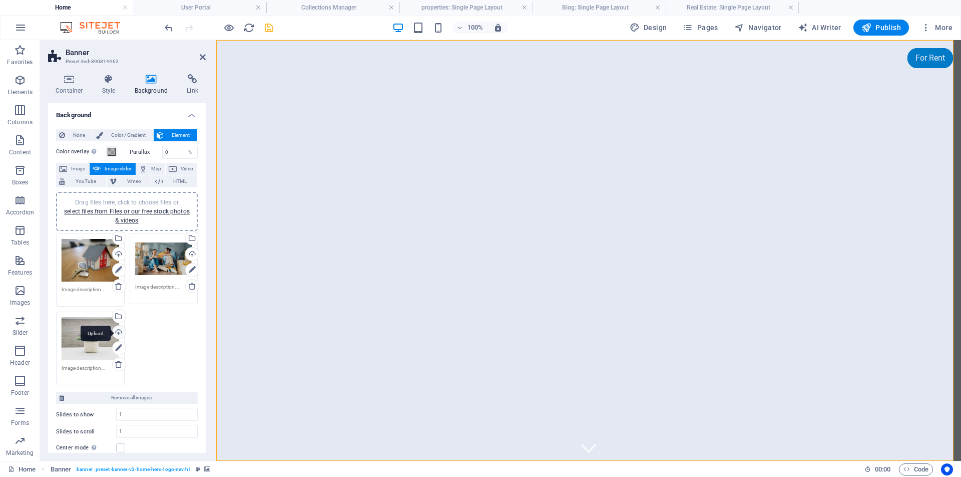
click at [117, 332] on div "Upload" at bounding box center [118, 332] width 15 height 15
click at [634, 57] on icon at bounding box center [632, 56] width 6 height 6
click at [887, 28] on span "Publish" at bounding box center [882, 28] width 40 height 10
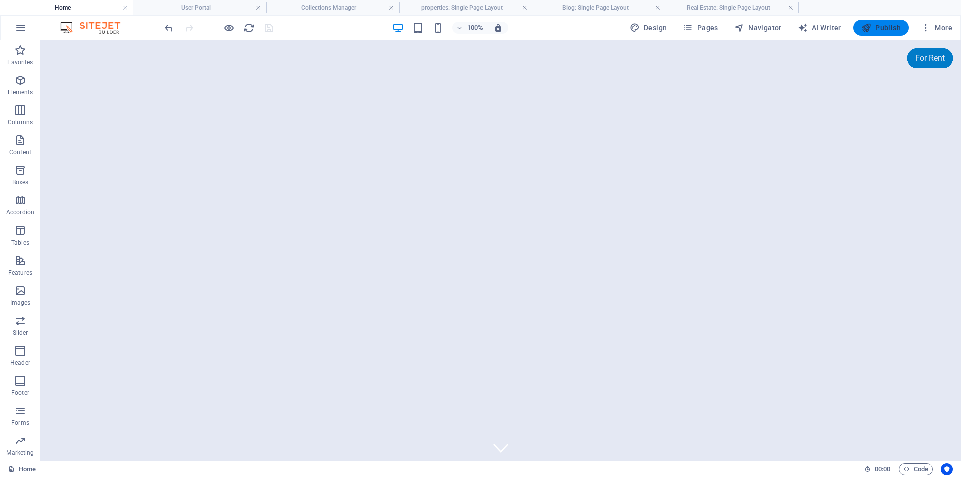
click at [887, 28] on span "Publish" at bounding box center [882, 28] width 40 height 10
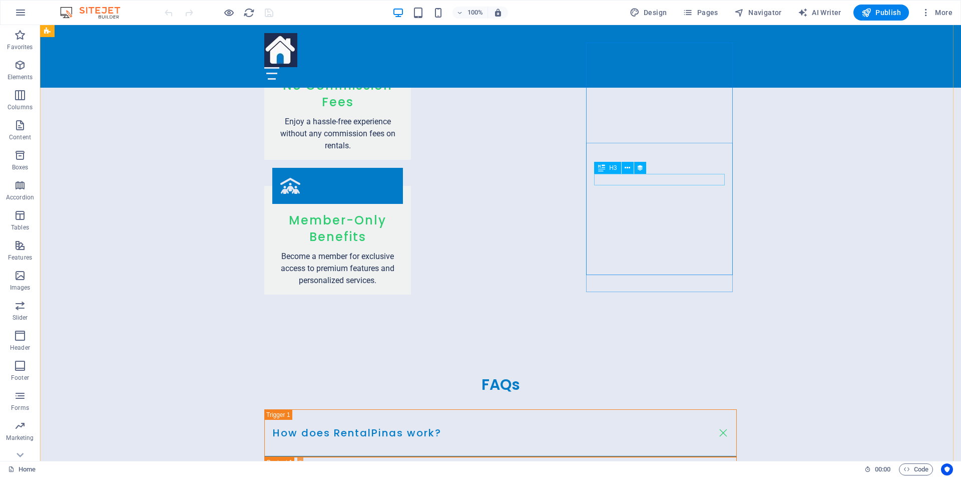
scroll to position [1730, 0]
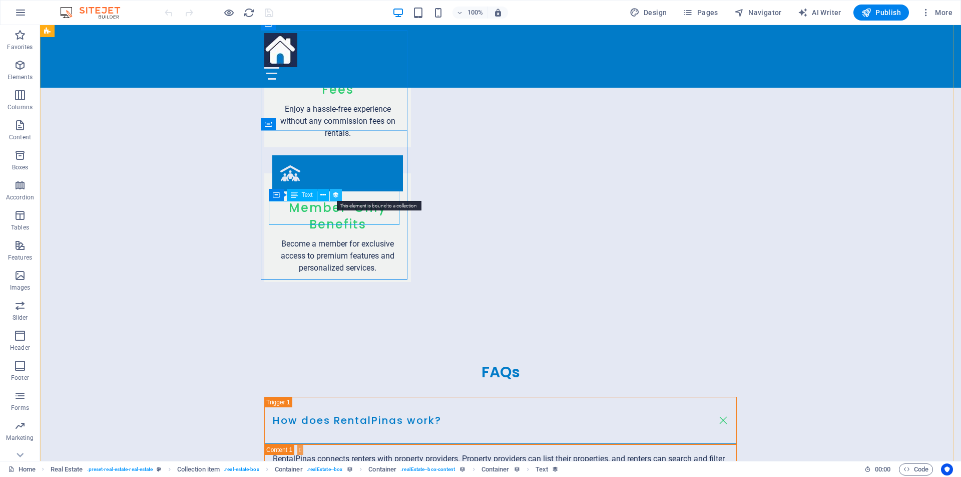
click at [336, 197] on icon at bounding box center [335, 195] width 7 height 11
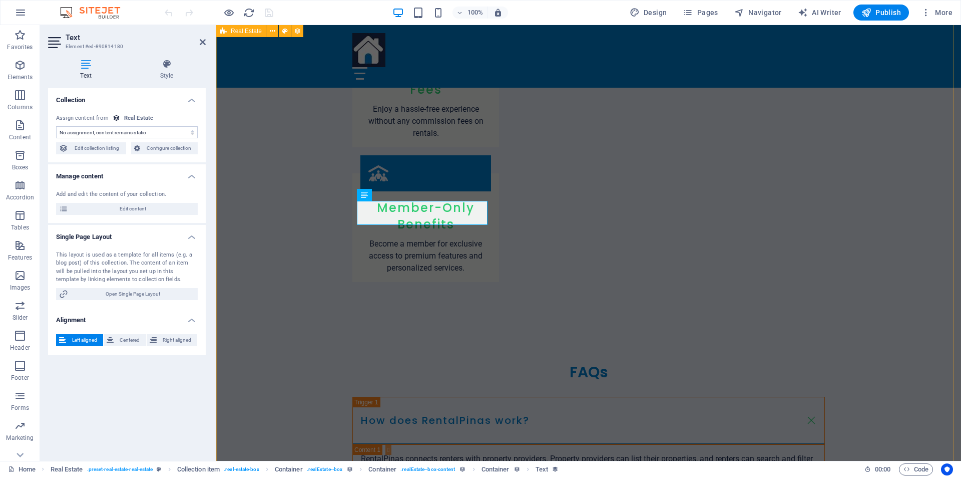
select select "address"
click at [137, 117] on div "Real Estate" at bounding box center [139, 118] width 30 height 9
click at [139, 117] on div "Real Estate" at bounding box center [139, 118] width 30 height 9
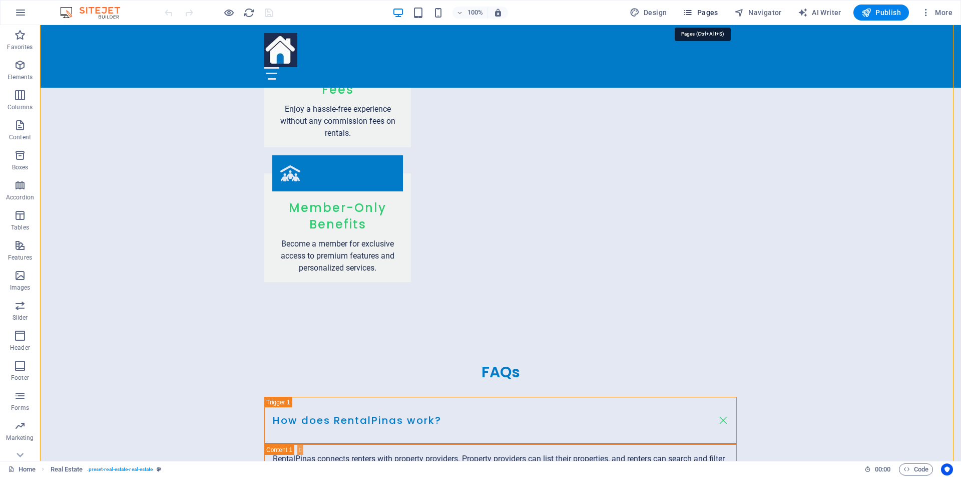
click at [705, 15] on span "Pages" at bounding box center [700, 13] width 35 height 10
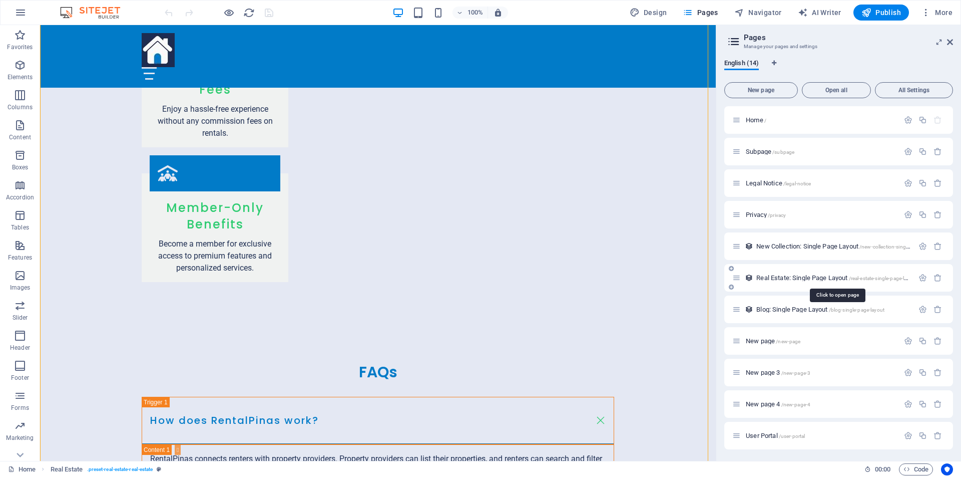
click at [792, 277] on span "Real Estate: Single Page Layout /real-estate-single-page-layout" at bounding box center [837, 278] width 161 height 8
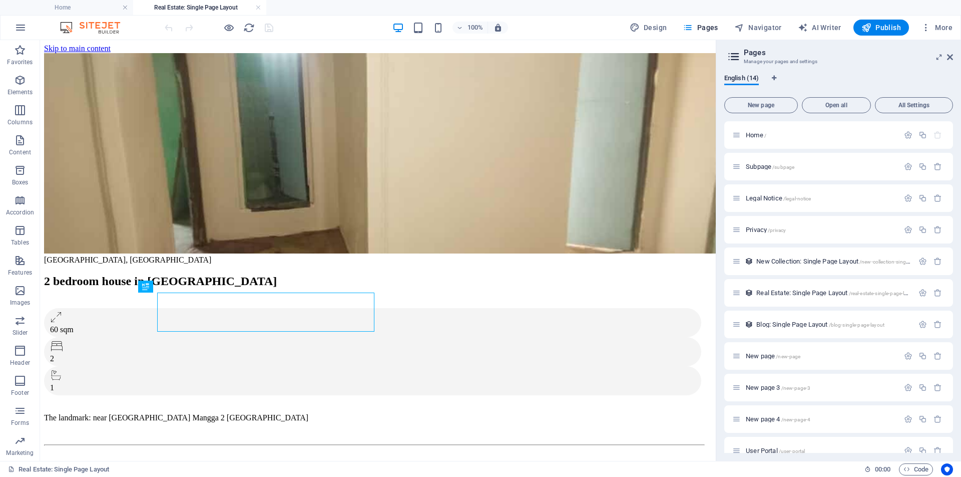
scroll to position [0, 0]
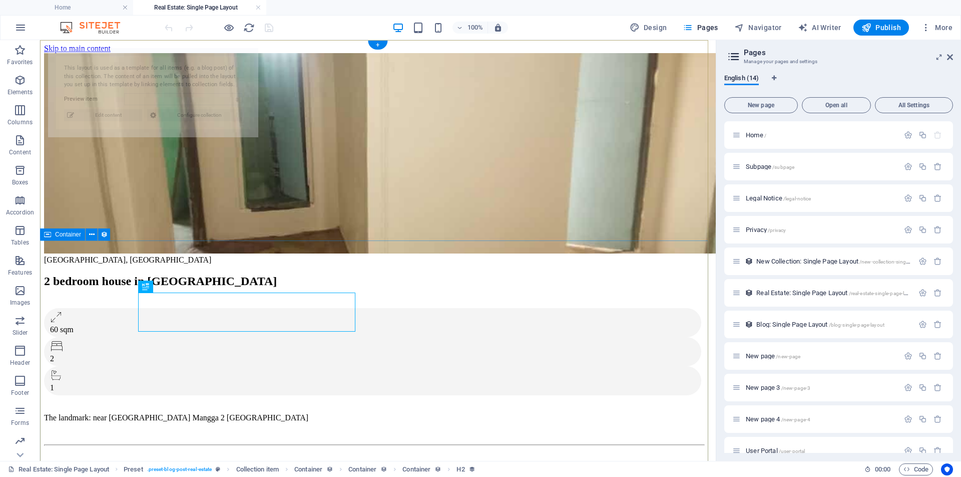
select select "68b30e2b6492e552aa035e73"
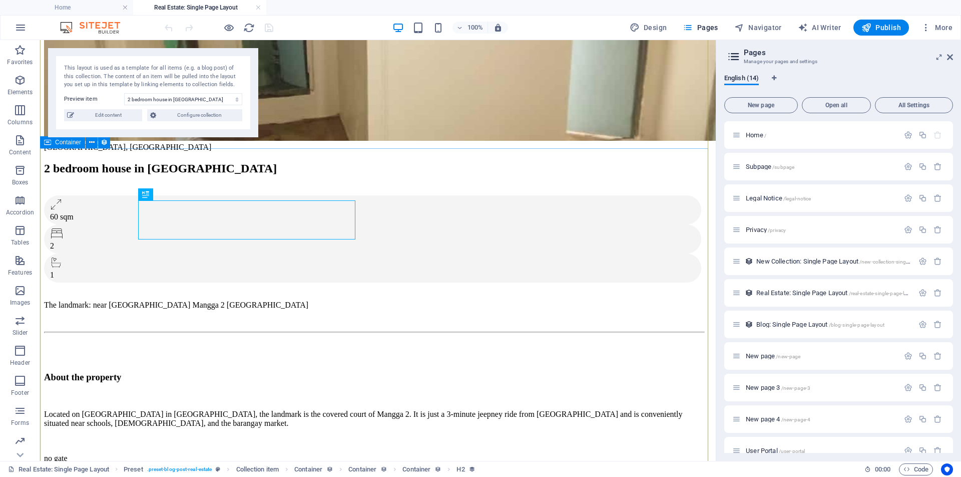
scroll to position [147, 0]
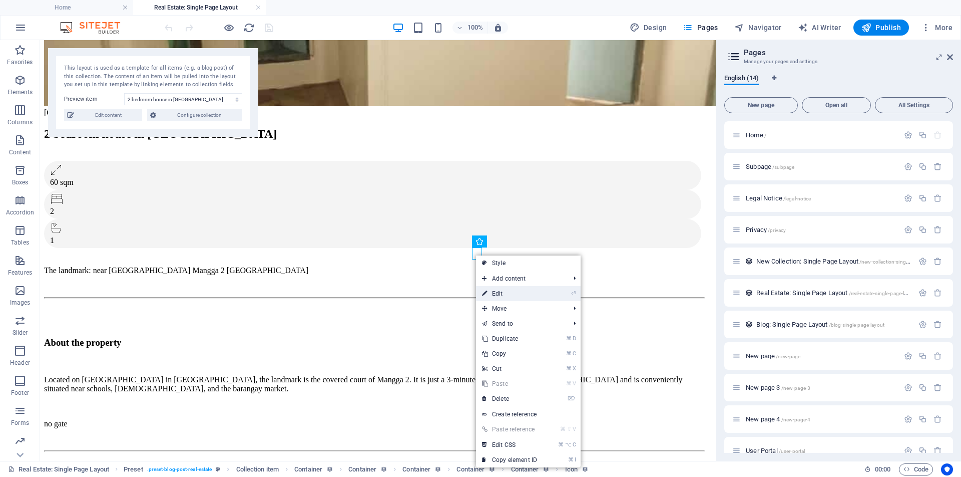
click at [502, 291] on link "⏎ Edit" at bounding box center [509, 293] width 67 height 15
select select "xMidYMid"
select select "px"
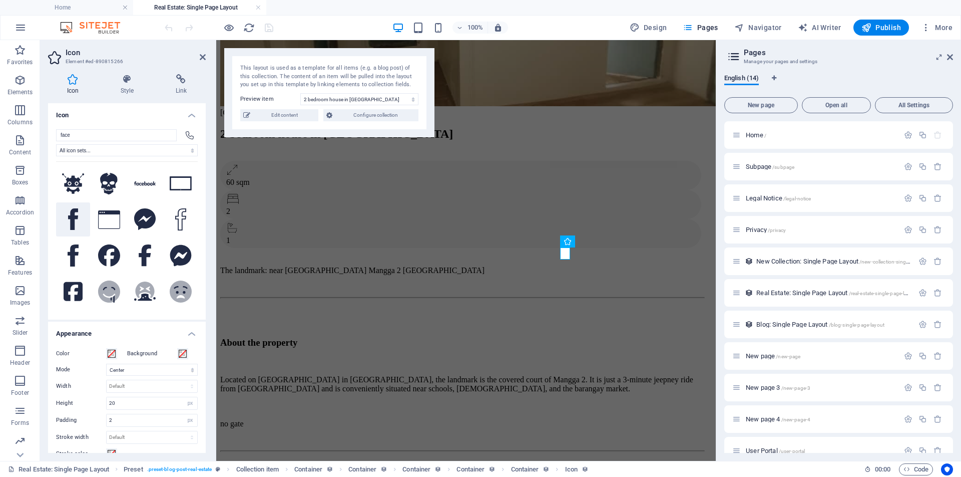
type input "face"
click at [73, 221] on icon at bounding box center [73, 219] width 10 height 22
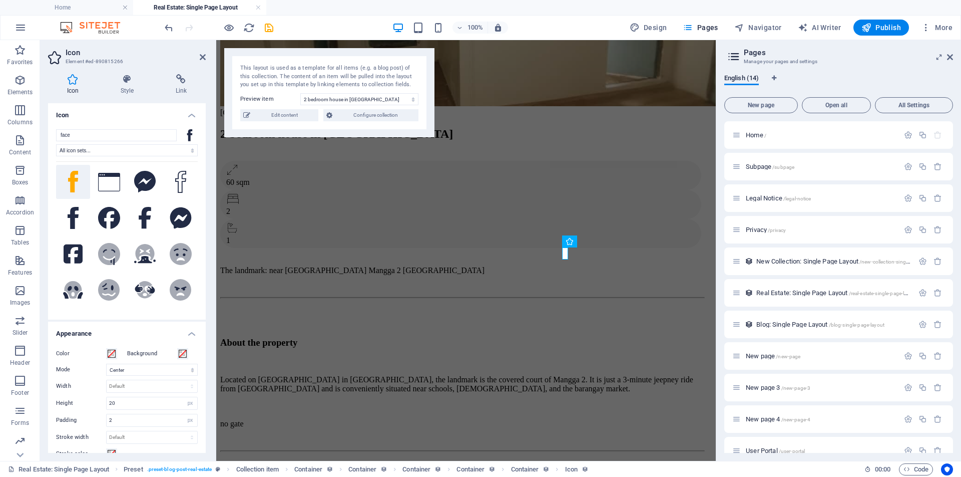
scroll to position [83, 0]
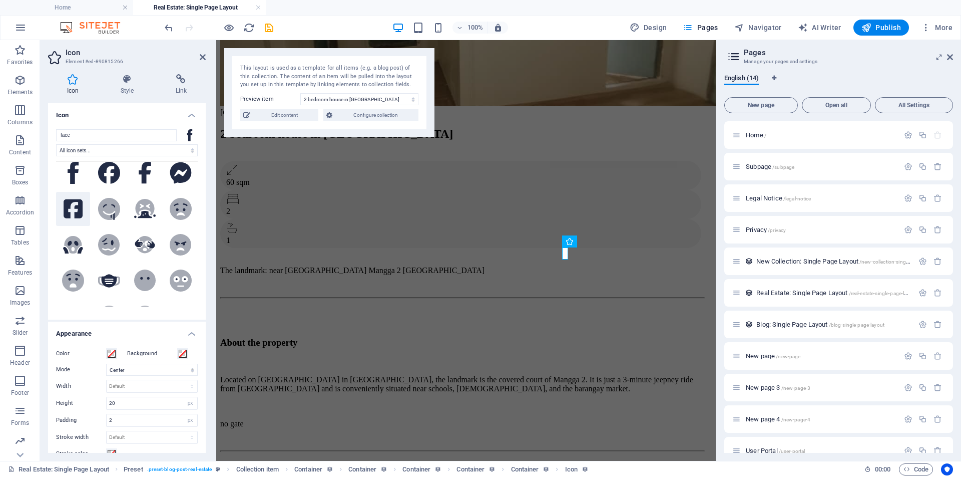
click at [71, 209] on icon at bounding box center [73, 209] width 19 height 22
click at [617, 243] on icon at bounding box center [616, 241] width 6 height 11
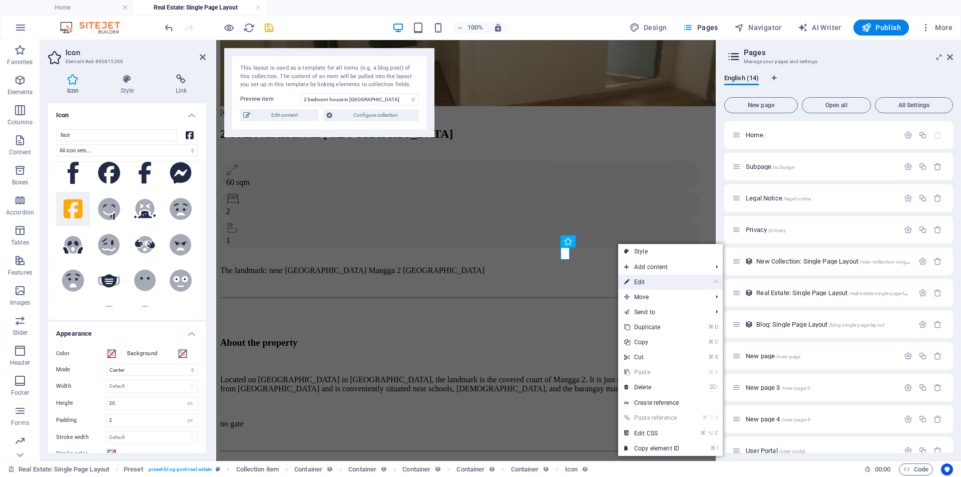
click at [639, 281] on link "⏎ Edit" at bounding box center [651, 281] width 67 height 15
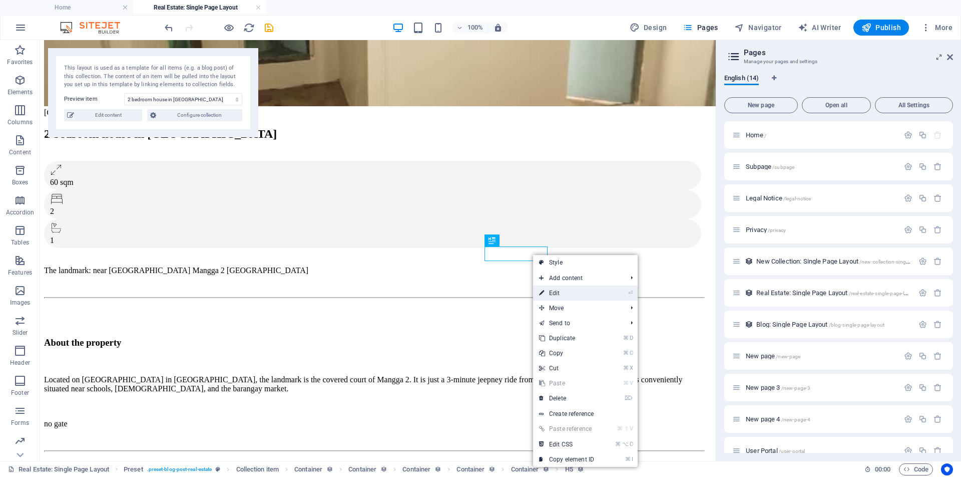
click at [559, 293] on link "⏎ Edit" at bounding box center [566, 292] width 67 height 15
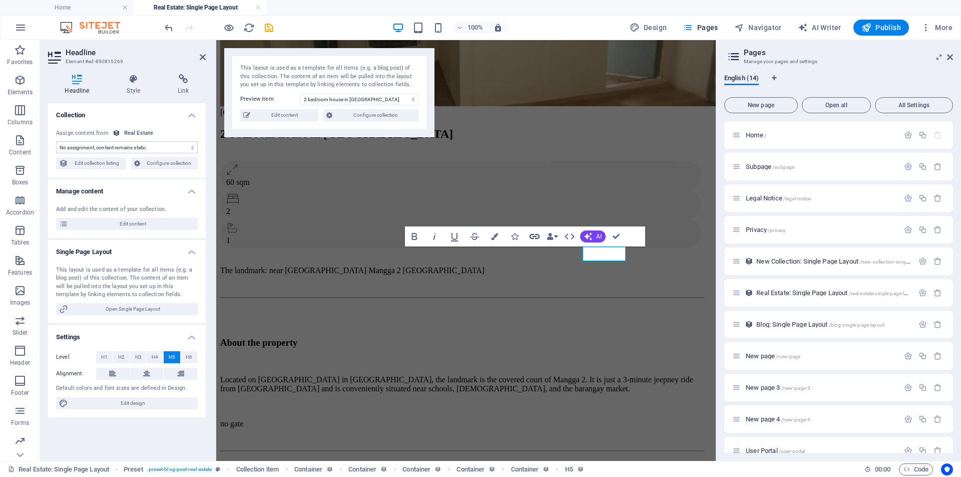
click at [535, 237] on icon "button" at bounding box center [535, 236] width 12 height 12
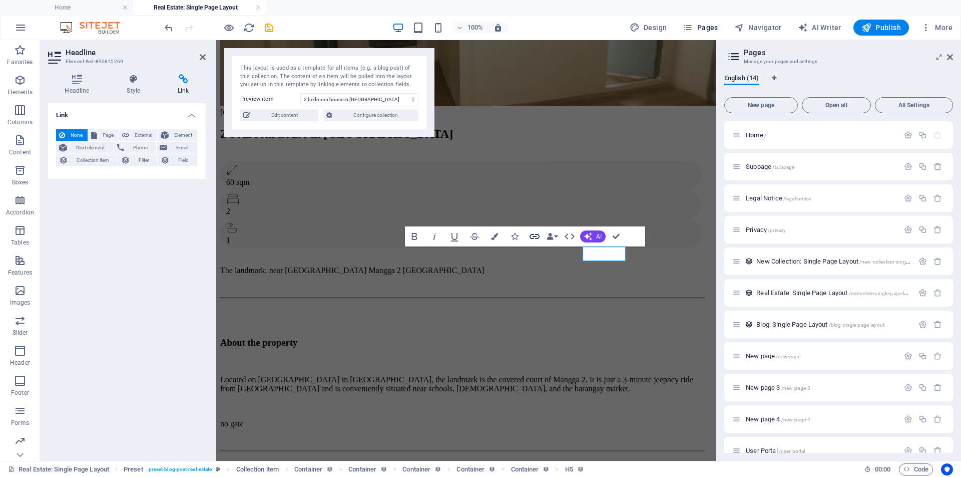
click at [535, 237] on icon "button" at bounding box center [535, 236] width 12 height 12
click at [137, 135] on span "External" at bounding box center [143, 135] width 22 height 12
select select "blank"
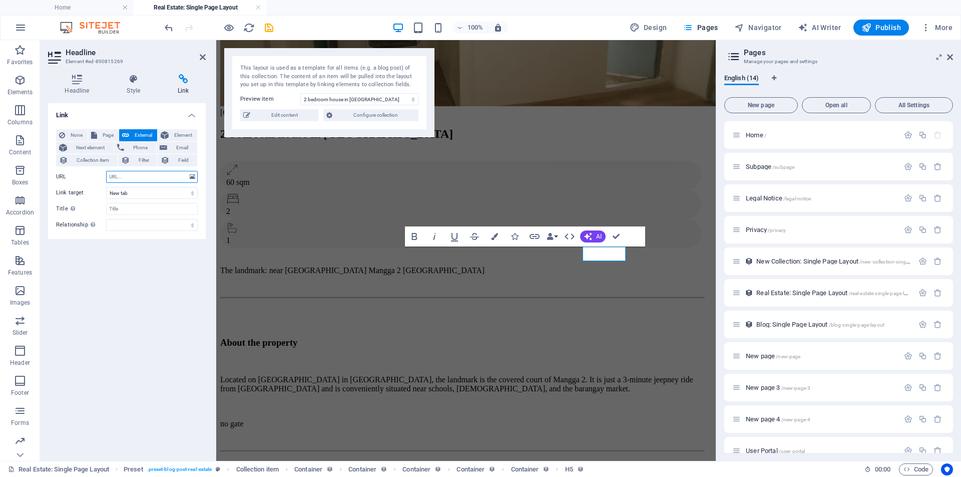
paste input "https://www.facebook.com/natalna.guesthouse"
type input "https://www.facebook.com/natalna.guesthouse"
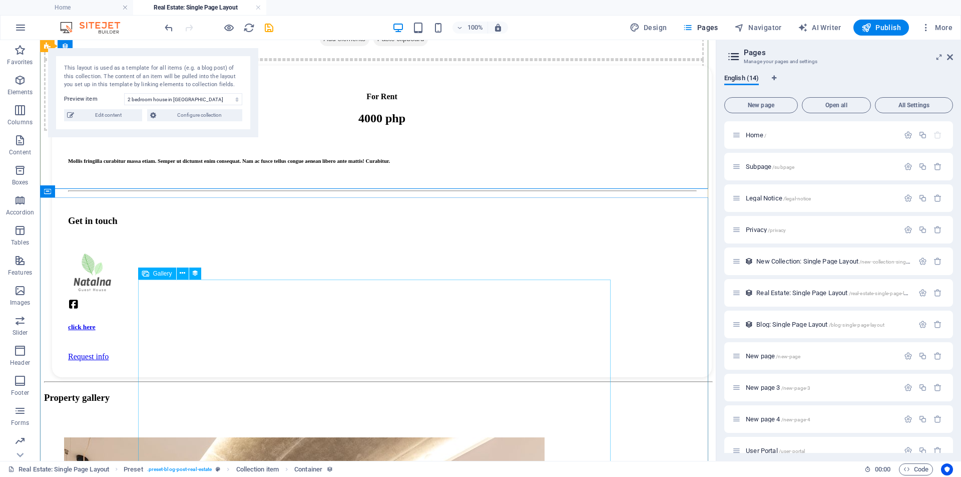
scroll to position [876, 0]
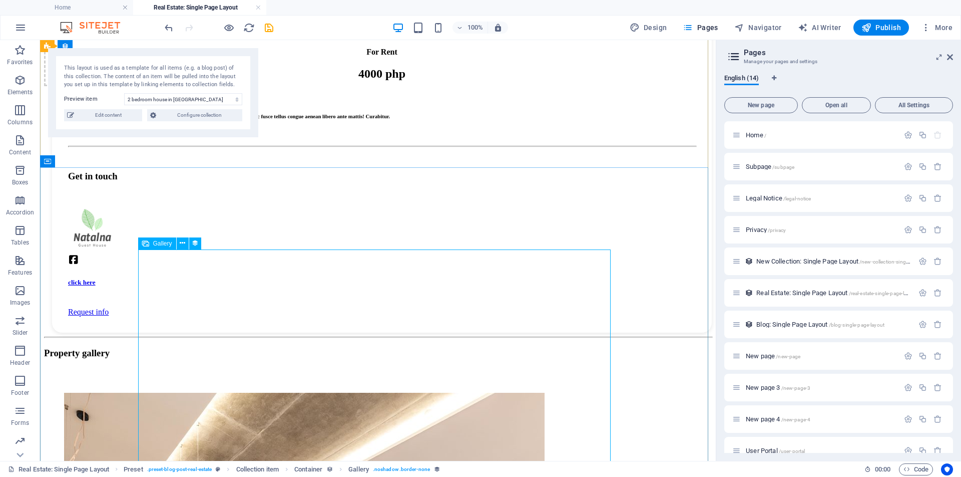
scroll to position [826, 0]
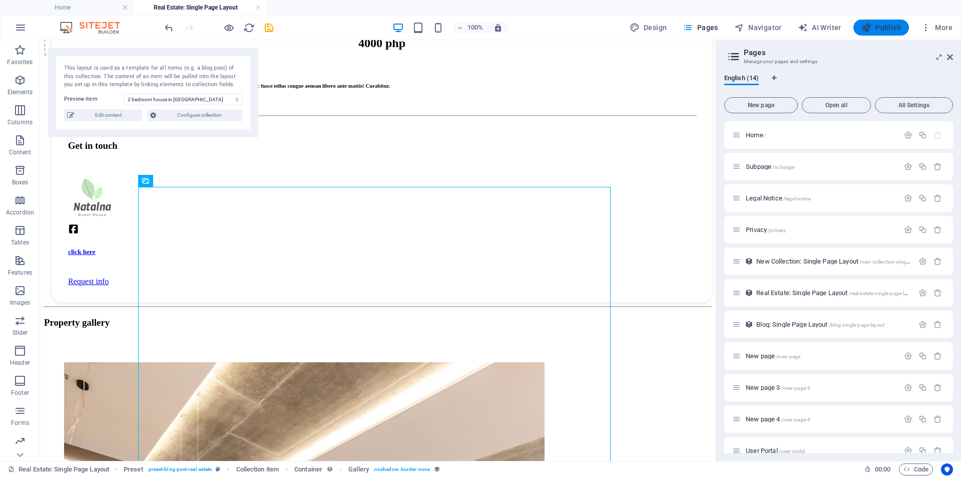
click at [881, 27] on span "Publish" at bounding box center [882, 28] width 40 height 10
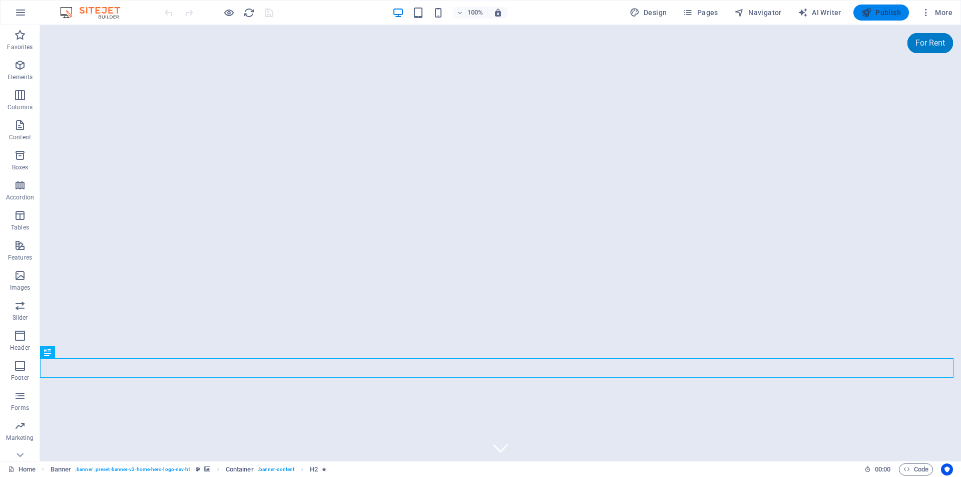
click at [888, 11] on span "Publish" at bounding box center [882, 13] width 40 height 10
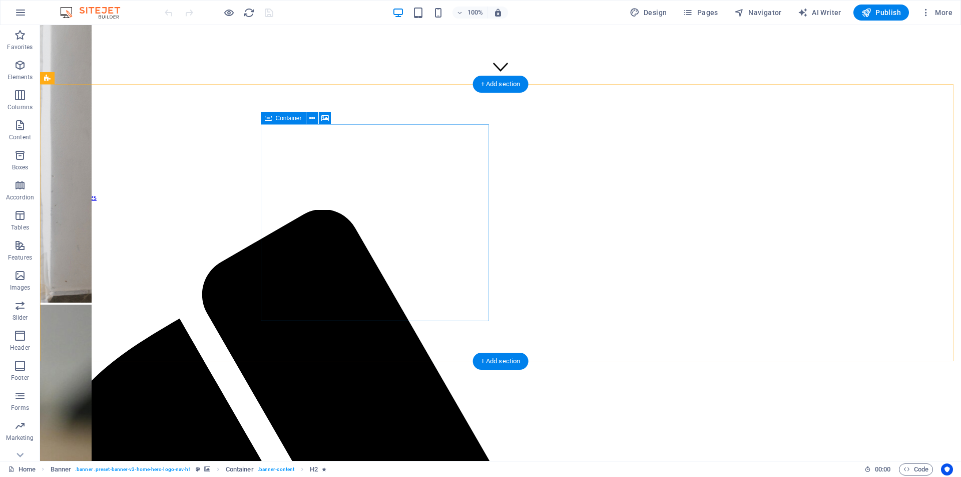
scroll to position [379, 0]
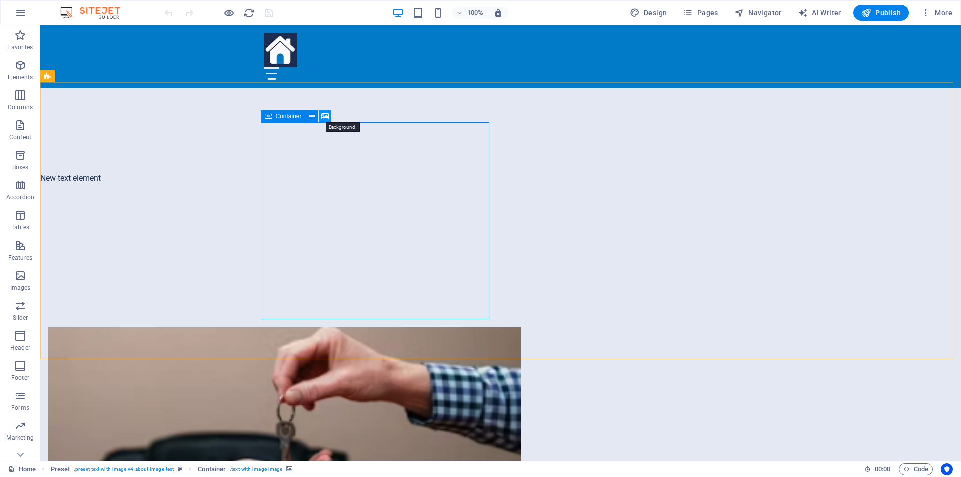
click at [323, 117] on icon at bounding box center [325, 116] width 8 height 11
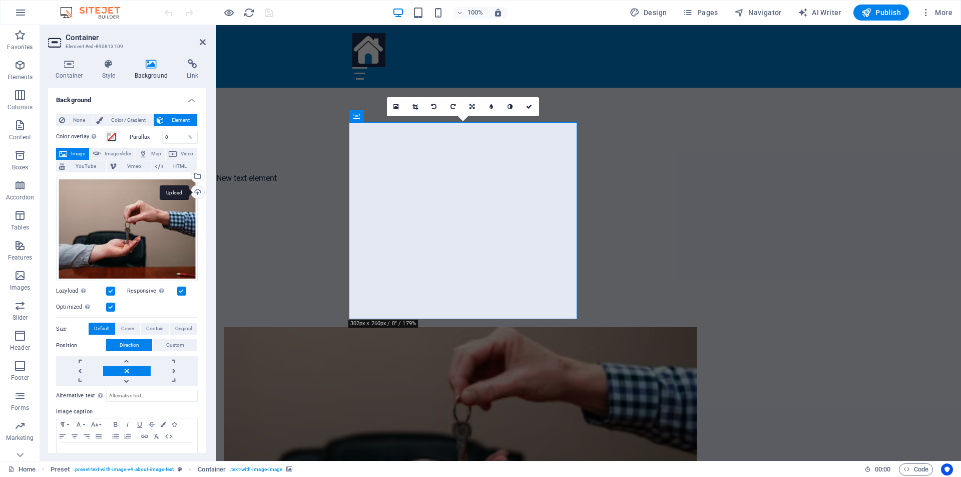
click at [197, 193] on div "Upload" at bounding box center [196, 192] width 15 height 15
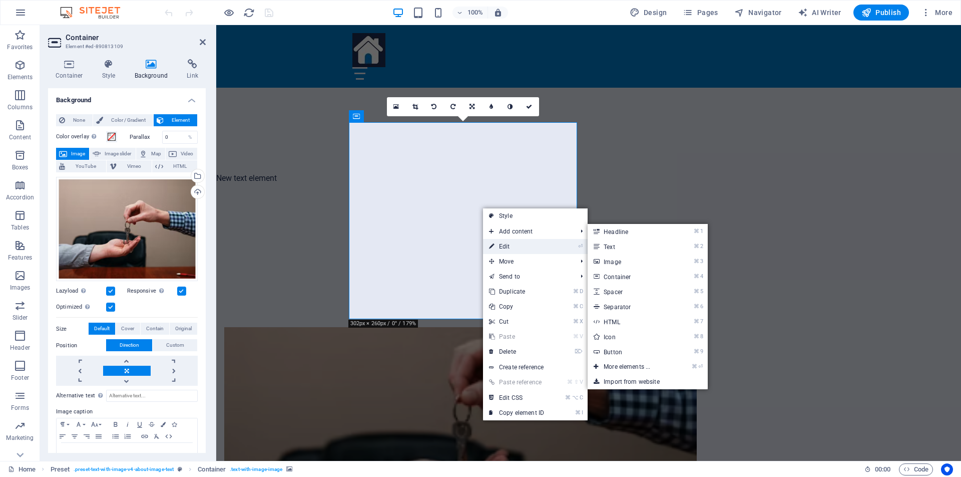
click at [510, 246] on link "⏎ Edit" at bounding box center [516, 246] width 67 height 15
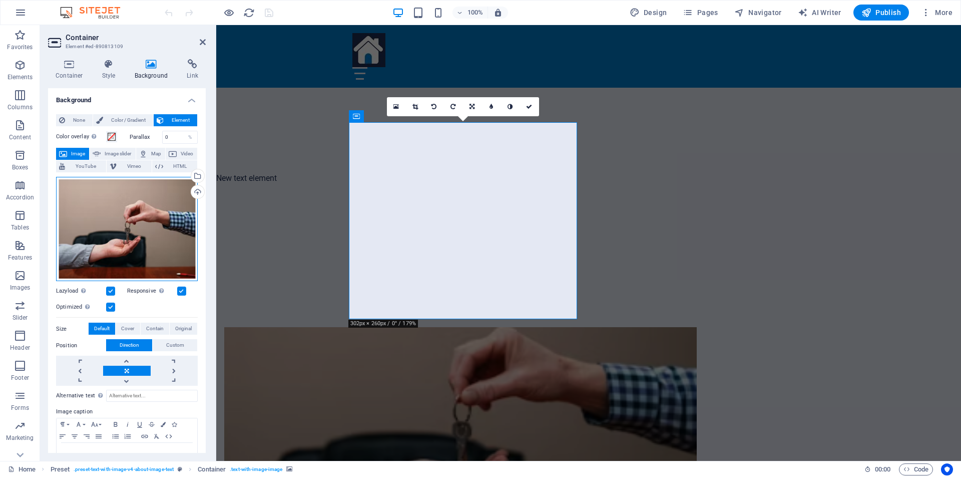
click at [124, 228] on div "Drag files here, click to choose files or select files from Files or our free s…" at bounding box center [127, 229] width 142 height 105
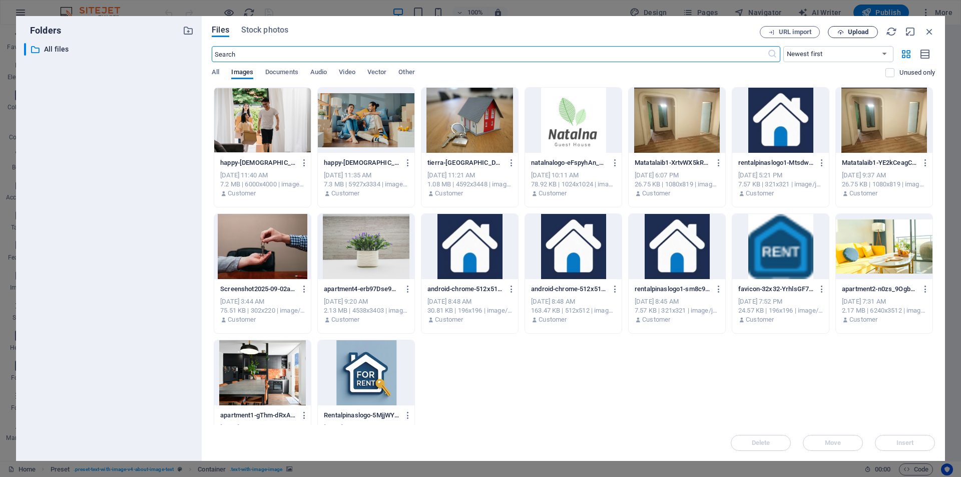
click at [854, 36] on button "Upload" at bounding box center [853, 32] width 50 height 12
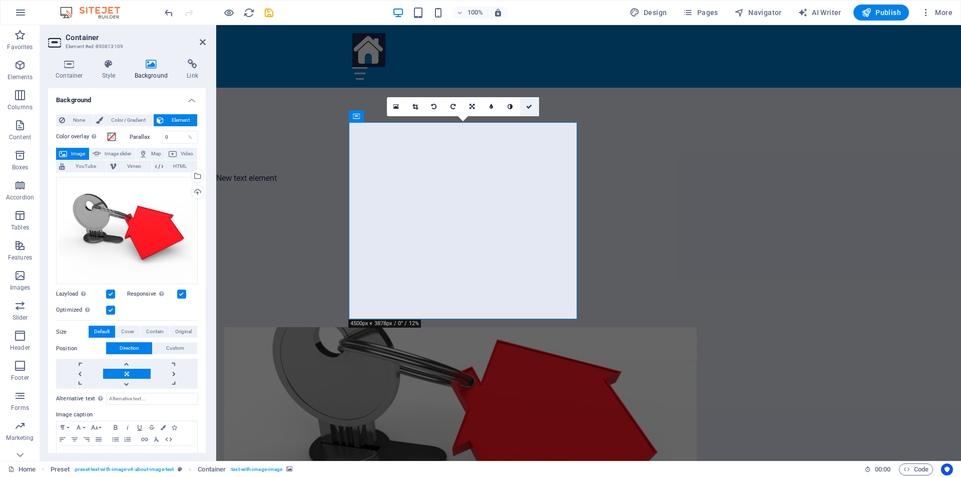
click at [530, 109] on icon at bounding box center [529, 107] width 6 height 6
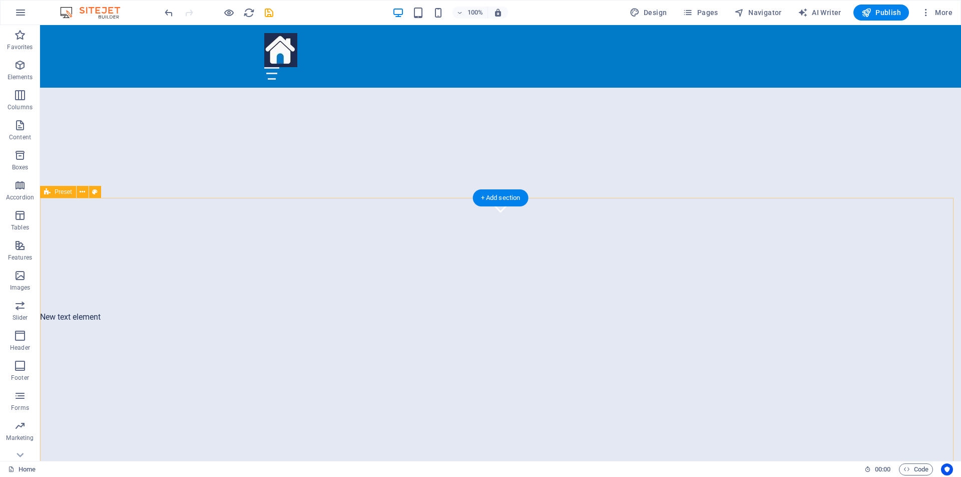
scroll to position [286, 0]
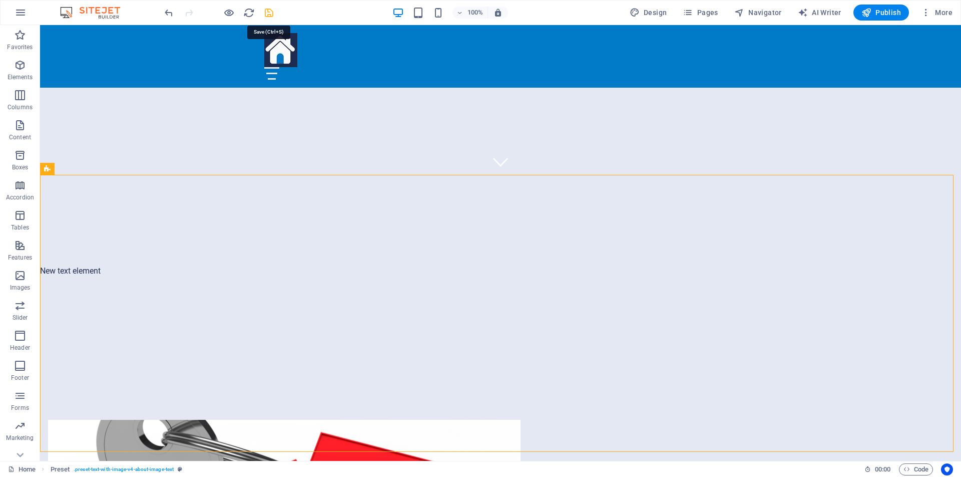
click at [272, 12] on icon "save" at bounding box center [269, 13] width 12 height 12
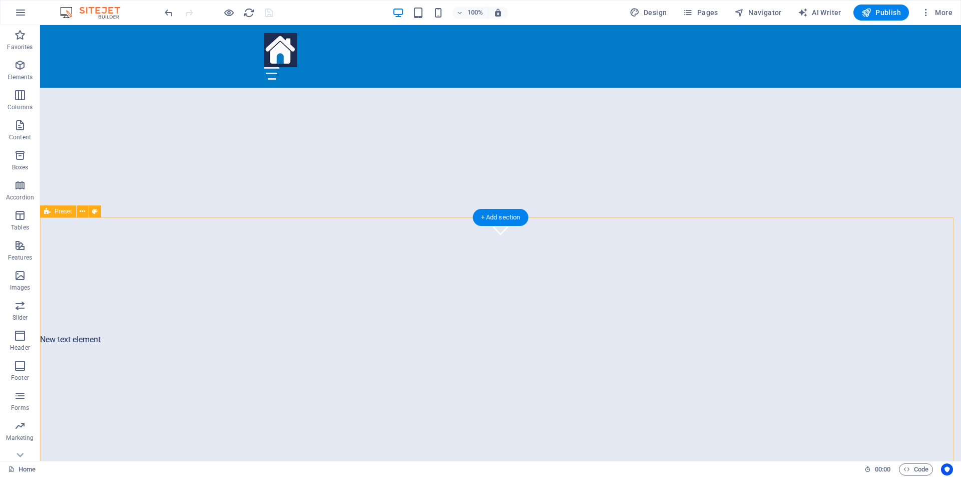
scroll to position [263, 0]
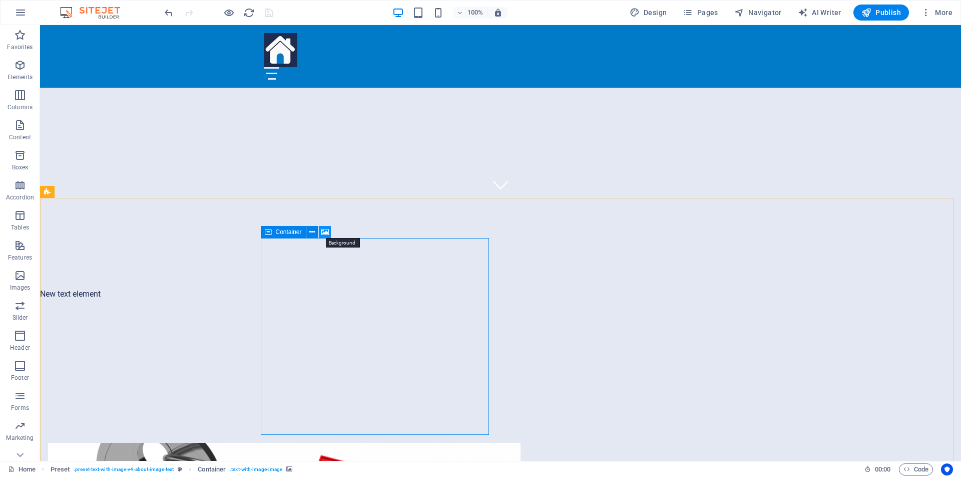
click at [323, 233] on icon at bounding box center [325, 232] width 8 height 11
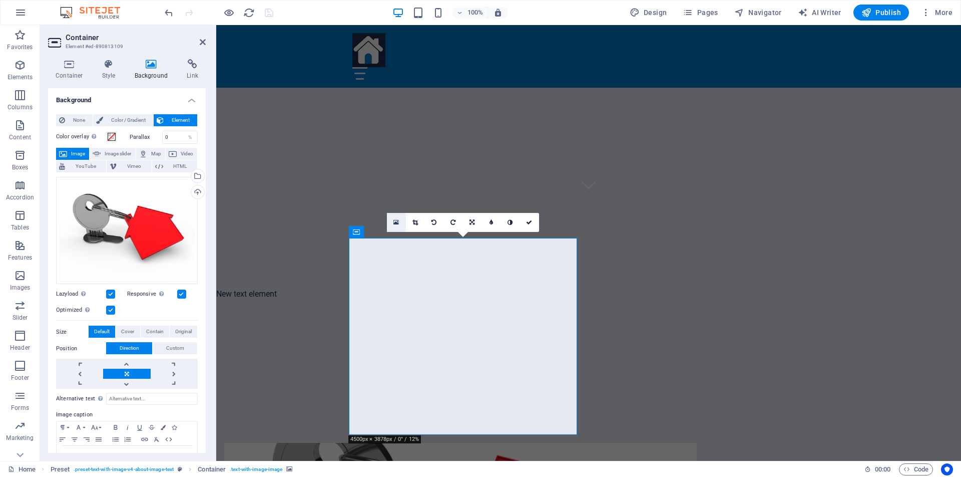
click at [395, 222] on icon at bounding box center [397, 222] width 6 height 7
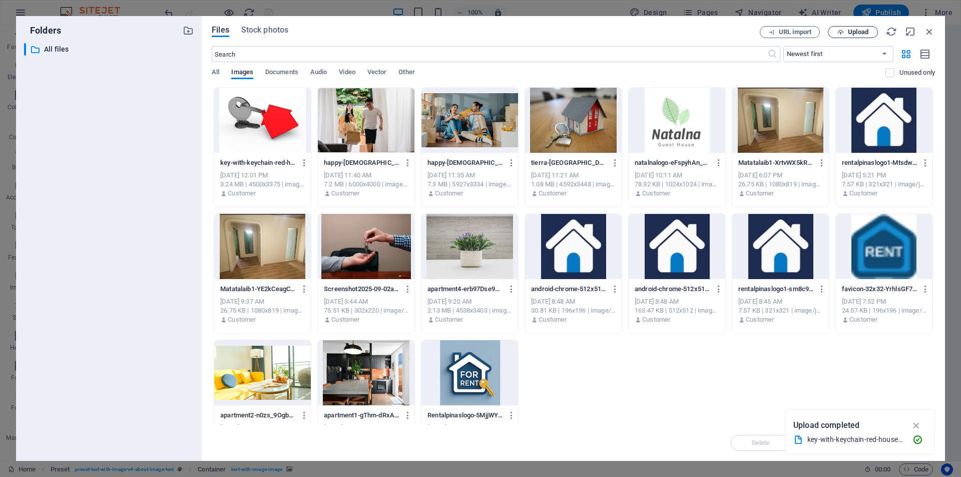
click at [854, 32] on span "Upload" at bounding box center [858, 32] width 21 height 6
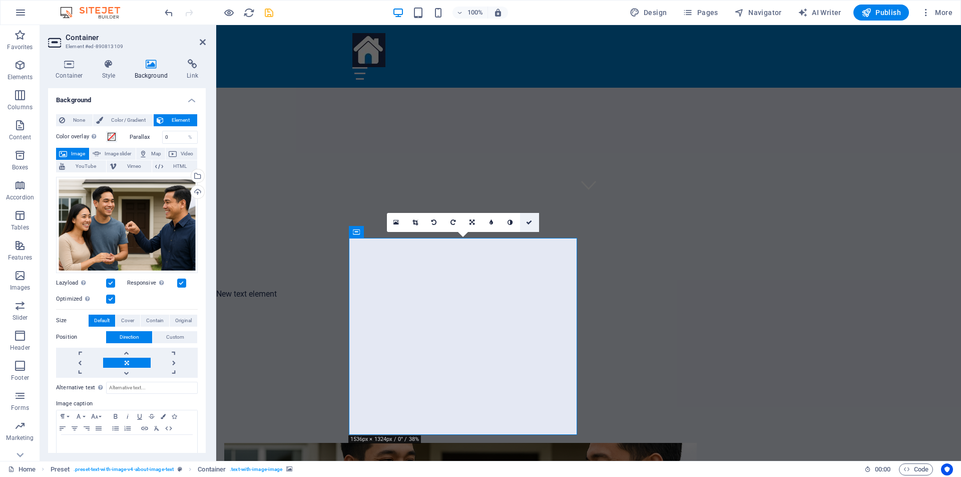
click at [529, 222] on icon at bounding box center [529, 222] width 6 height 6
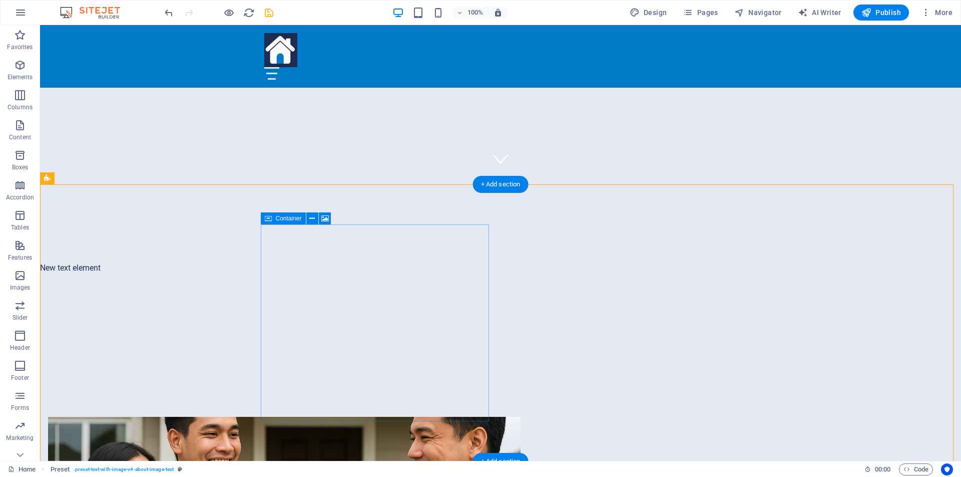
scroll to position [276, 0]
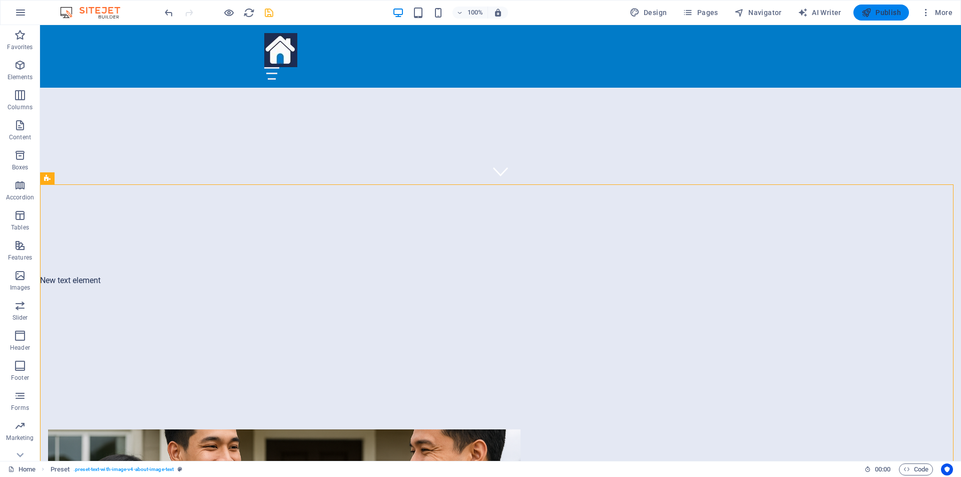
click at [882, 17] on span "Publish" at bounding box center [882, 13] width 40 height 10
